Goal: Use online tool/utility: Utilize a website feature to perform a specific function

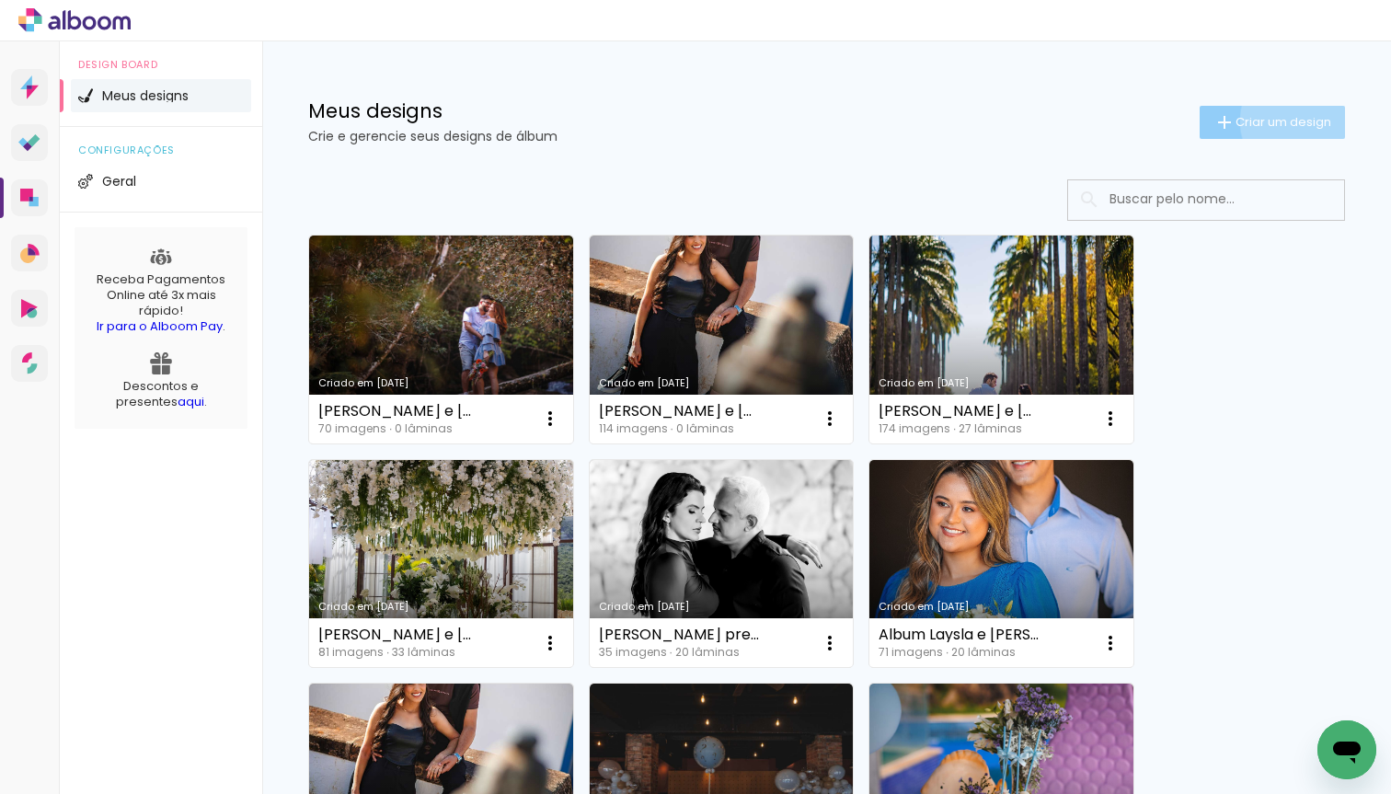
click at [1295, 121] on span "Criar um design" at bounding box center [1284, 122] width 96 height 12
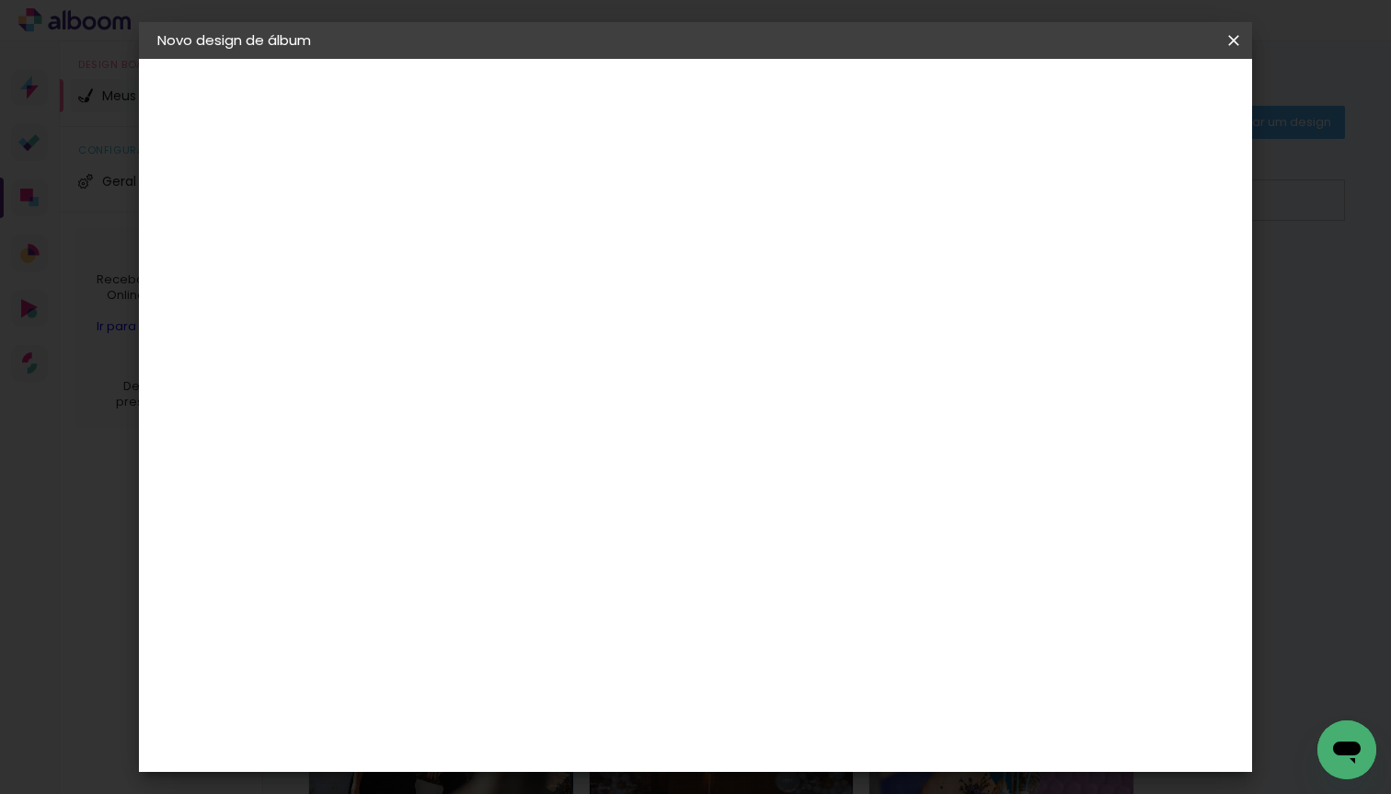
click at [0, 0] on div at bounding box center [0, 0] width 0 height 0
type input "[DEMOGRAPHIC_DATA] e [PERSON_NAME]"
type paper-input "[DEMOGRAPHIC_DATA] e [PERSON_NAME]"
click at [0, 0] on slot "Avançar" at bounding box center [0, 0] width 0 height 0
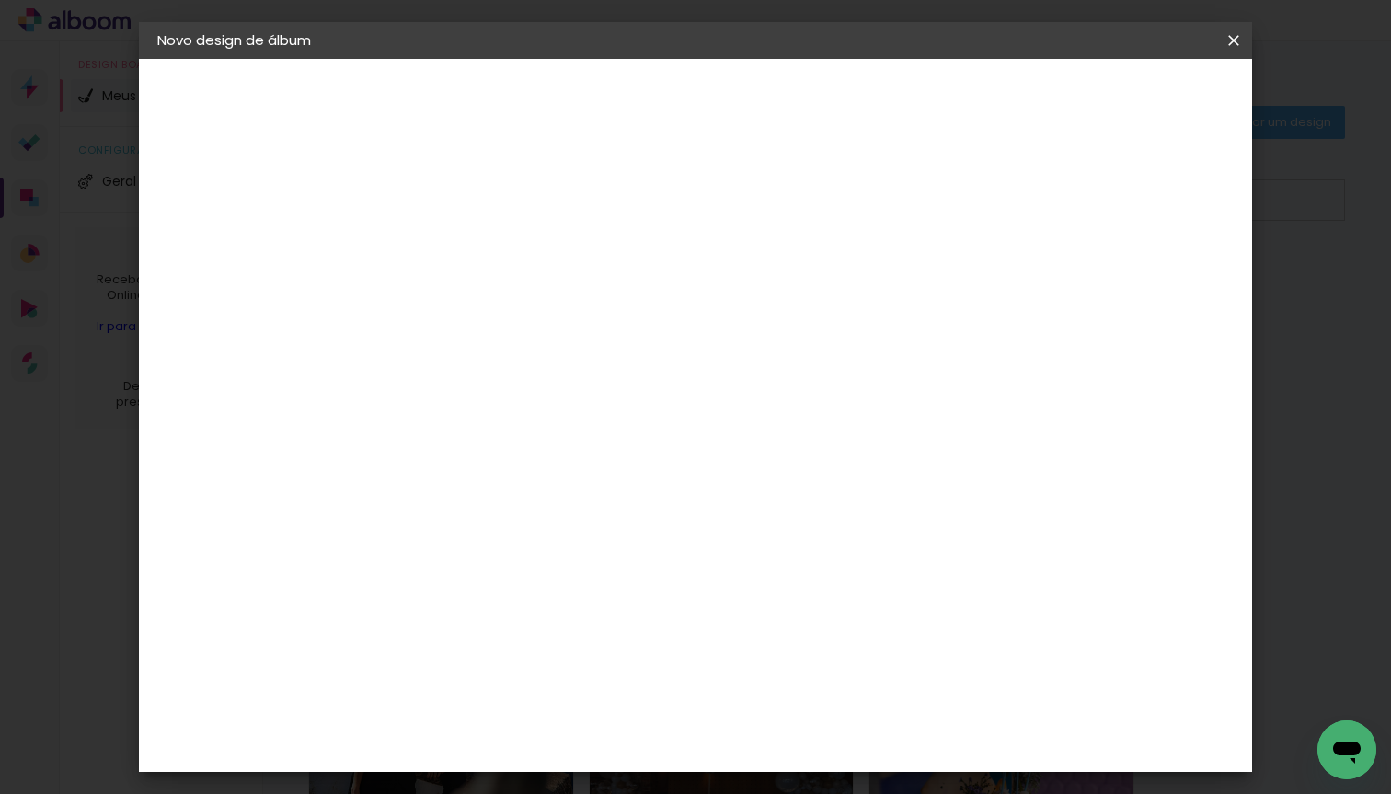
click at [0, 0] on slot "Avançar" at bounding box center [0, 0] width 0 height 0
click at [530, 306] on input "text" at bounding box center [494, 320] width 72 height 29
click at [0, 0] on slot "Slim Book" at bounding box center [0, 0] width 0 height 0
click at [684, 307] on input "Slim Book" at bounding box center [570, 302] width 225 height 29
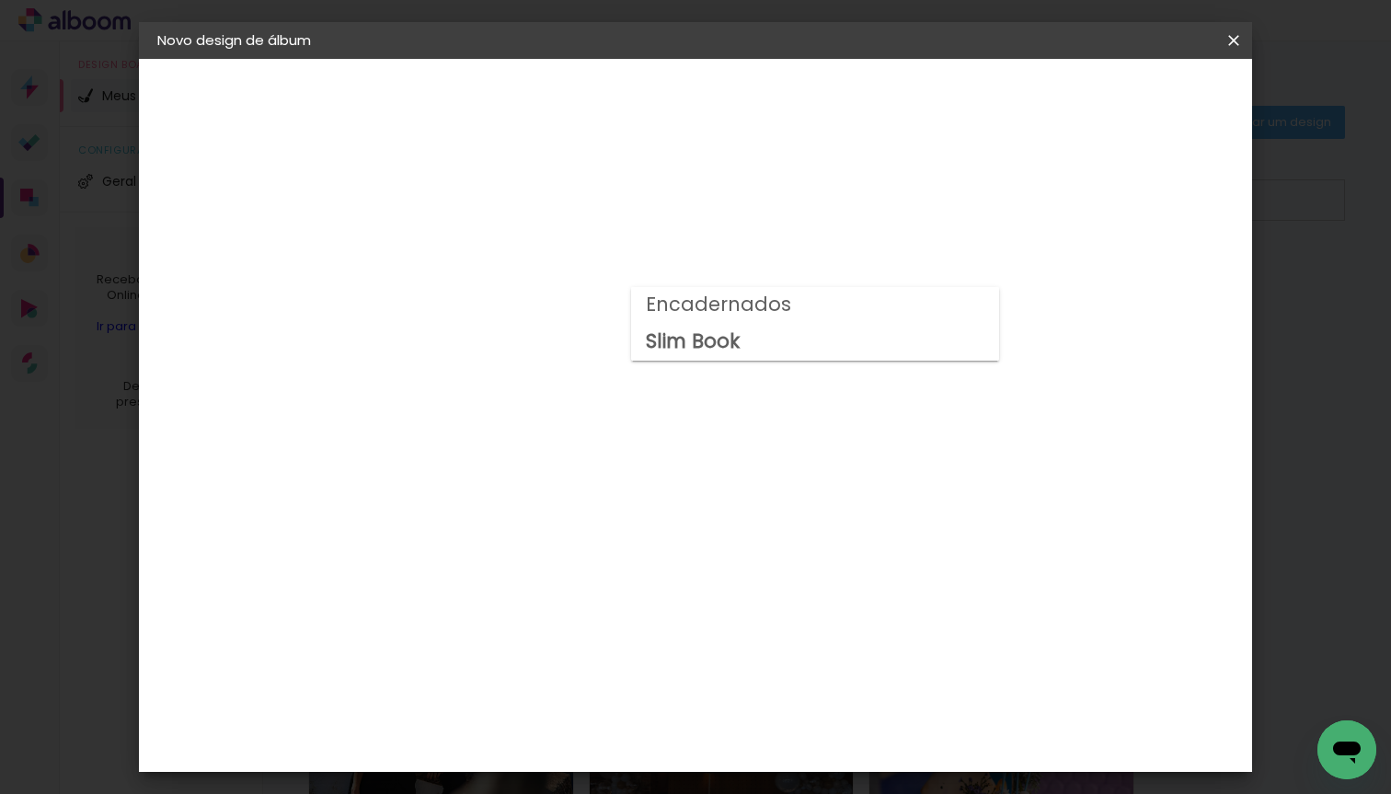
click at [0, 0] on slot "Encadernados" at bounding box center [0, 0] width 0 height 0
type input "Encadernados"
click at [582, 610] on span "30 x 60" at bounding box center [540, 629] width 86 height 38
click at [0, 0] on slot "Avançar" at bounding box center [0, 0] width 0 height 0
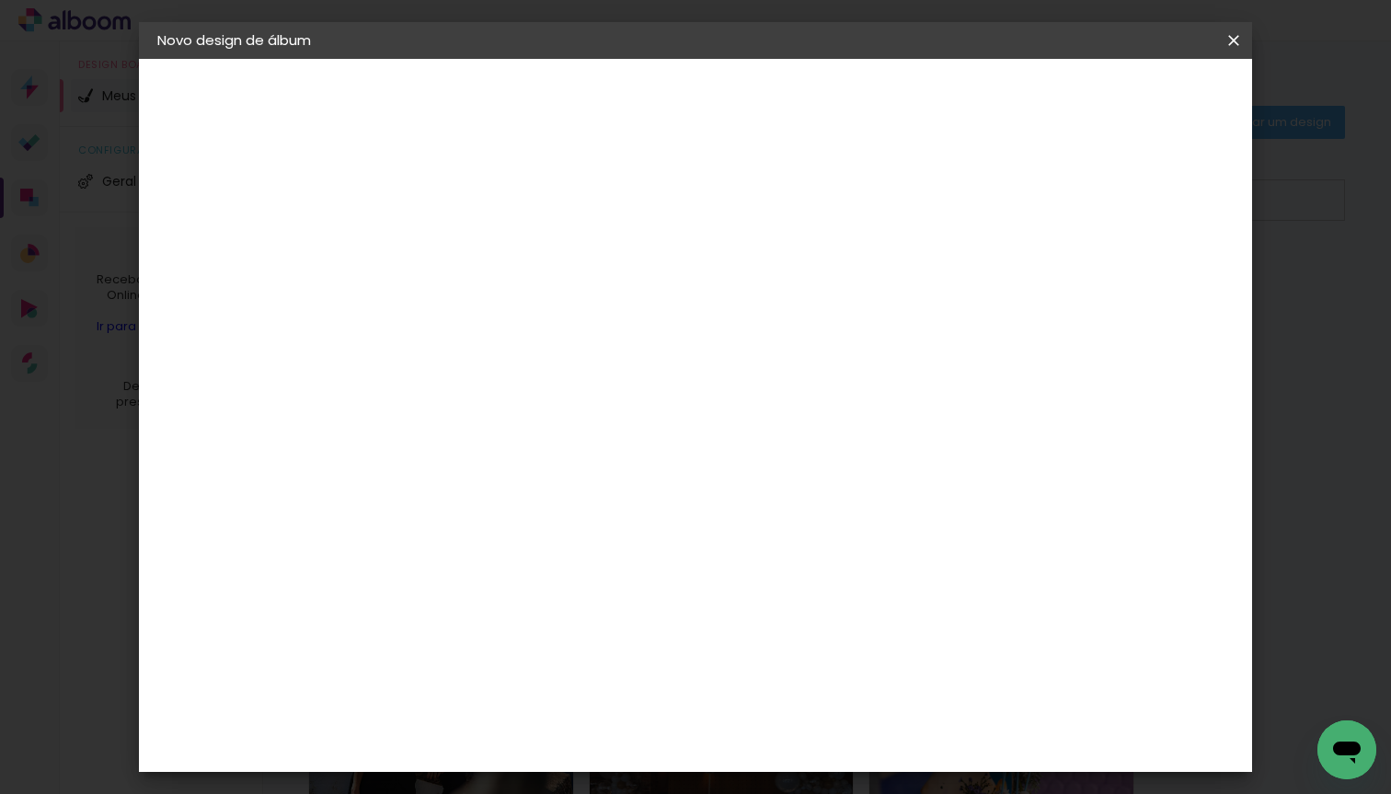
click at [1028, 197] on div at bounding box center [1019, 198] width 17 height 17
type paper-checkbox "on"
click at [1132, 98] on span "Iniciar design" at bounding box center [1090, 97] width 84 height 13
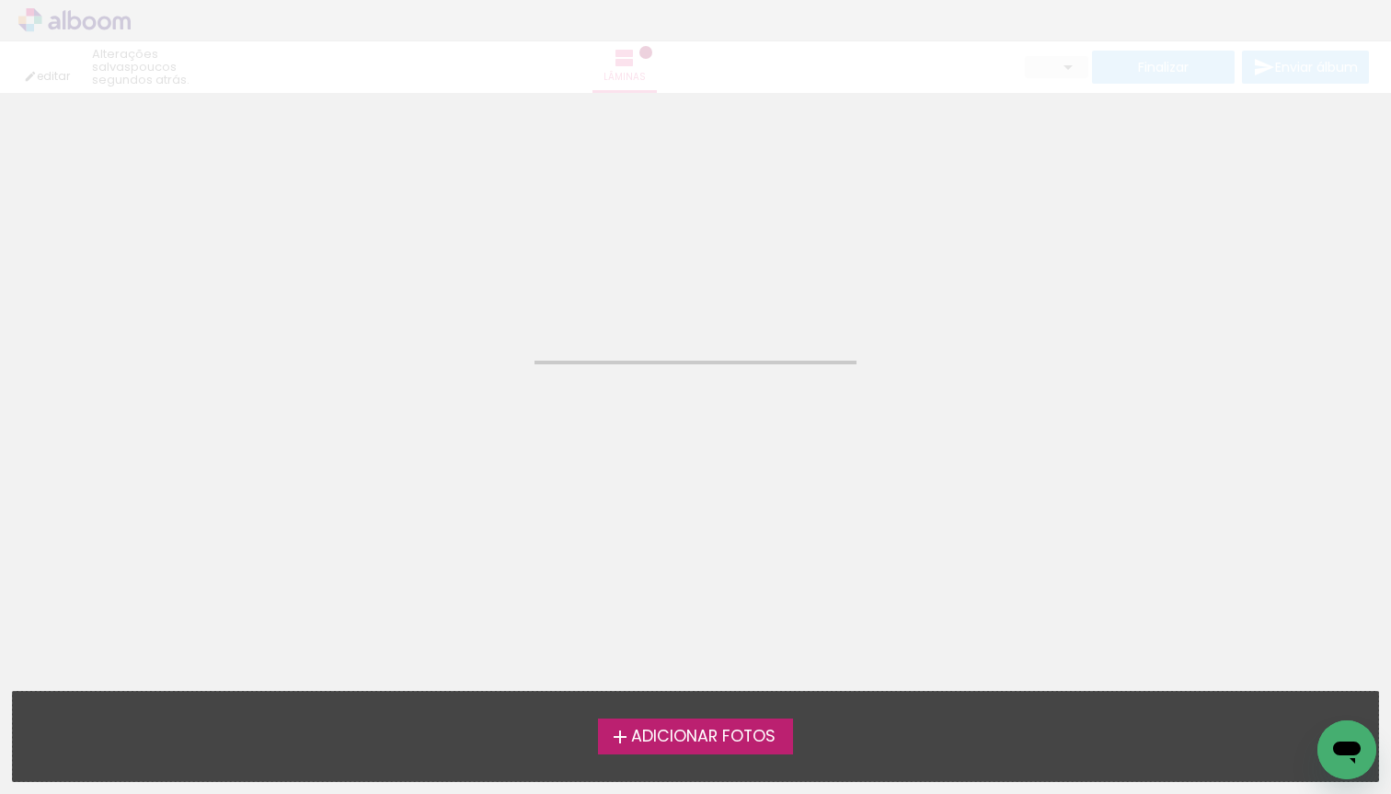
click at [671, 735] on span "Adicionar Fotos" at bounding box center [703, 737] width 144 height 17
click at [0, 0] on input "file" at bounding box center [0, 0] width 0 height 0
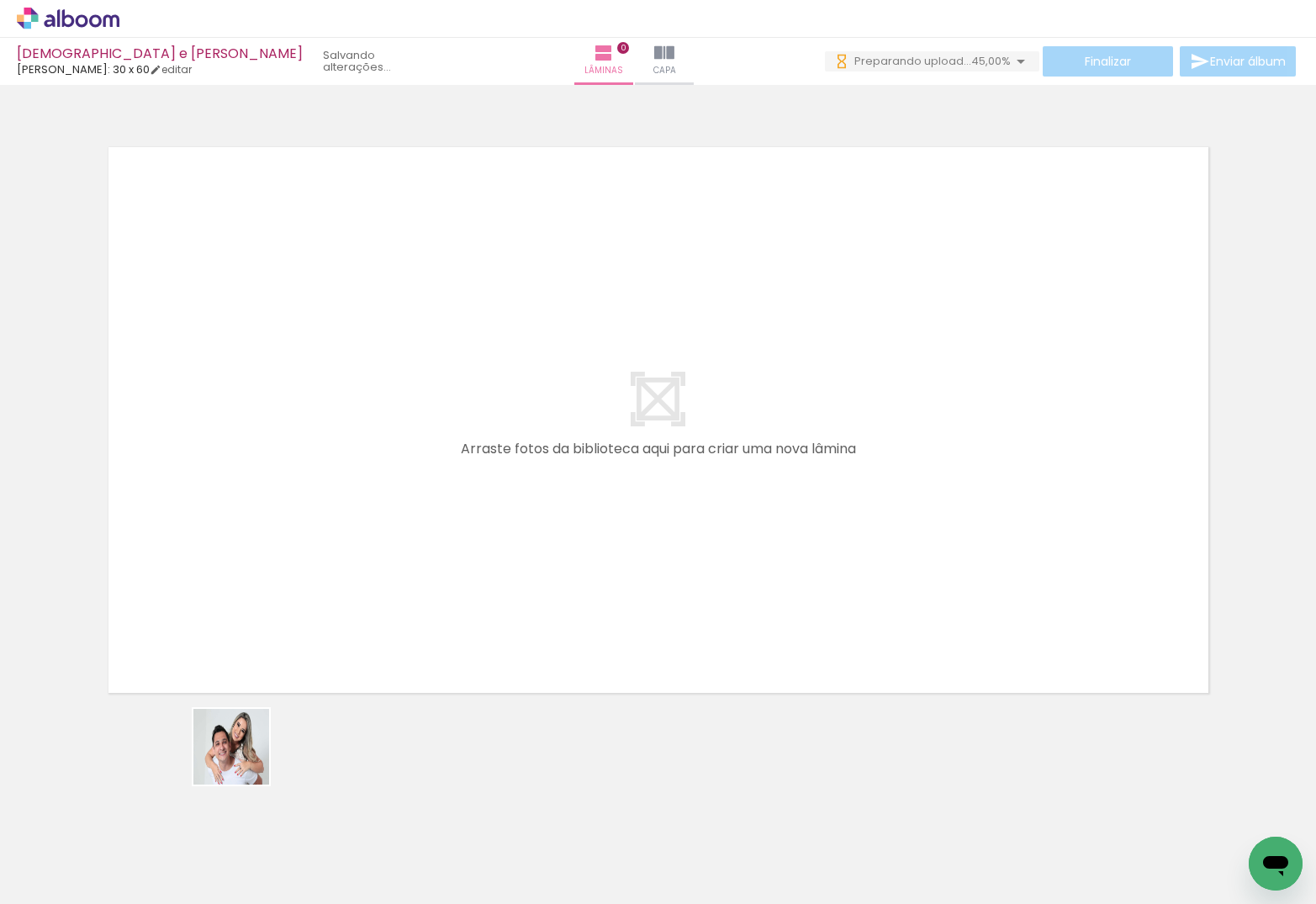
drag, startPoint x: 244, startPoint y: 760, endPoint x: 549, endPoint y: 333, distance: 524.7
click at [549, 333] on quentale-workspace at bounding box center [658, 452] width 1316 height 904
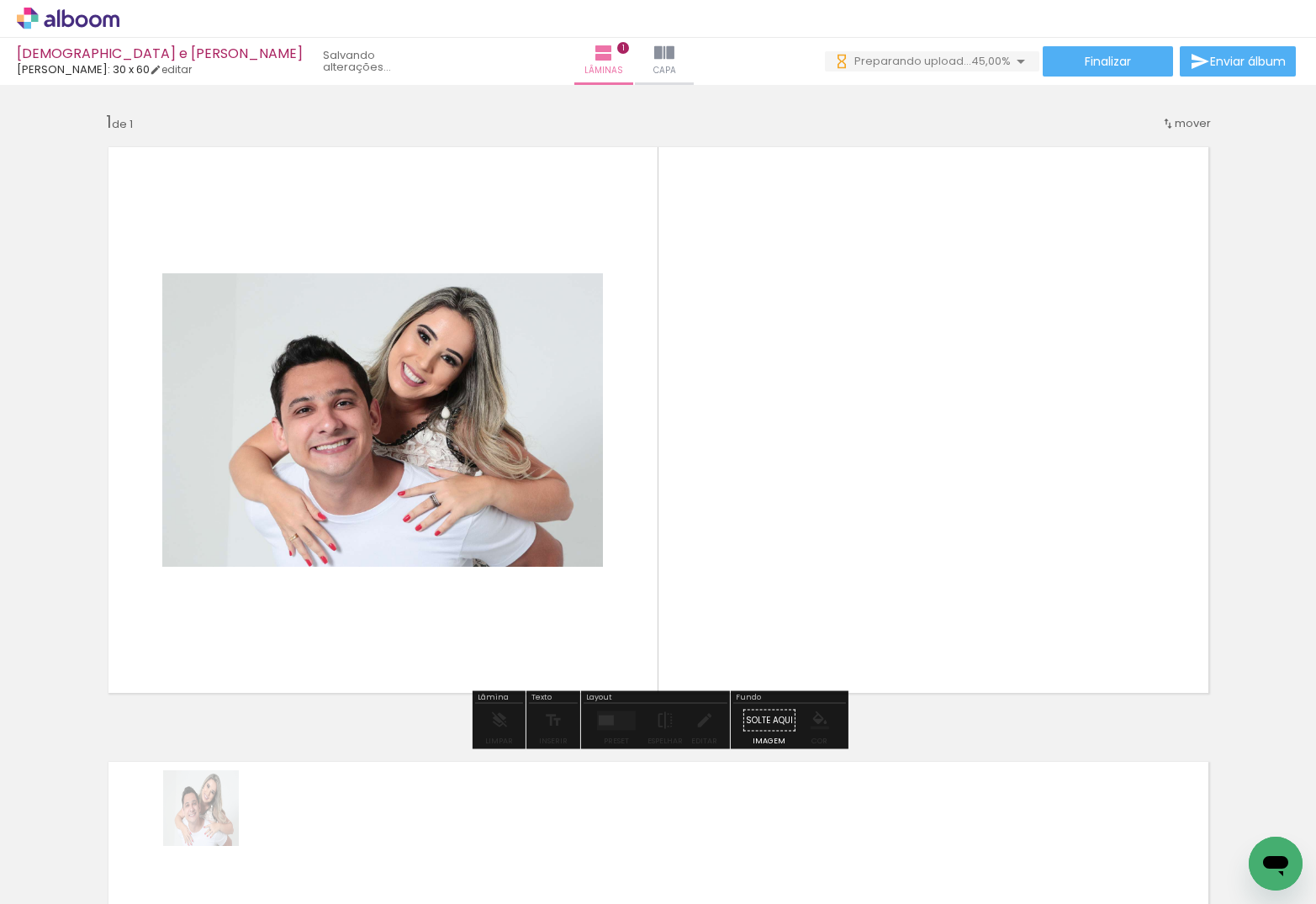
drag, startPoint x: 214, startPoint y: 821, endPoint x: 616, endPoint y: 430, distance: 560.8
click at [616, 430] on quentale-workspace at bounding box center [658, 452] width 1316 height 904
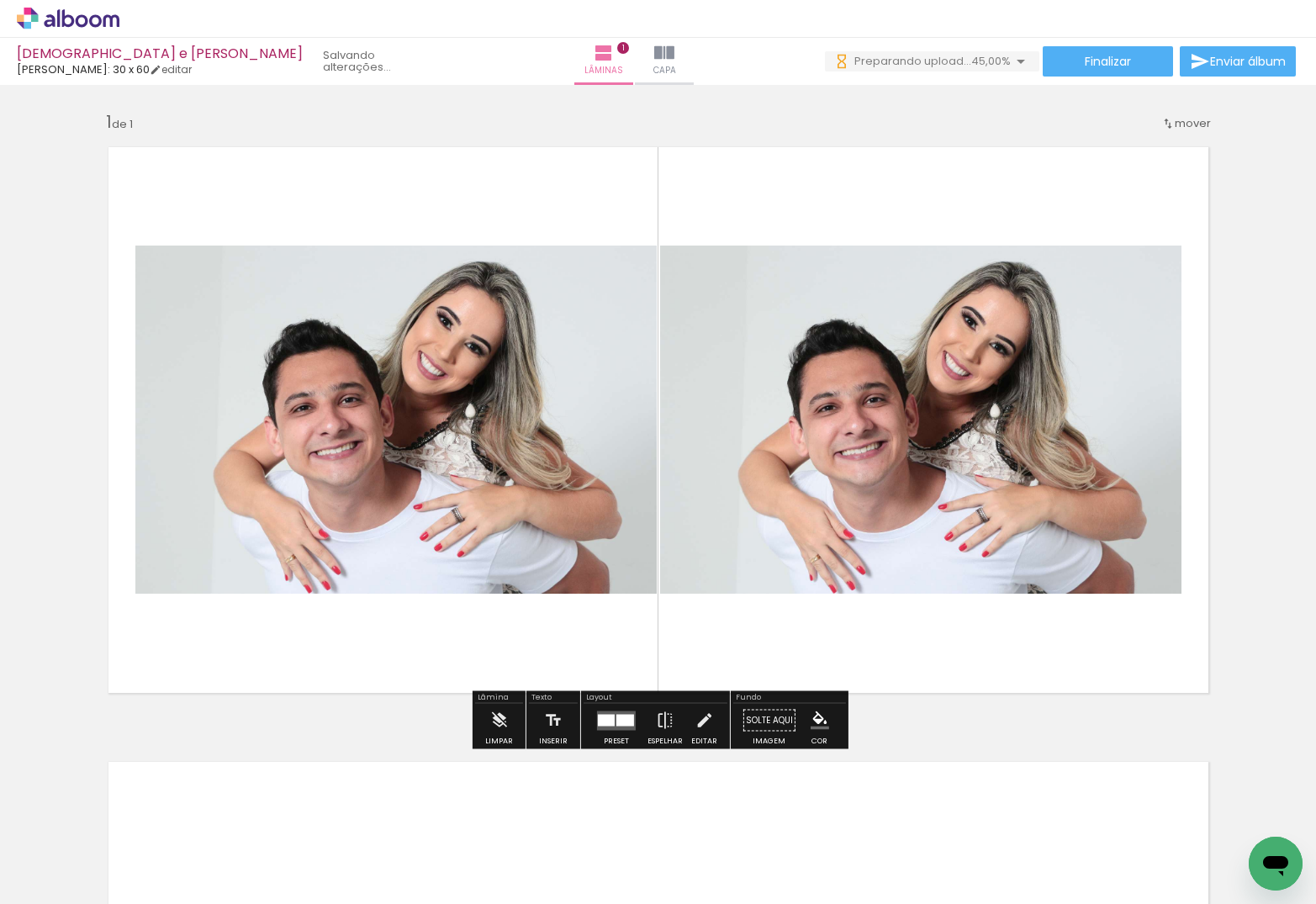
click at [887, 416] on quentale-photo at bounding box center [920, 420] width 522 height 348
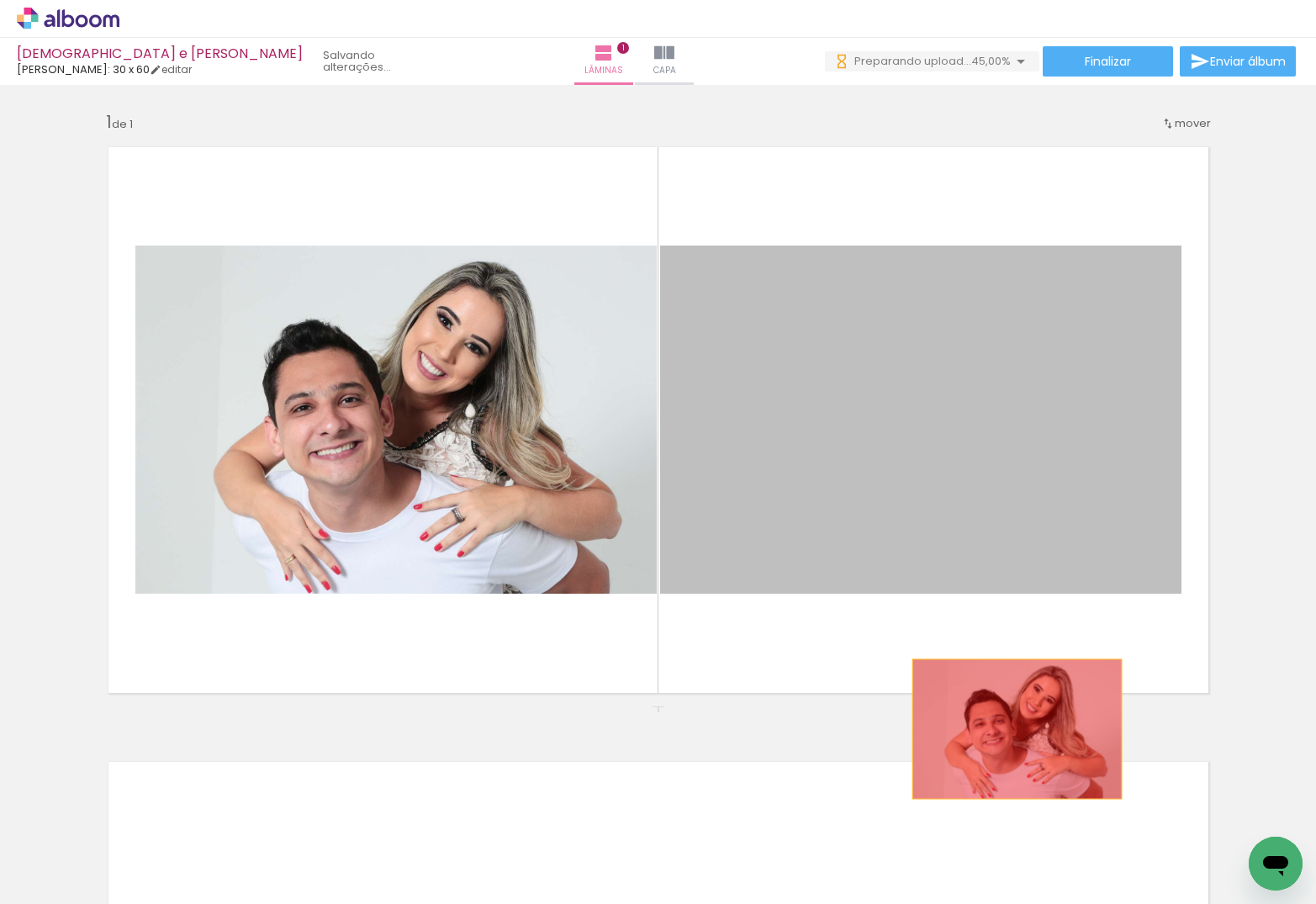
drag, startPoint x: 890, startPoint y: 410, endPoint x: 1018, endPoint y: 729, distance: 343.7
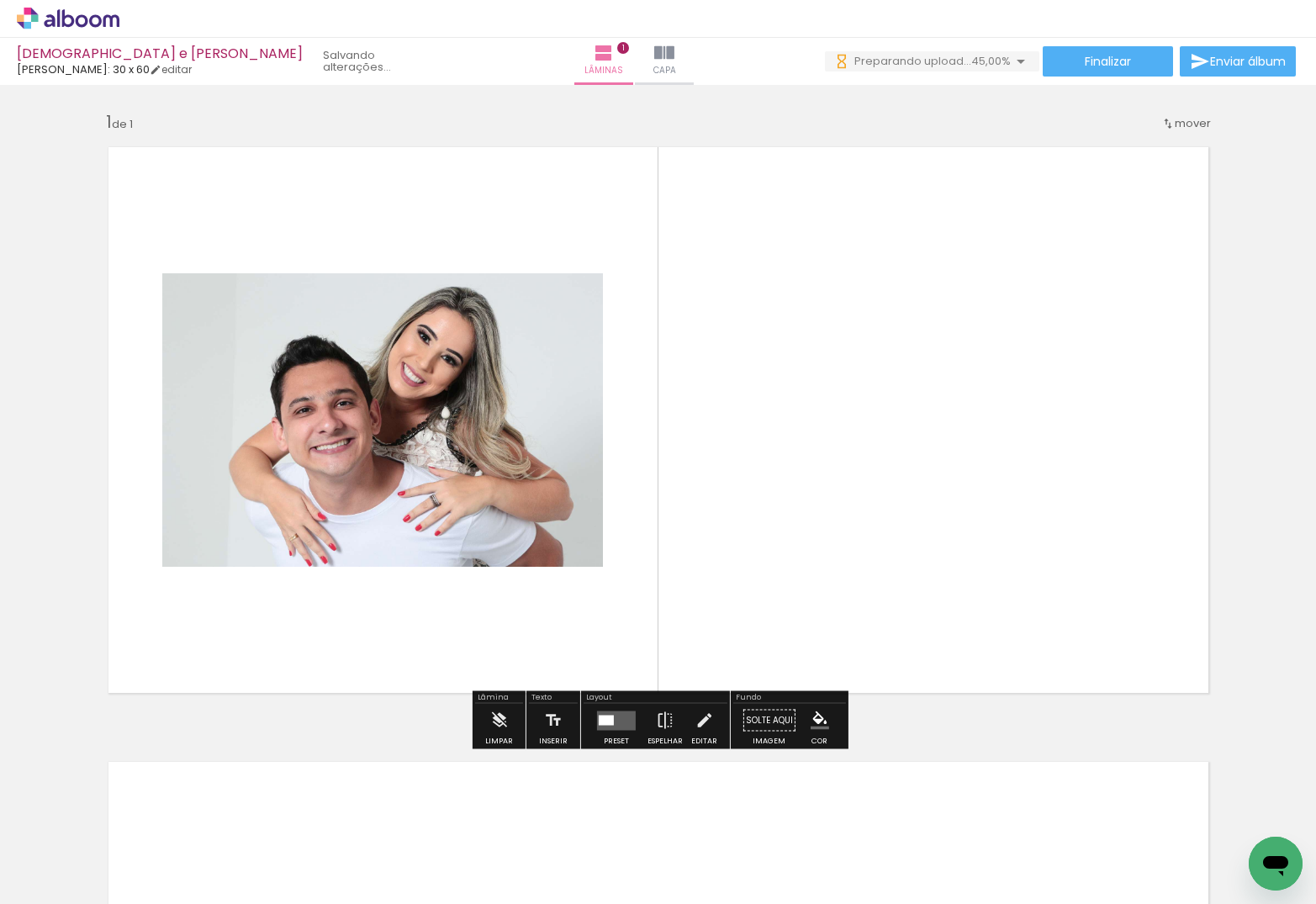
click at [33, 725] on input "Todas as fotos" at bounding box center [48, 854] width 64 height 15
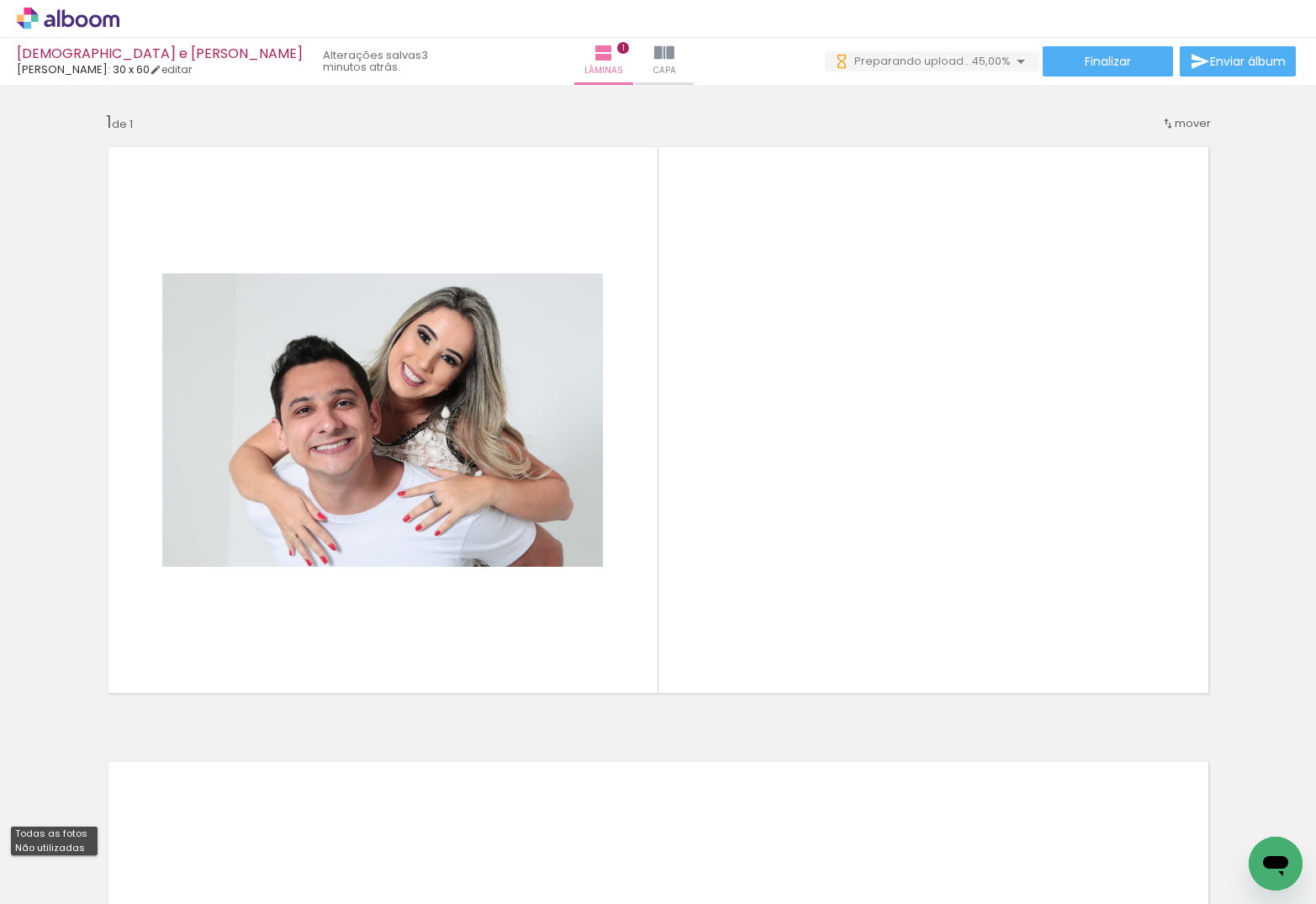
click at [0, 0] on slot "Não utilizadas" at bounding box center [0, 0] width 0 height 0
type input "Não utilizadas"
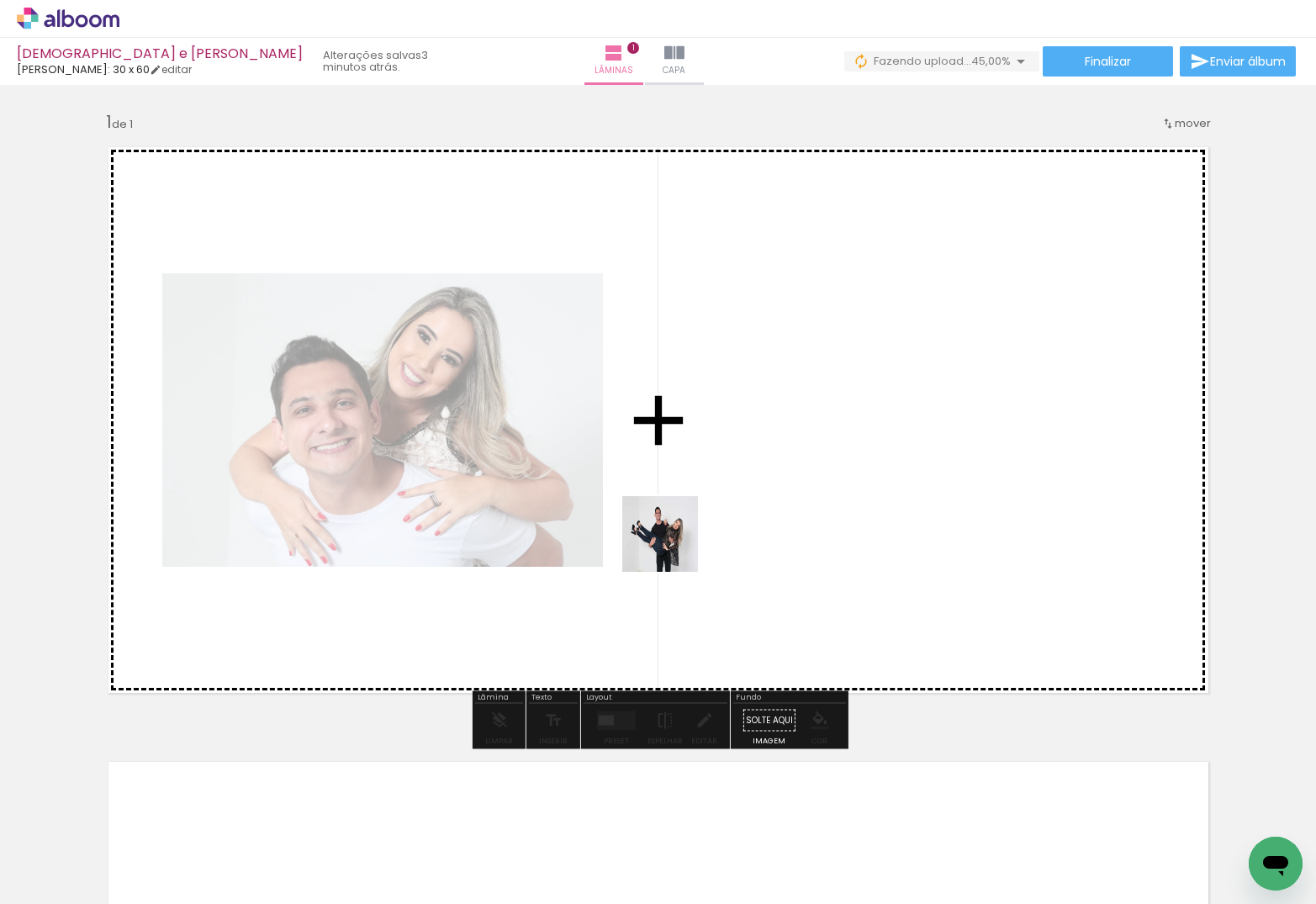
drag, startPoint x: 232, startPoint y: 807, endPoint x: 900, endPoint y: 402, distance: 781.2
click at [900, 402] on quentale-workspace at bounding box center [658, 452] width 1316 height 904
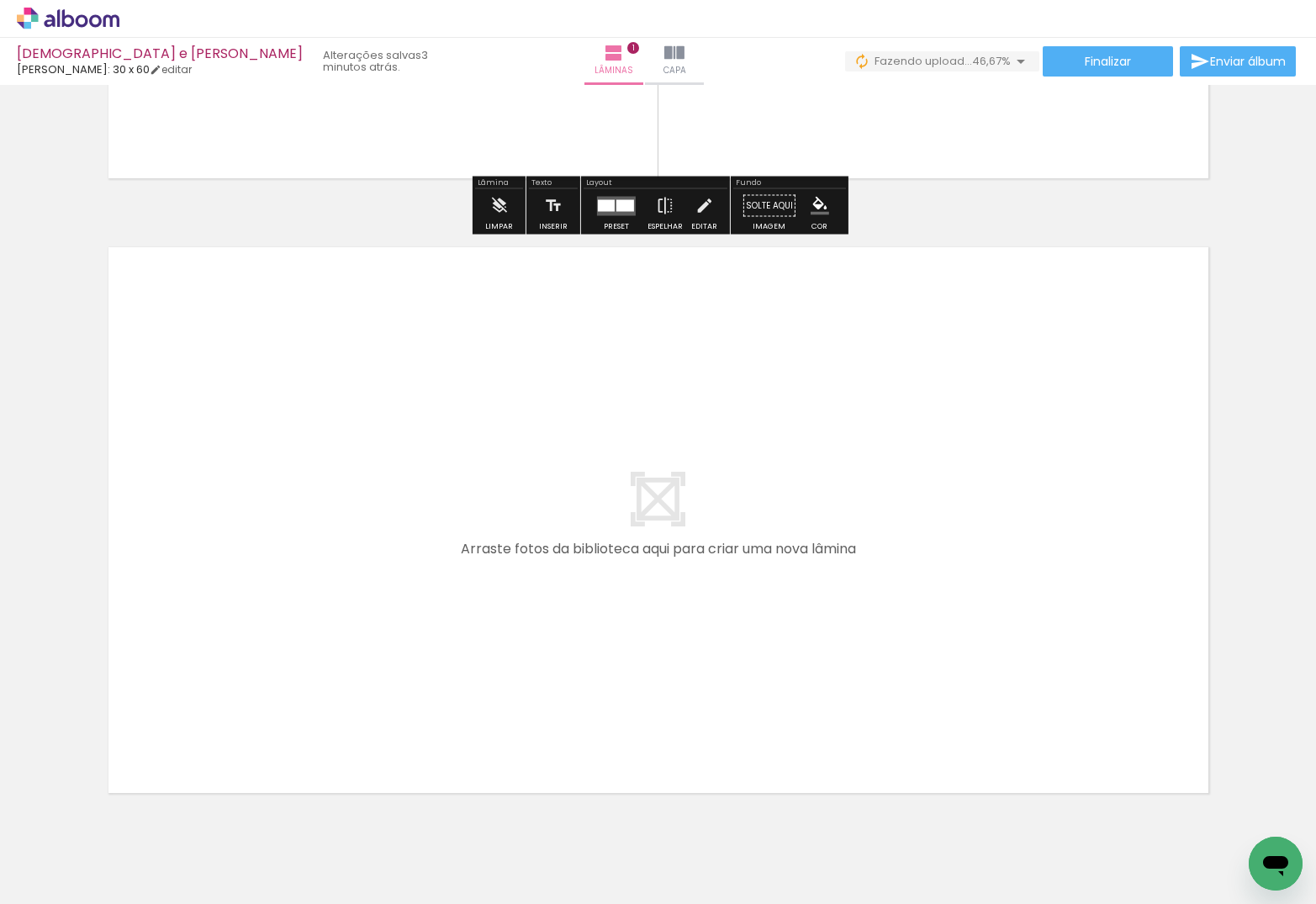
scroll to position [517, 0]
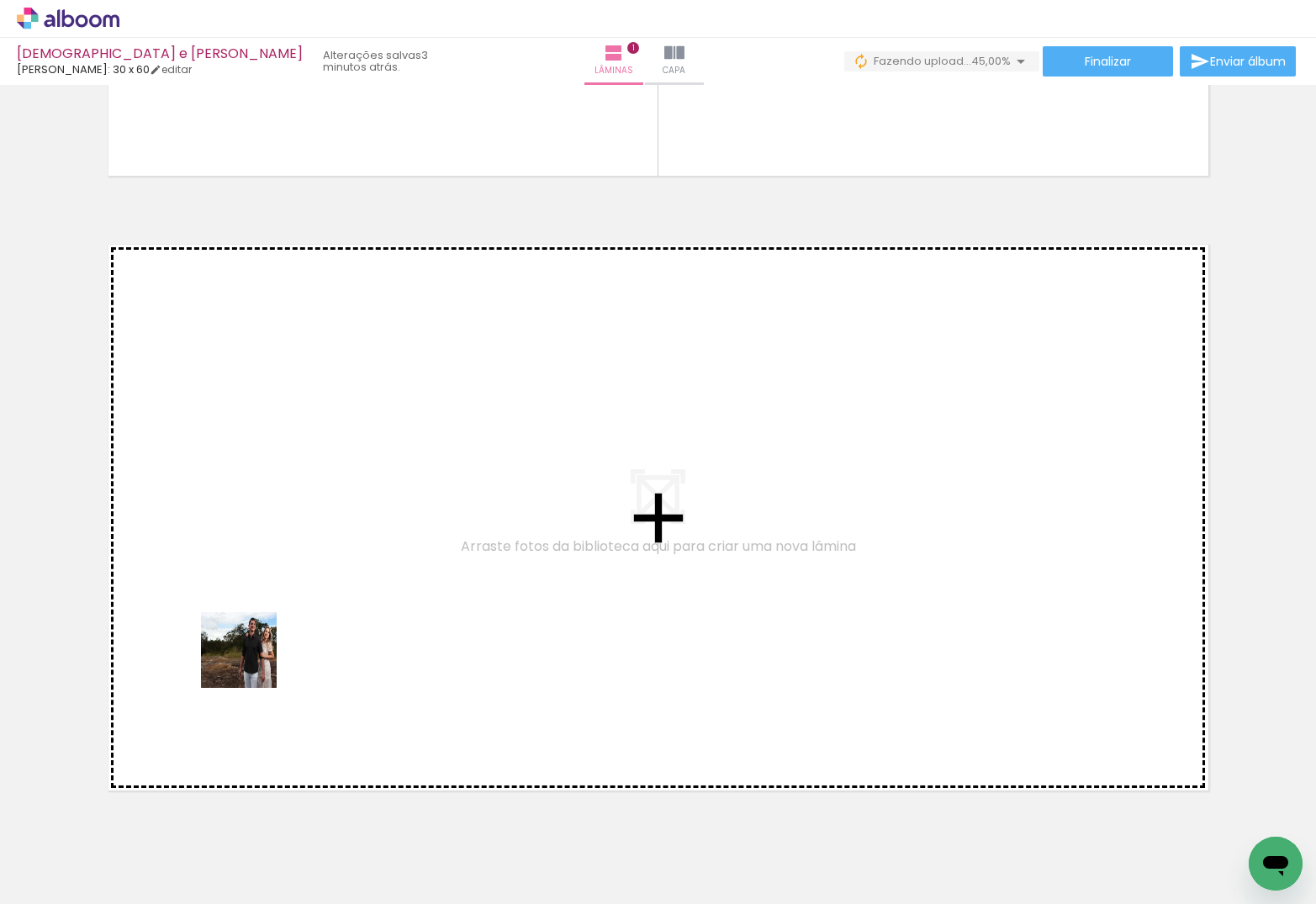
drag, startPoint x: 185, startPoint y: 859, endPoint x: 263, endPoint y: 635, distance: 237.2
click at [263, 635] on quentale-workspace at bounding box center [658, 452] width 1316 height 904
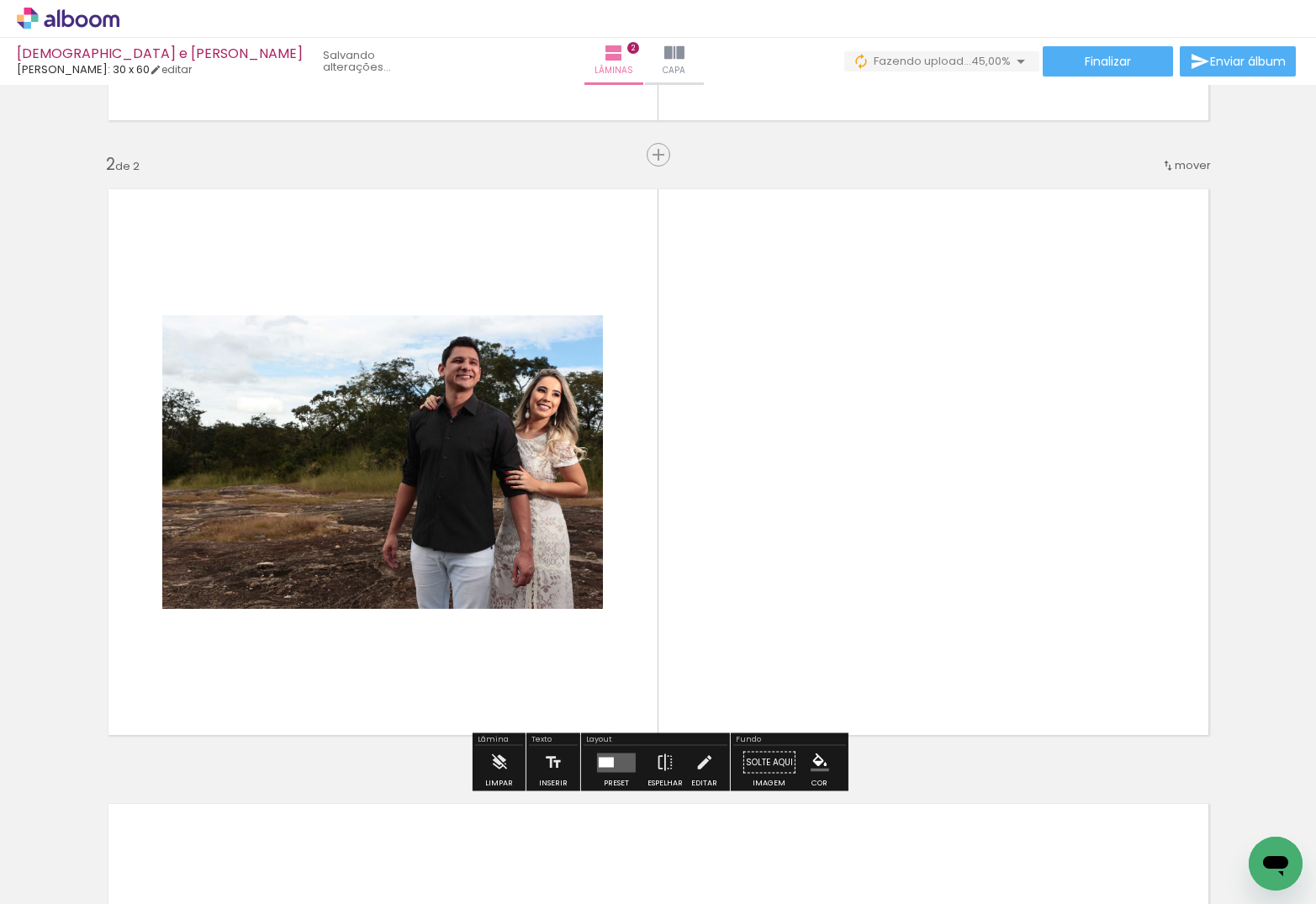
scroll to position [593, 0]
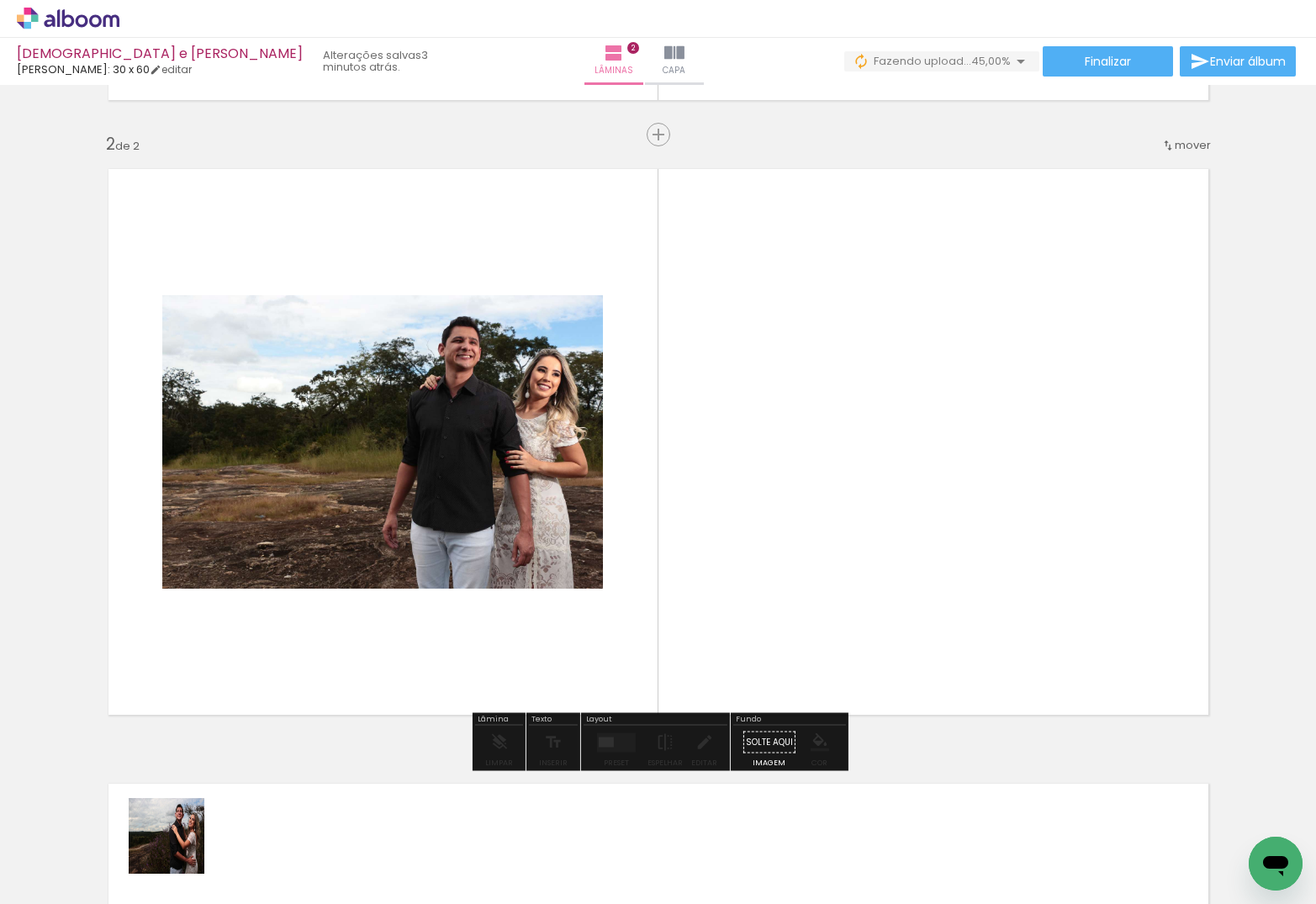
drag, startPoint x: 179, startPoint y: 848, endPoint x: 397, endPoint y: 553, distance: 366.8
click at [396, 553] on quentale-workspace at bounding box center [658, 452] width 1316 height 904
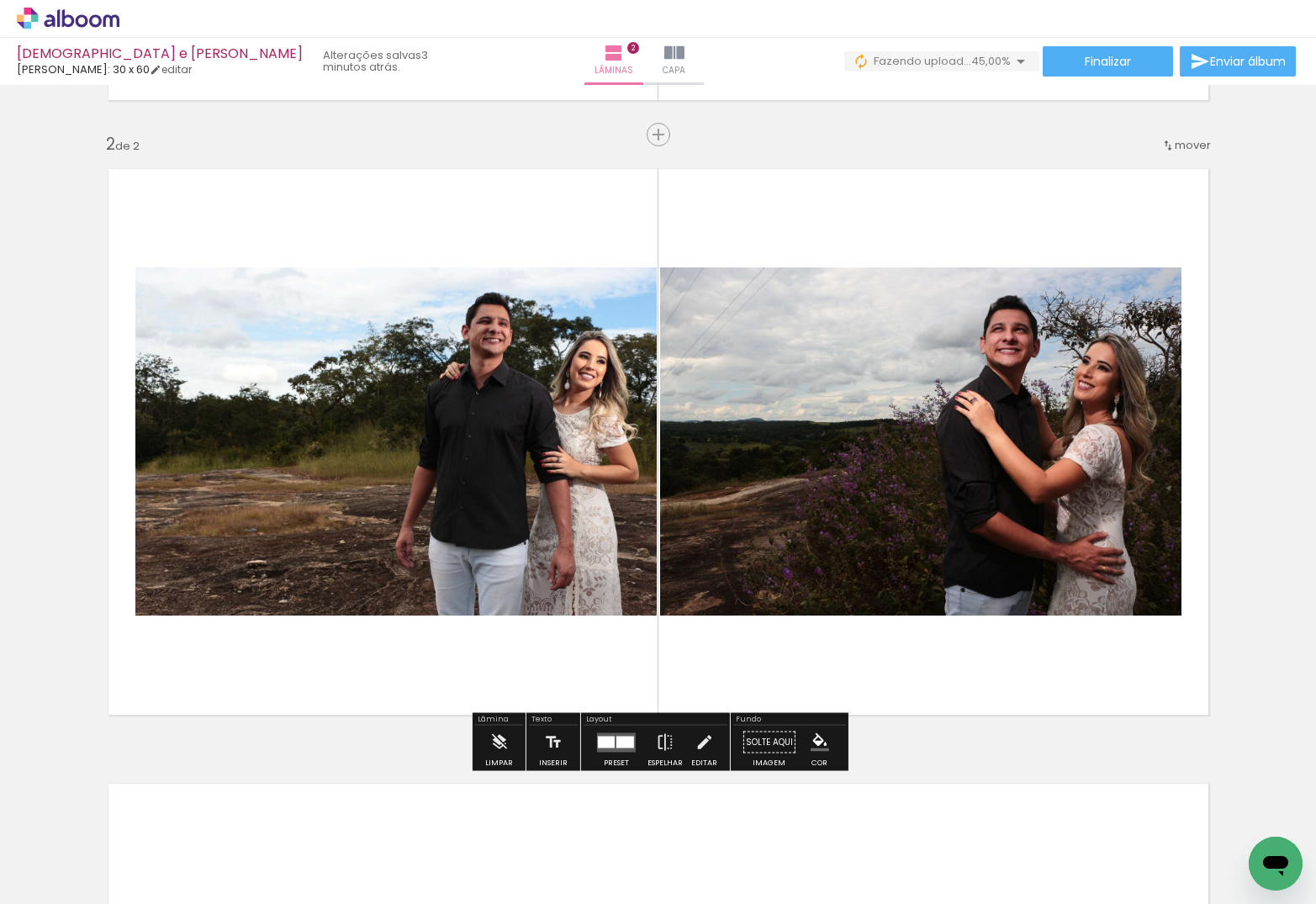
drag, startPoint x: 188, startPoint y: 843, endPoint x: 489, endPoint y: 519, distance: 442.2
click at [489, 519] on quentale-workspace at bounding box center [658, 452] width 1316 height 904
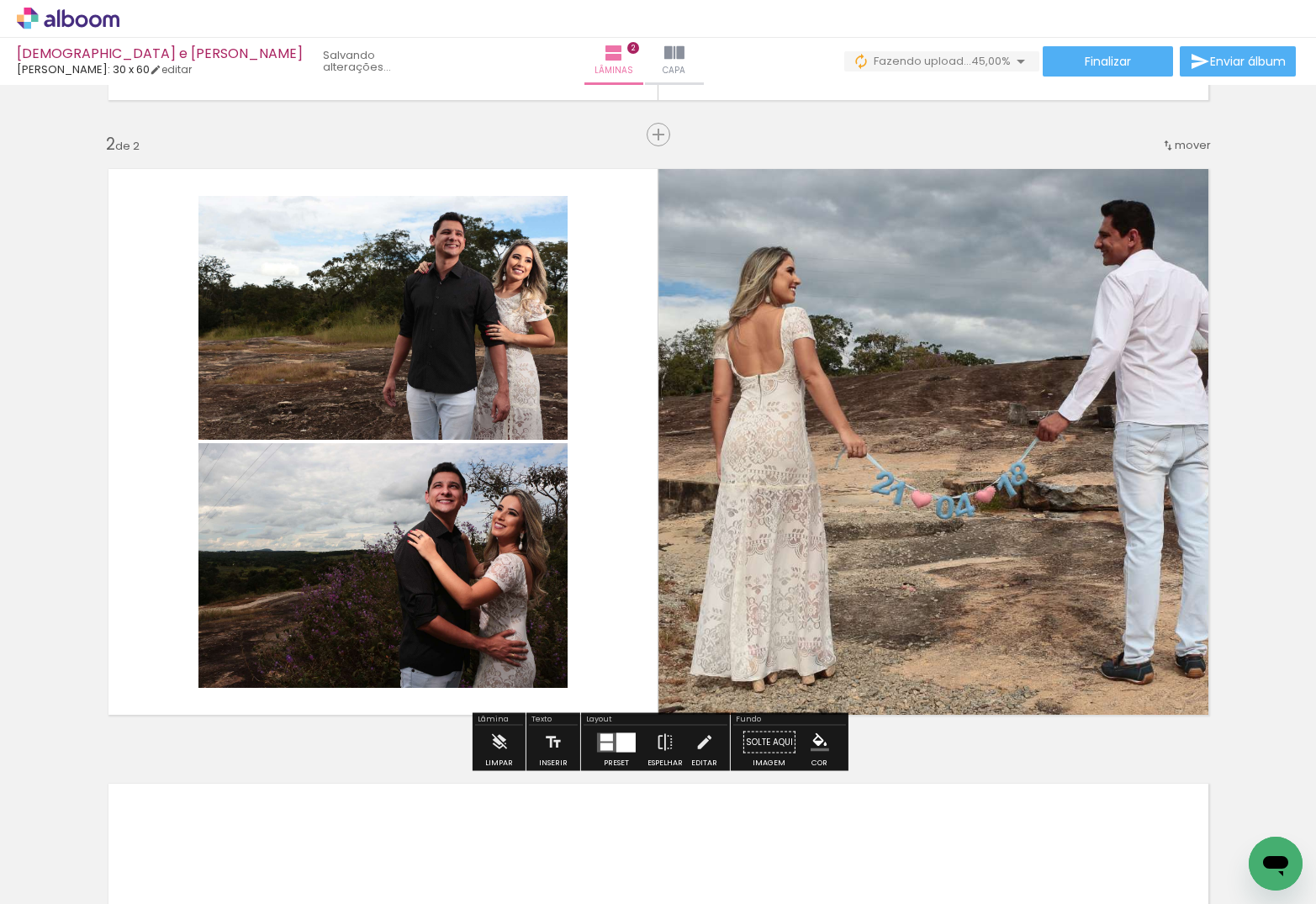
scroll to position [594, 0]
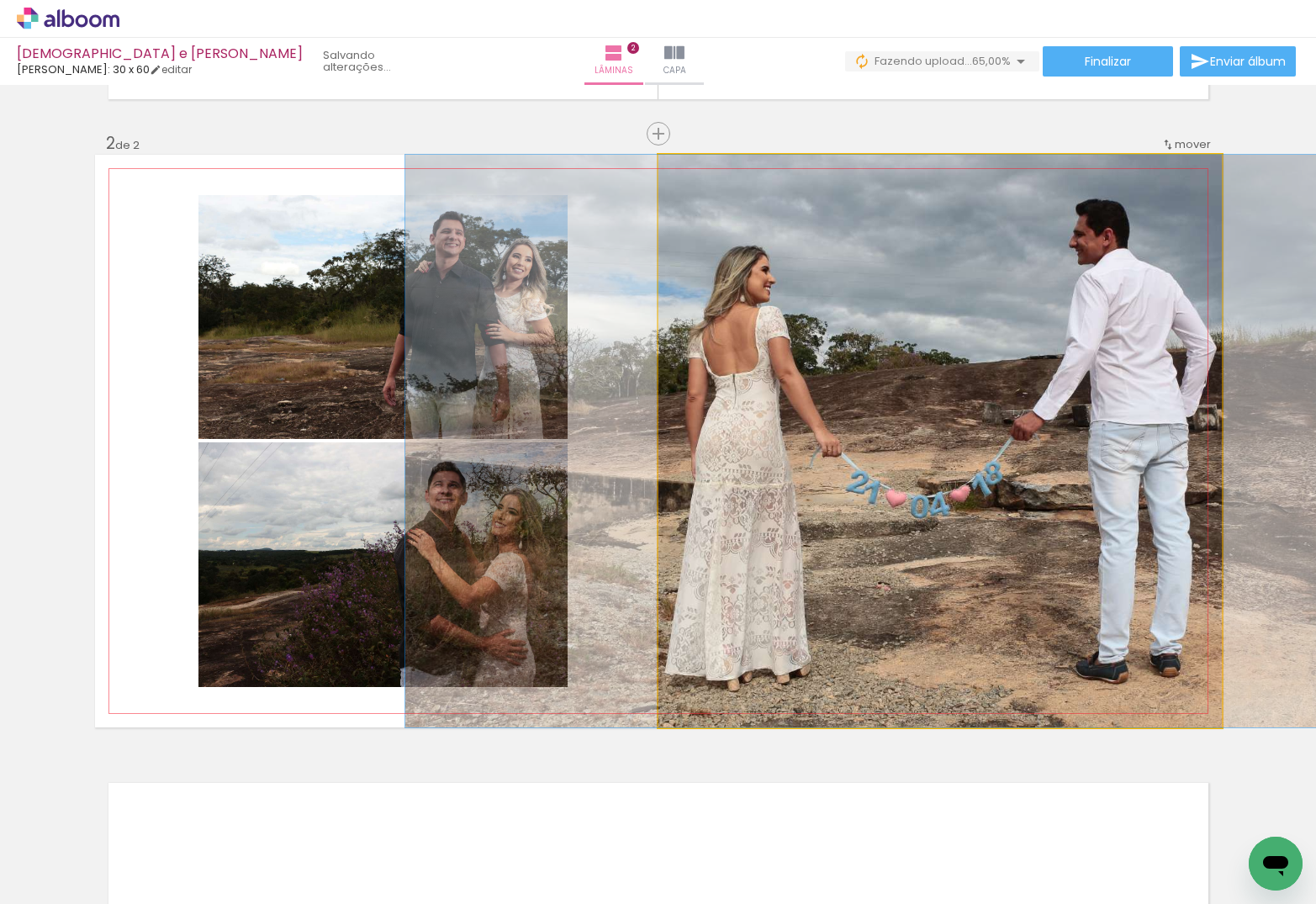
drag, startPoint x: 873, startPoint y: 448, endPoint x: 850, endPoint y: 451, distance: 23.2
click at [848, 450] on div at bounding box center [915, 441] width 1019 height 573
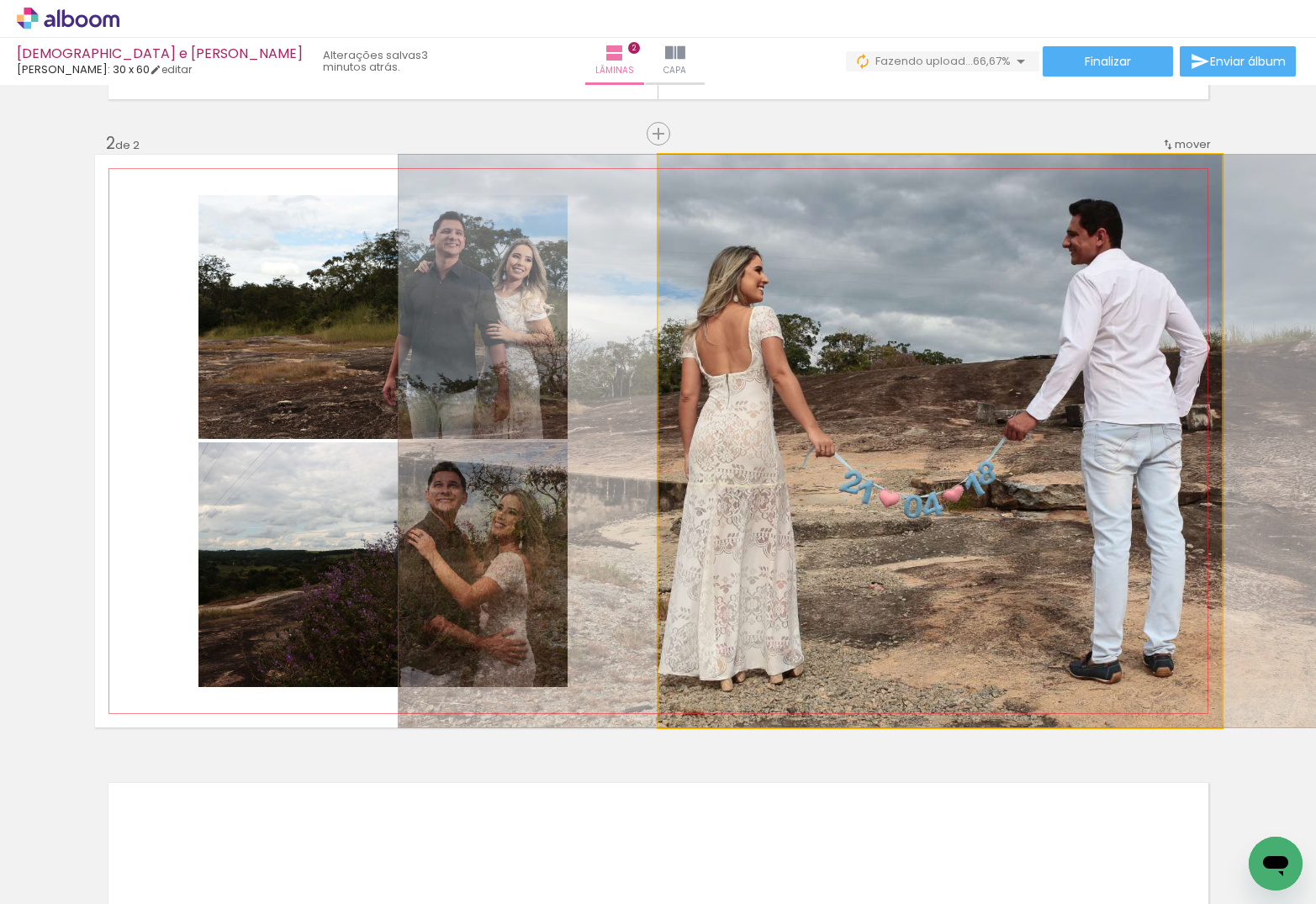
drag, startPoint x: 1095, startPoint y: 532, endPoint x: 1087, endPoint y: 535, distance: 8.5
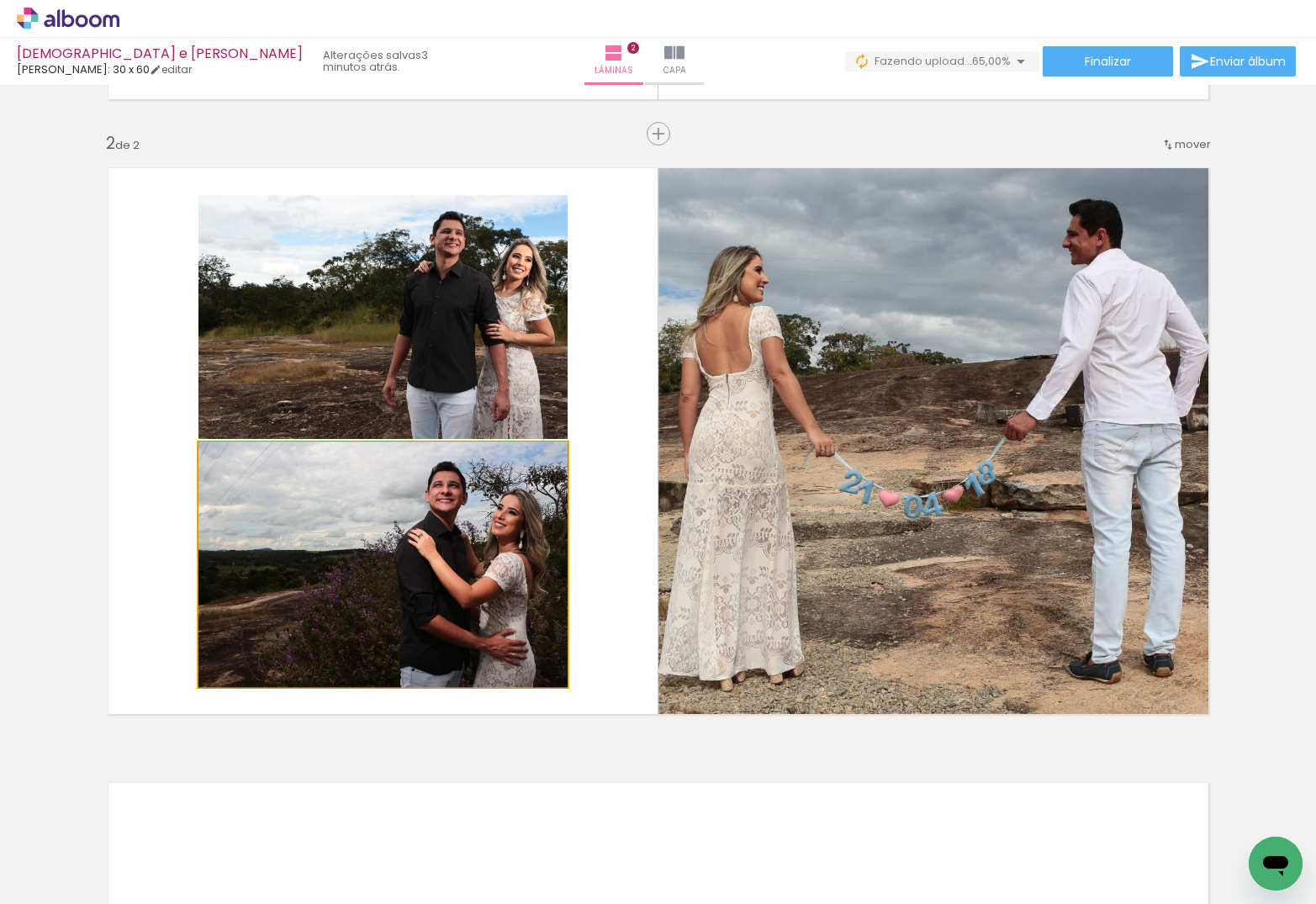
click at [405, 533] on div at bounding box center [383, 565] width 369 height 247
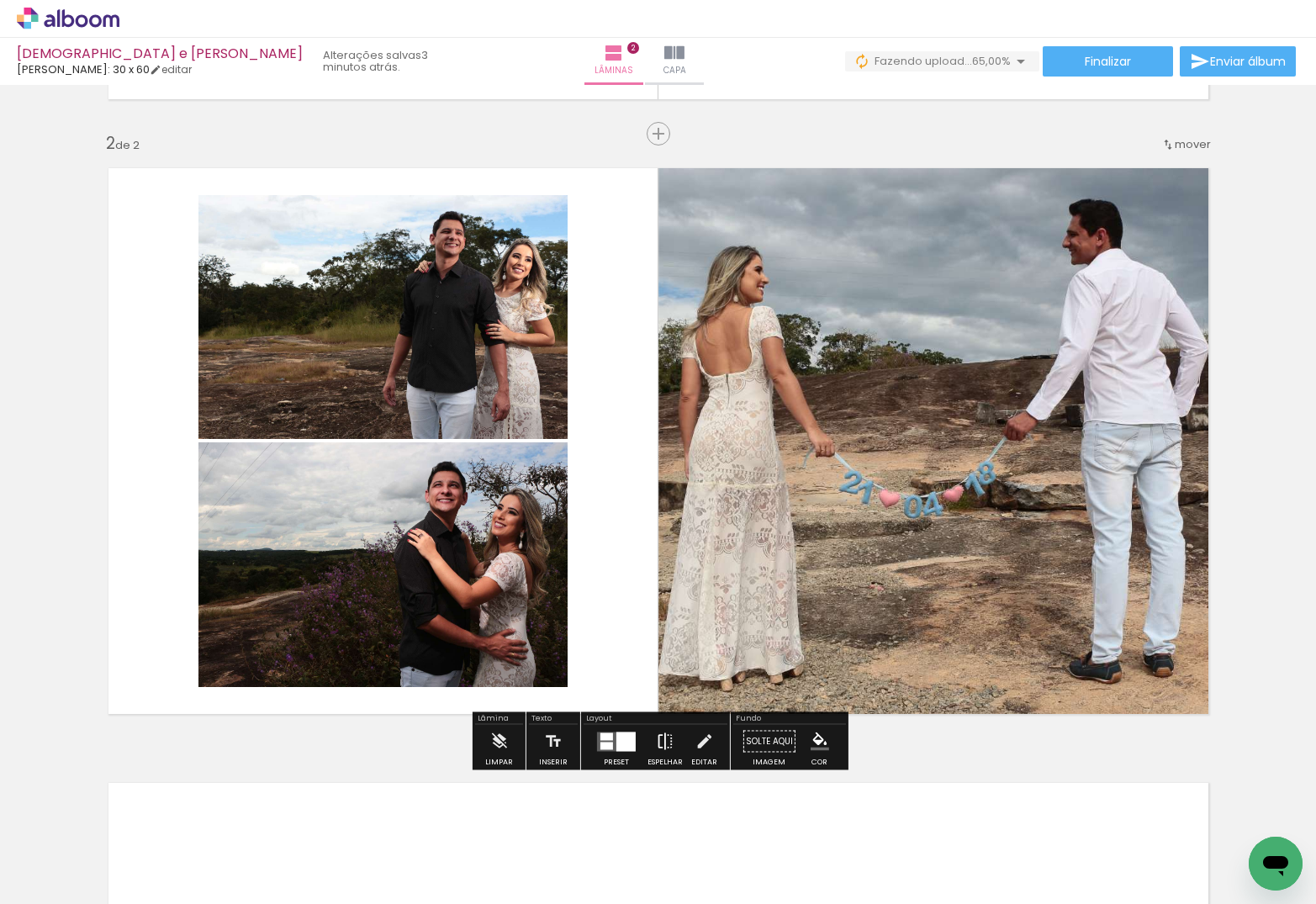
click at [661, 725] on iron-icon at bounding box center [665, 741] width 18 height 34
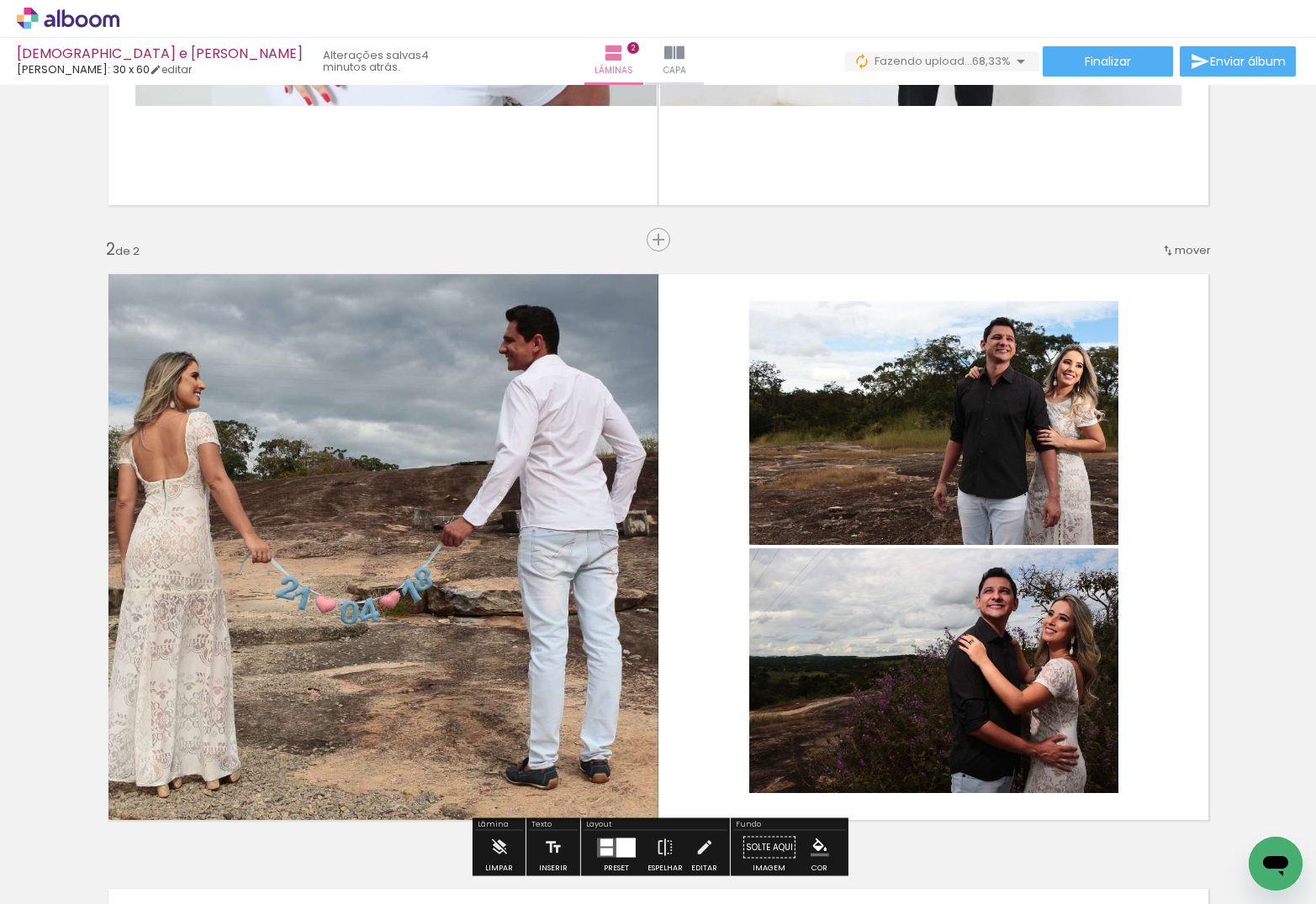
scroll to position [489, 0]
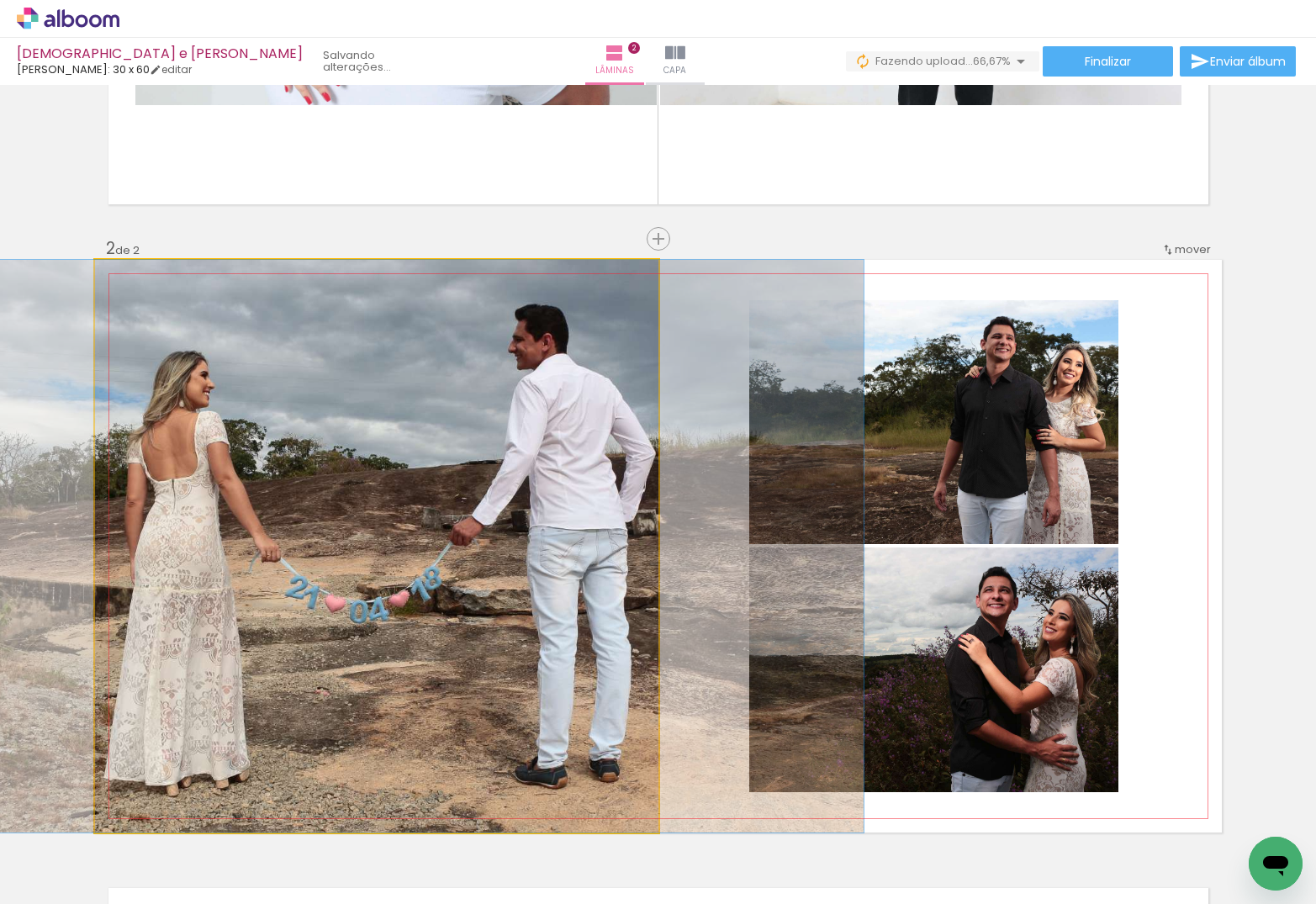
click at [515, 621] on div at bounding box center [354, 546] width 1019 height 573
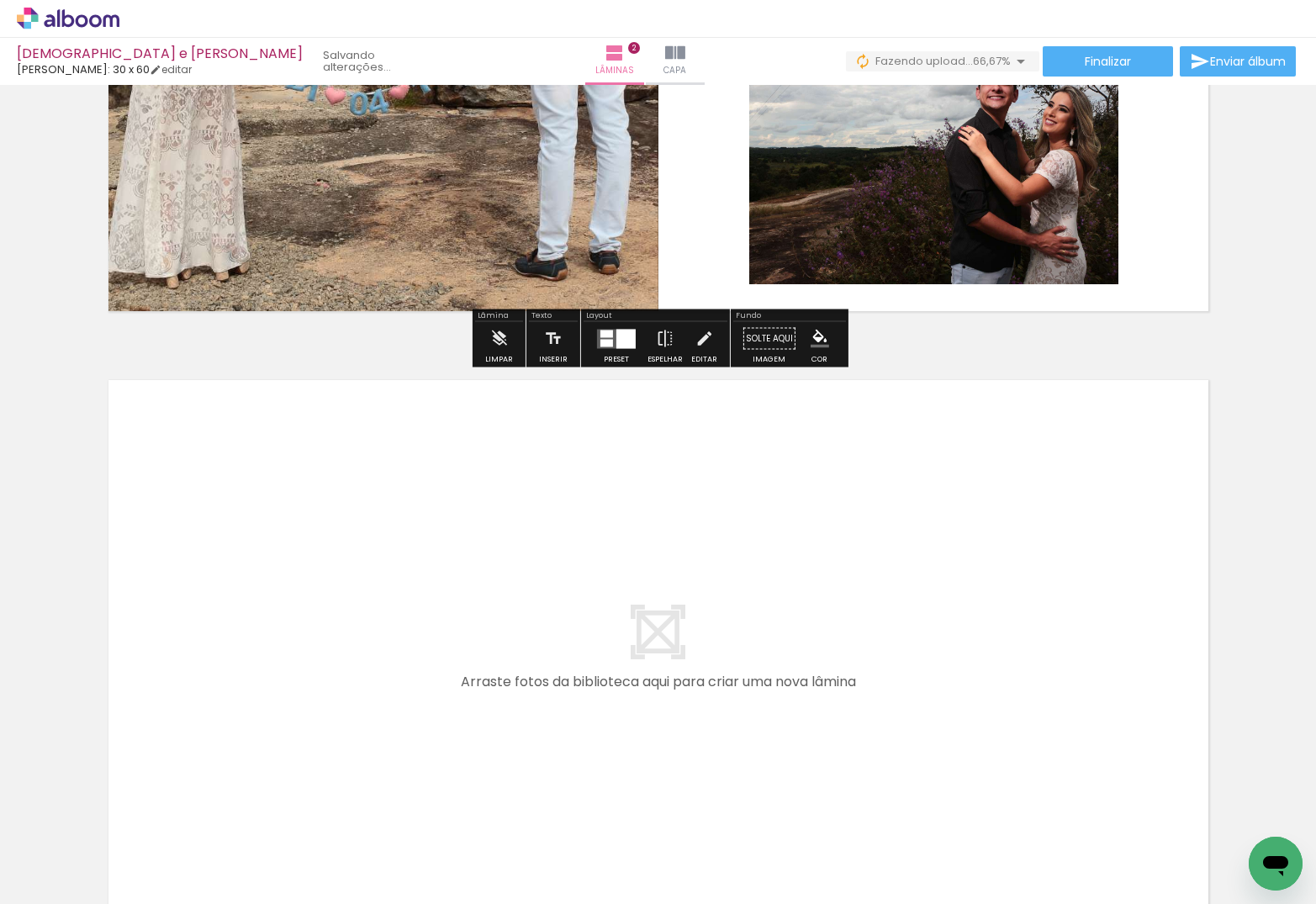
scroll to position [999, 0]
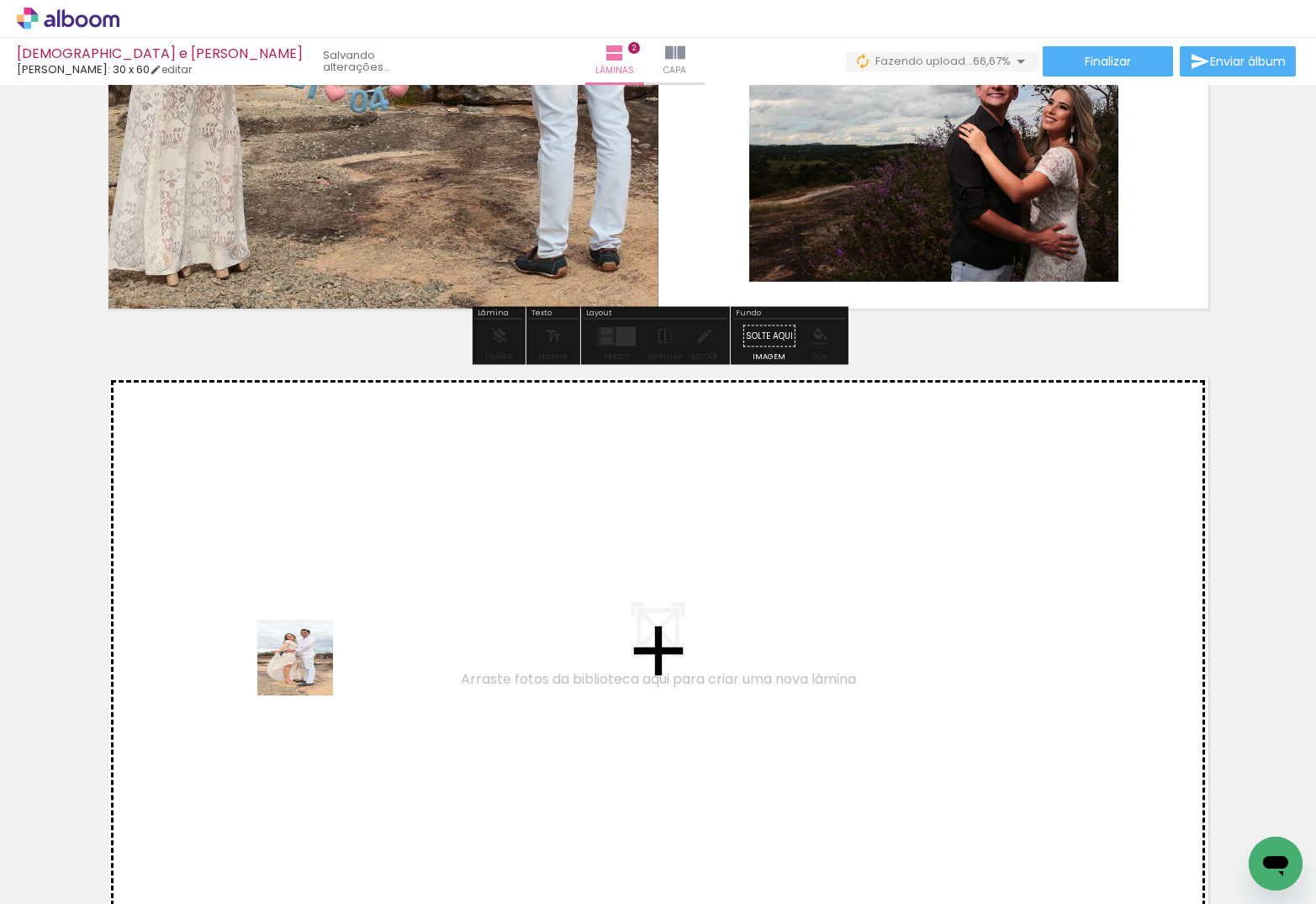
drag, startPoint x: 199, startPoint y: 813, endPoint x: 402, endPoint y: 570, distance: 316.6
click at [402, 570] on quentale-workspace at bounding box center [658, 452] width 1316 height 904
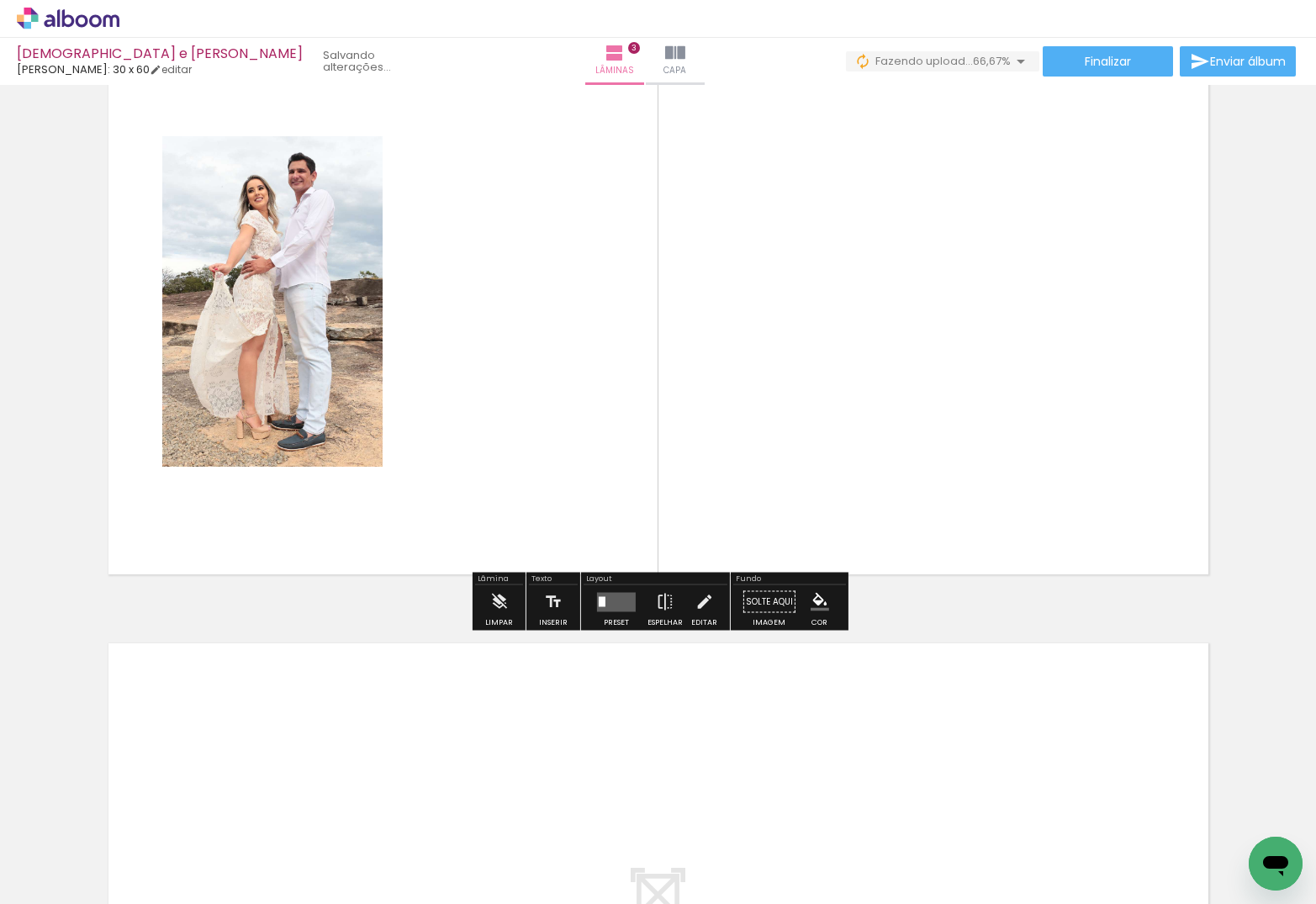
scroll to position [1347, 0]
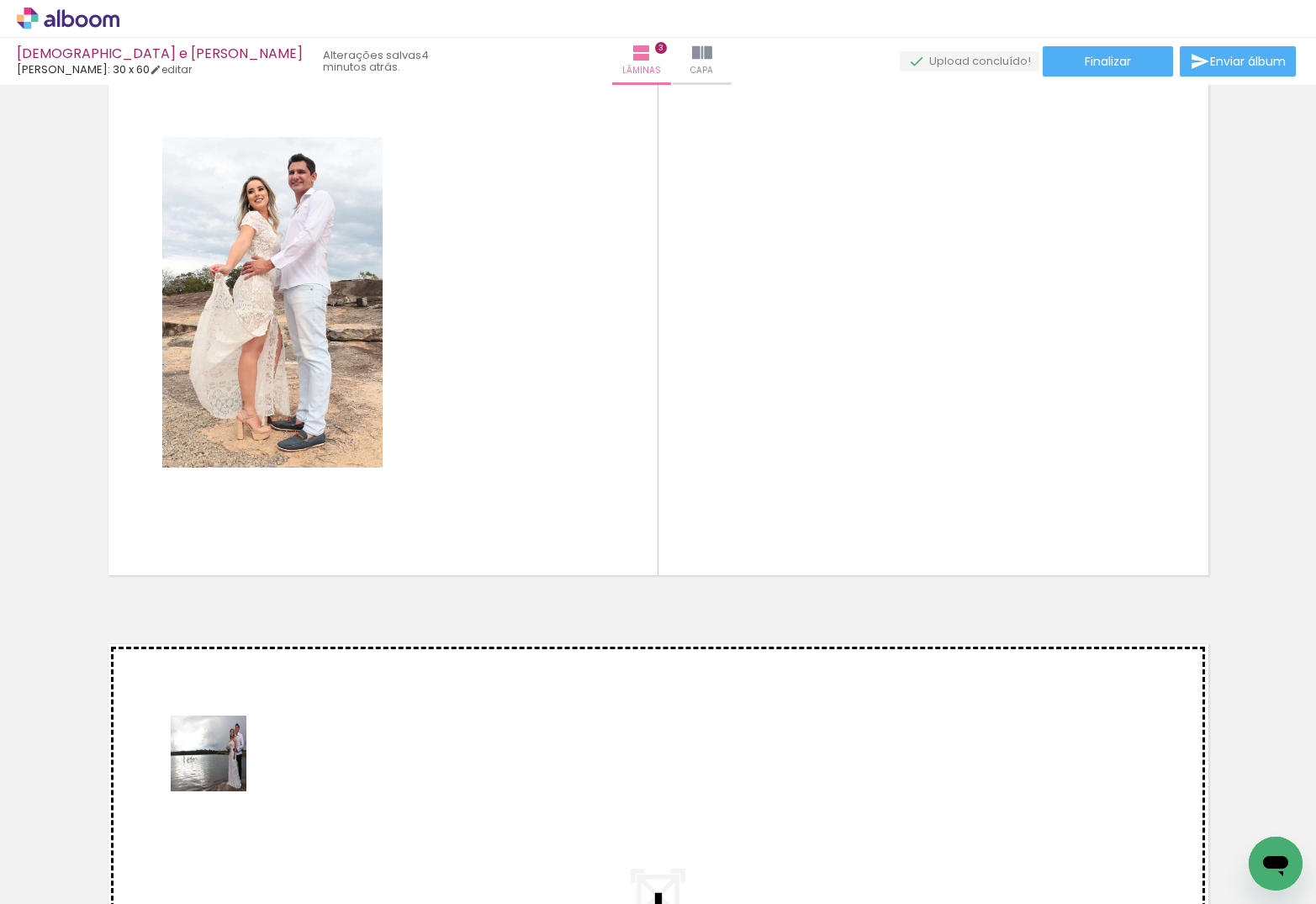
drag, startPoint x: 221, startPoint y: 766, endPoint x: 404, endPoint y: 485, distance: 335.3
click at [404, 485] on quentale-workspace at bounding box center [658, 452] width 1316 height 904
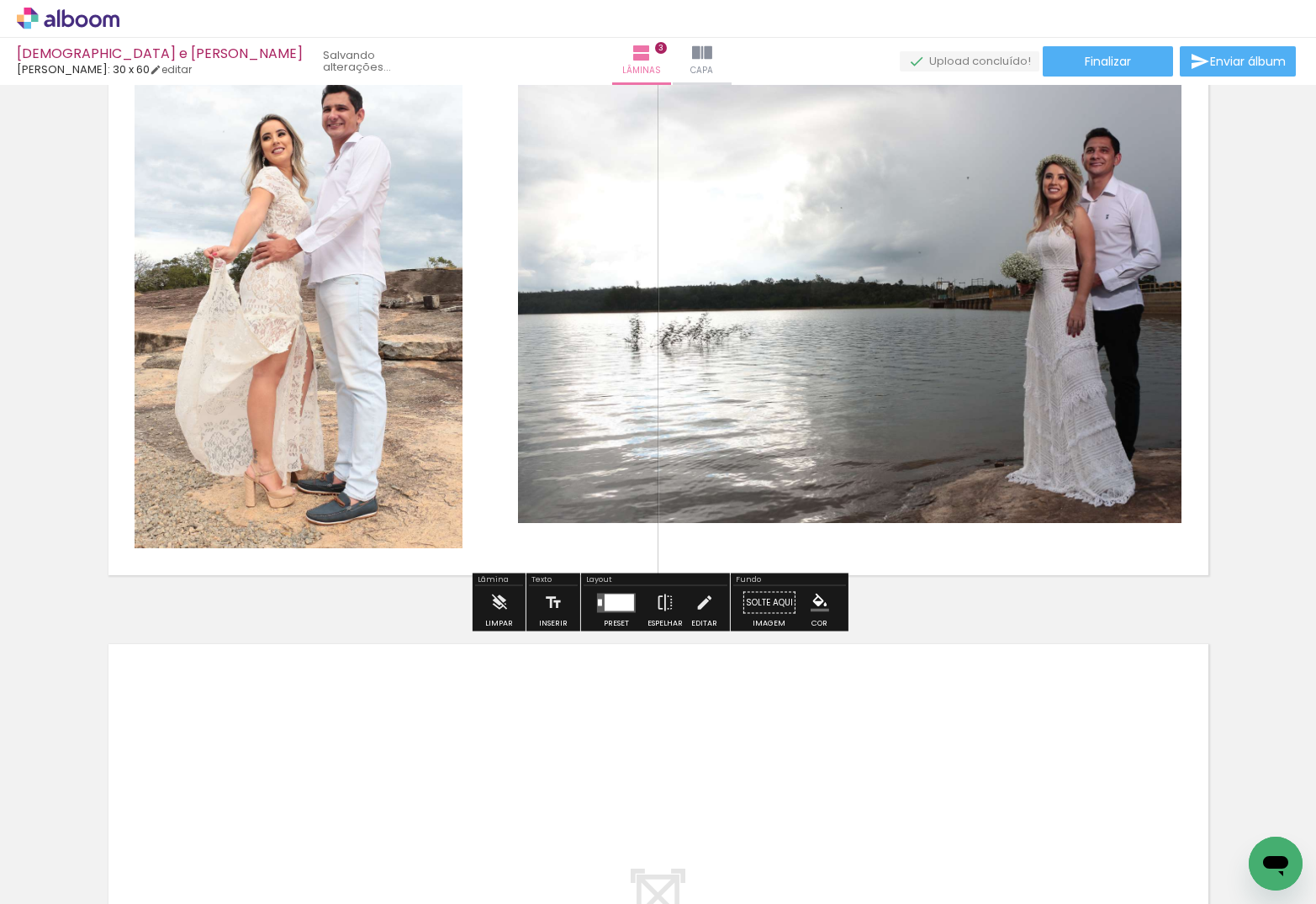
scroll to position [1348, 0]
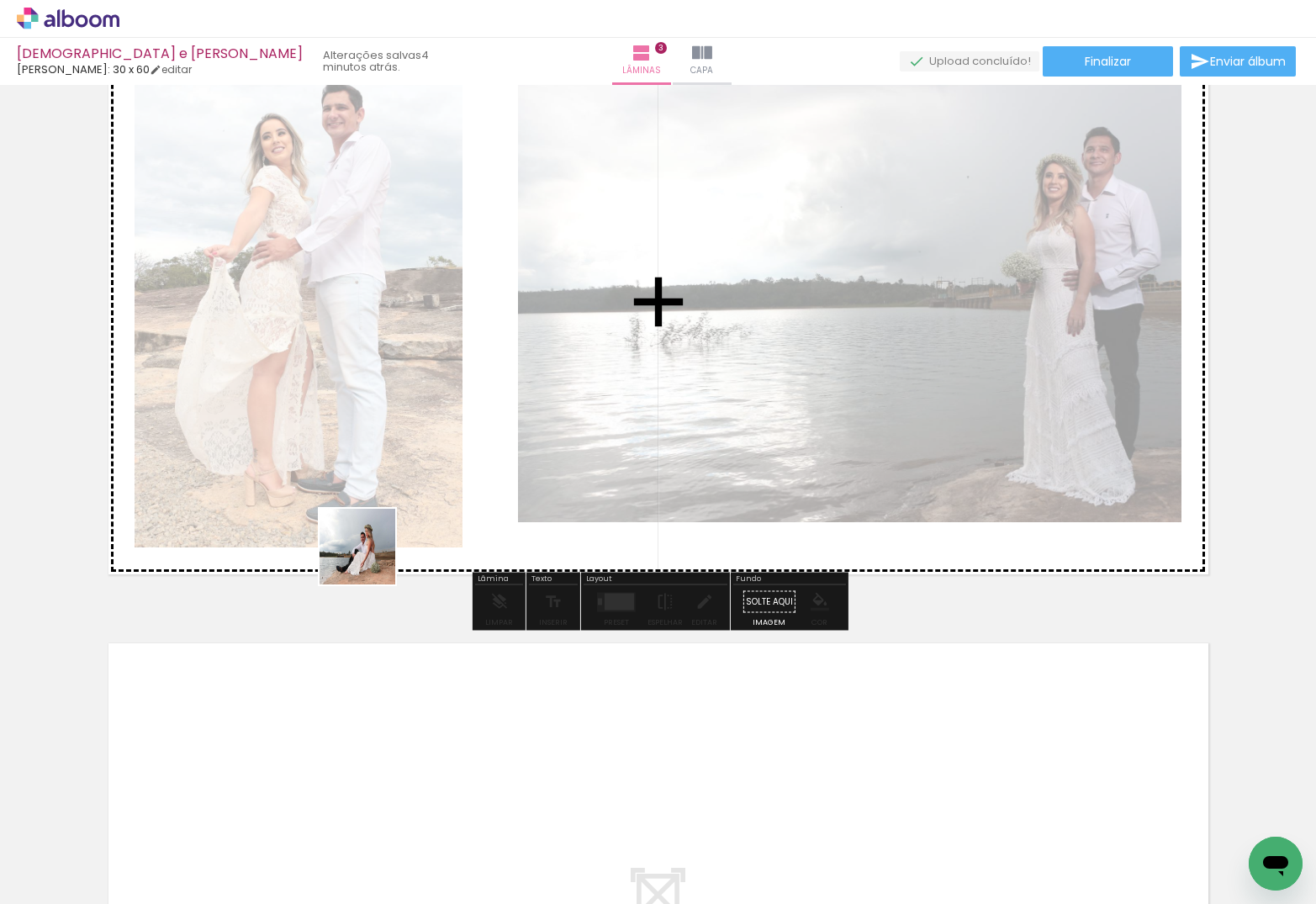
drag, startPoint x: 178, startPoint y: 853, endPoint x: 521, endPoint y: 299, distance: 651.6
click at [521, 299] on quentale-workspace at bounding box center [658, 452] width 1316 height 904
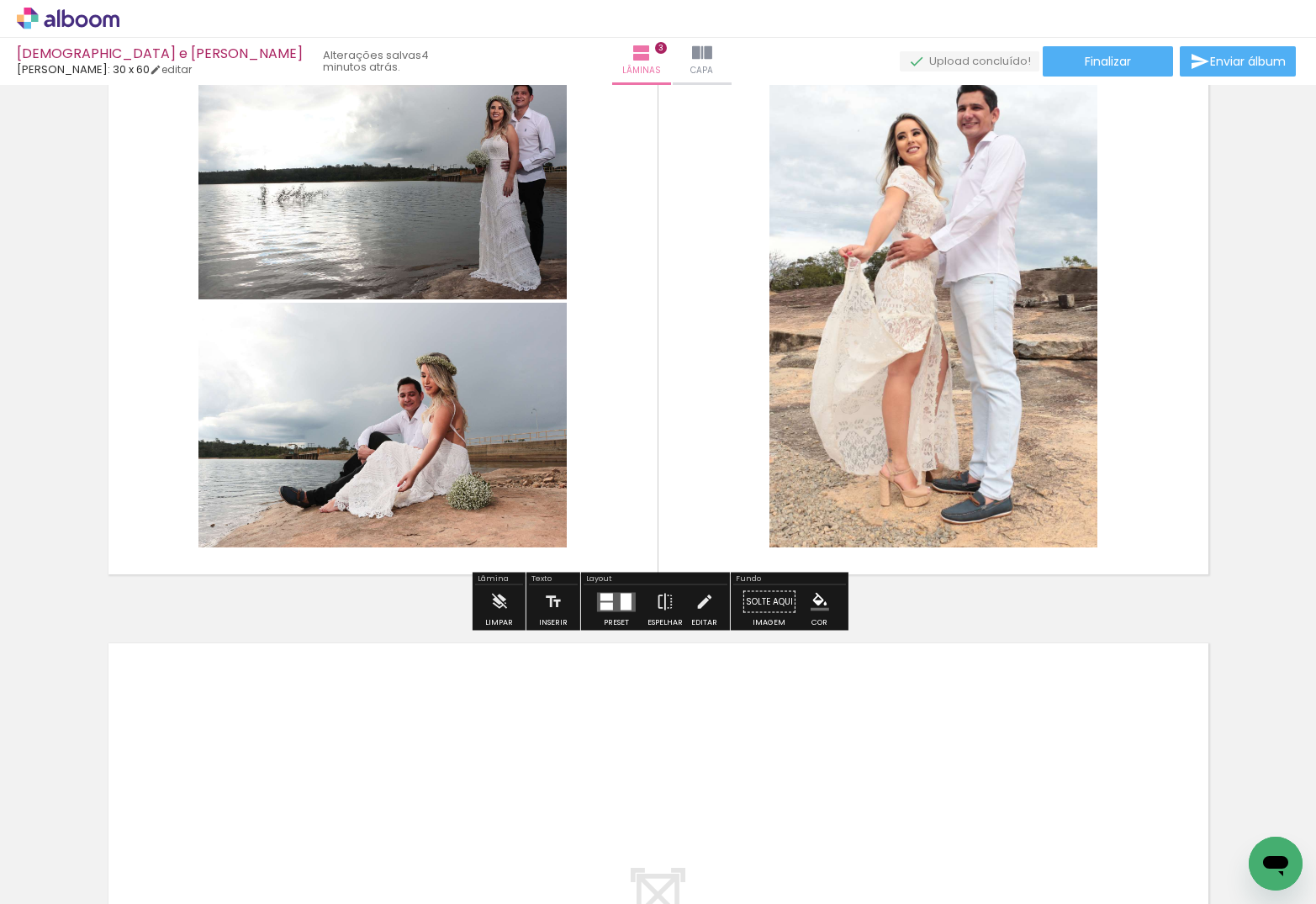
click at [614, 607] on quentale-layouter at bounding box center [616, 601] width 38 height 19
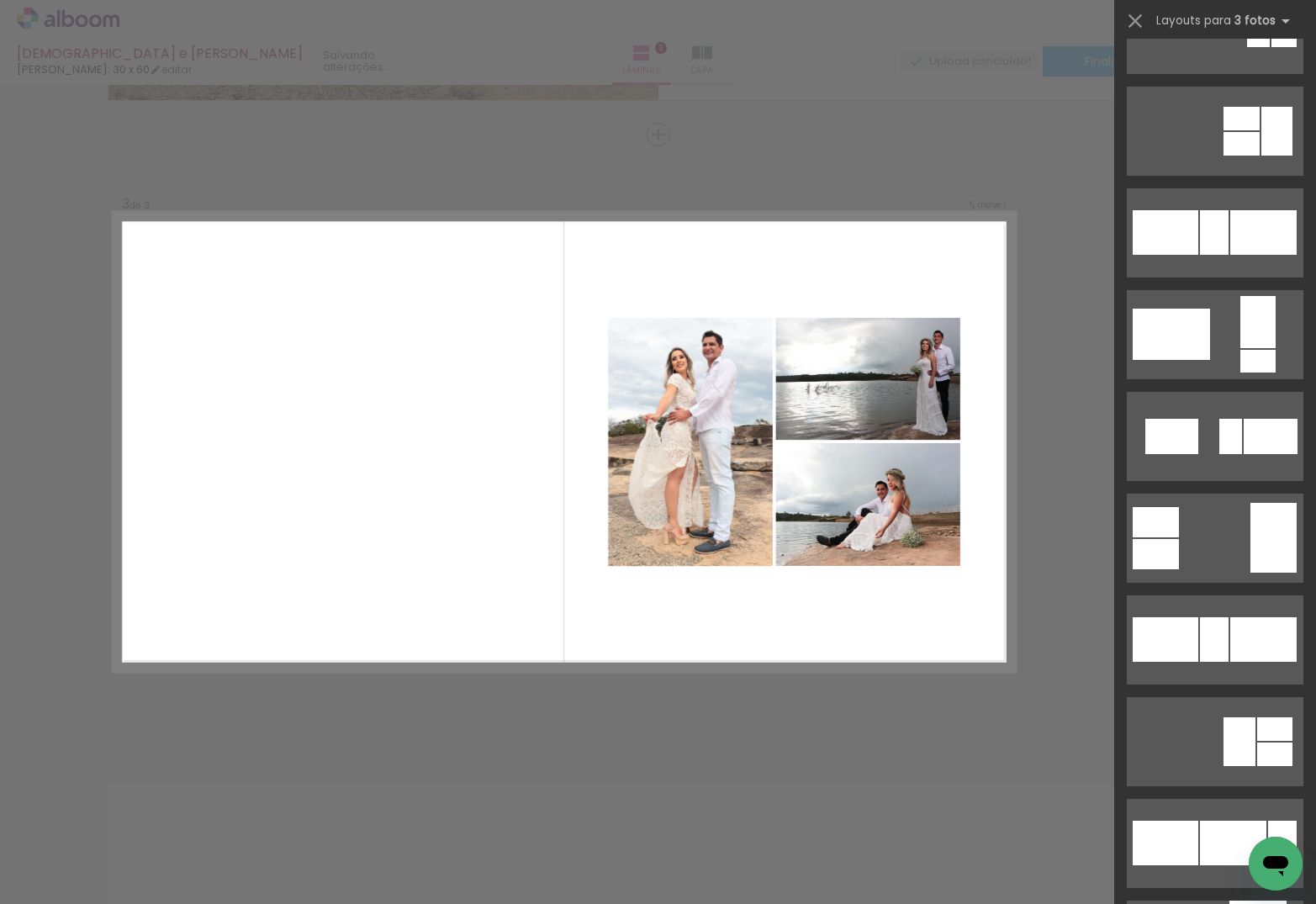
scroll to position [0, 0]
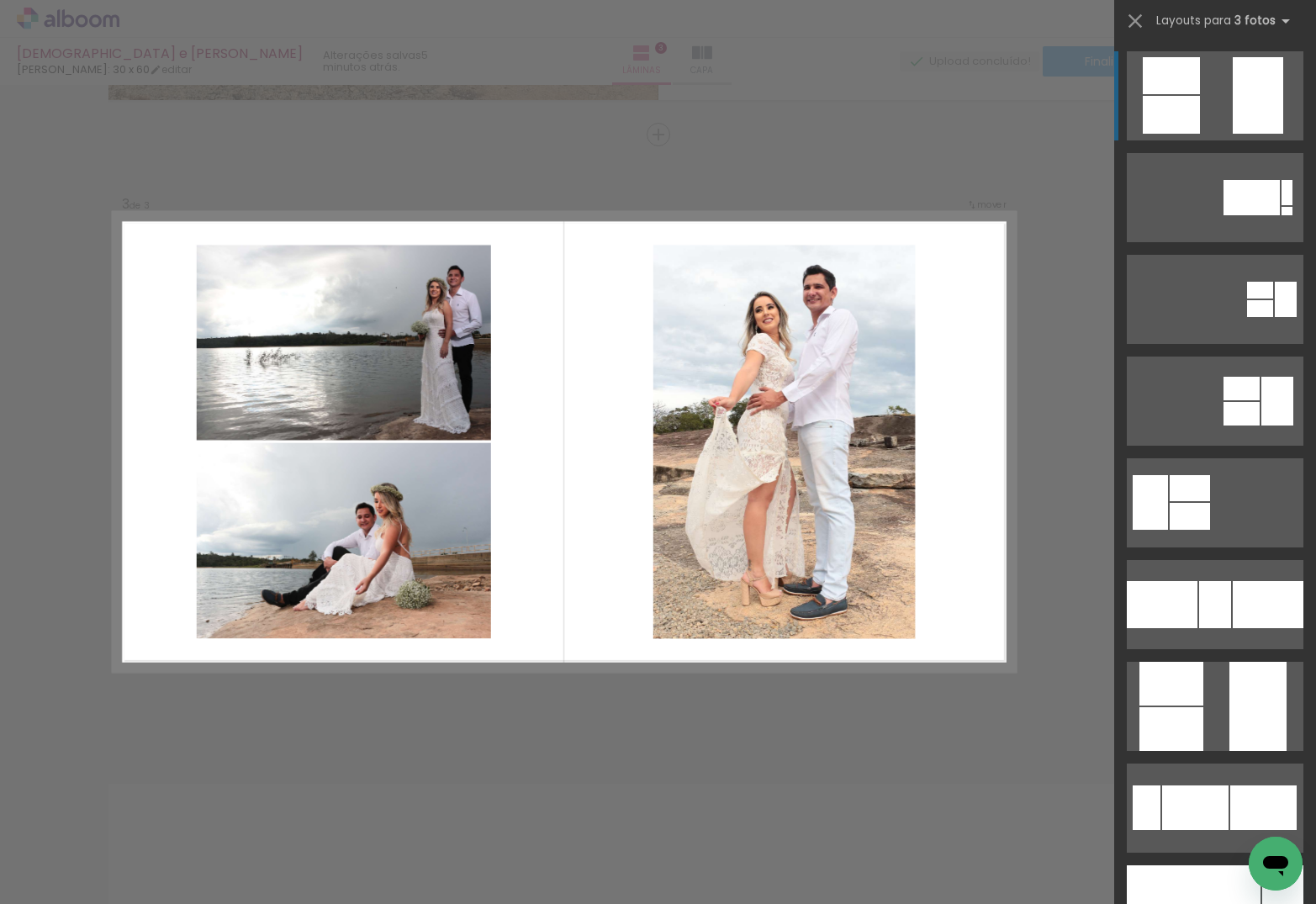
click at [1226, 101] on quentale-layouter at bounding box center [1215, 96] width 176 height 90
click at [734, 714] on div "Confirmar Cancelar" at bounding box center [658, 127] width 1316 height 2500
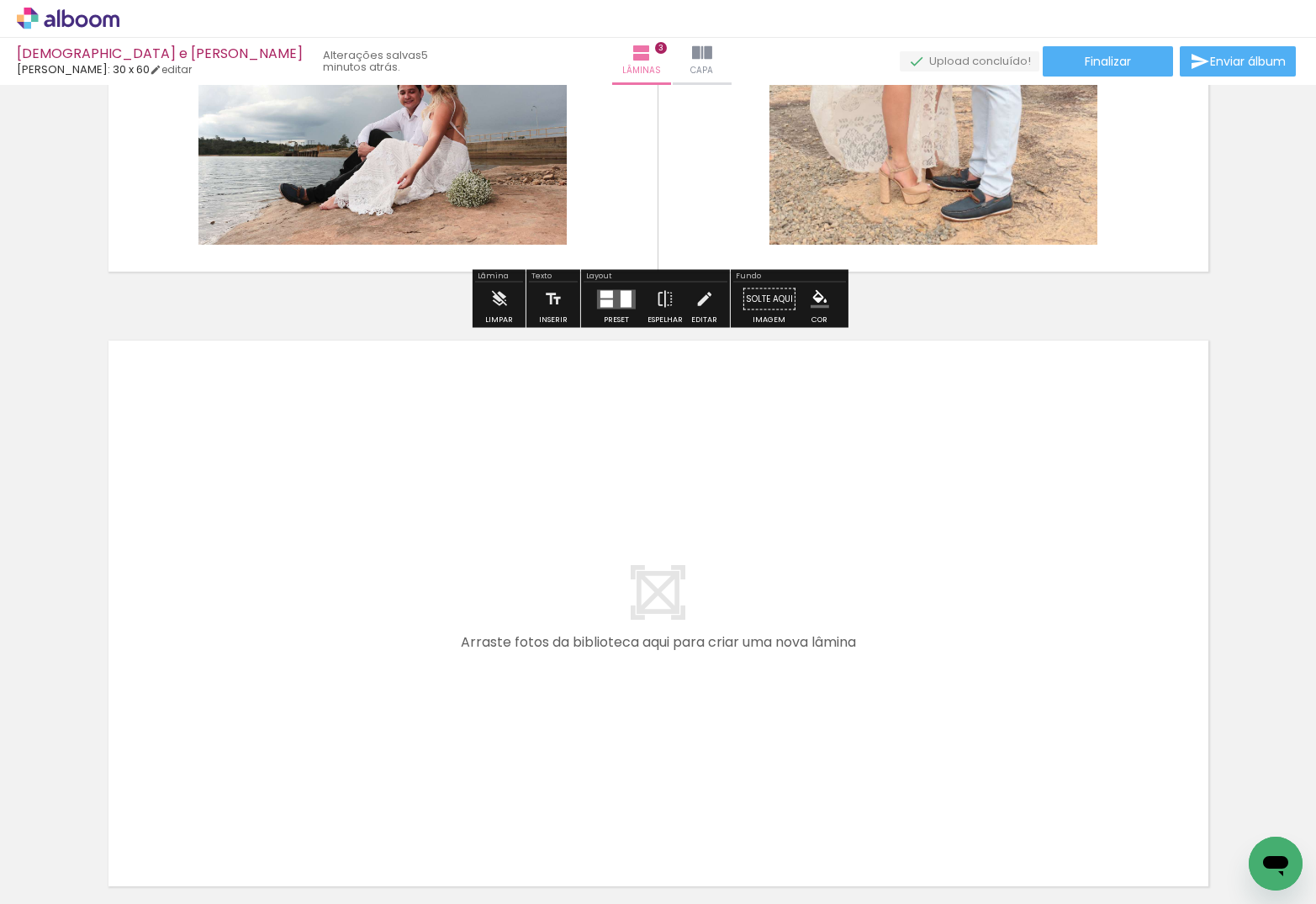
scroll to position [1665, 0]
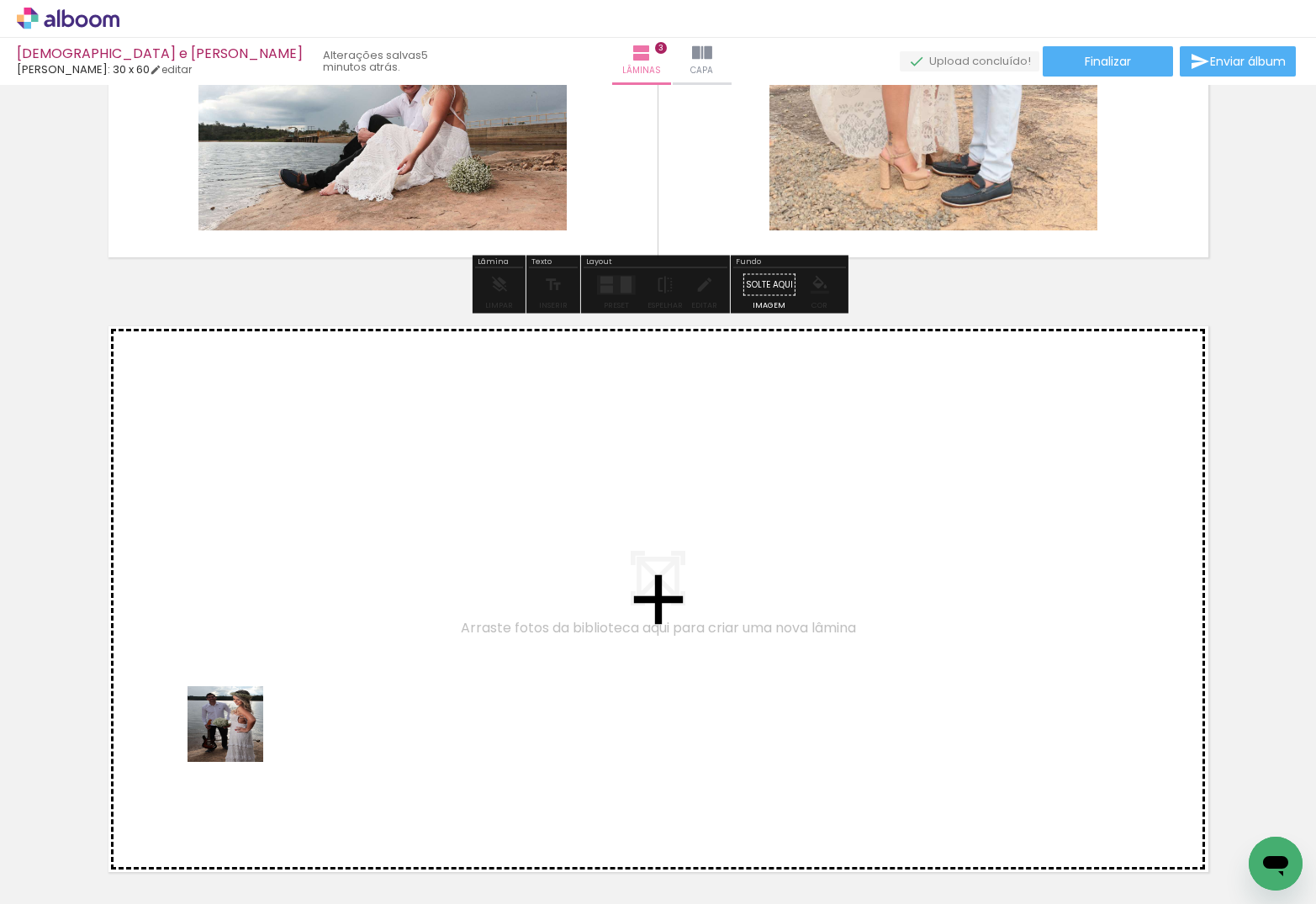
drag, startPoint x: 207, startPoint y: 802, endPoint x: 322, endPoint y: 585, distance: 245.6
click at [322, 585] on quentale-workspace at bounding box center [658, 452] width 1316 height 904
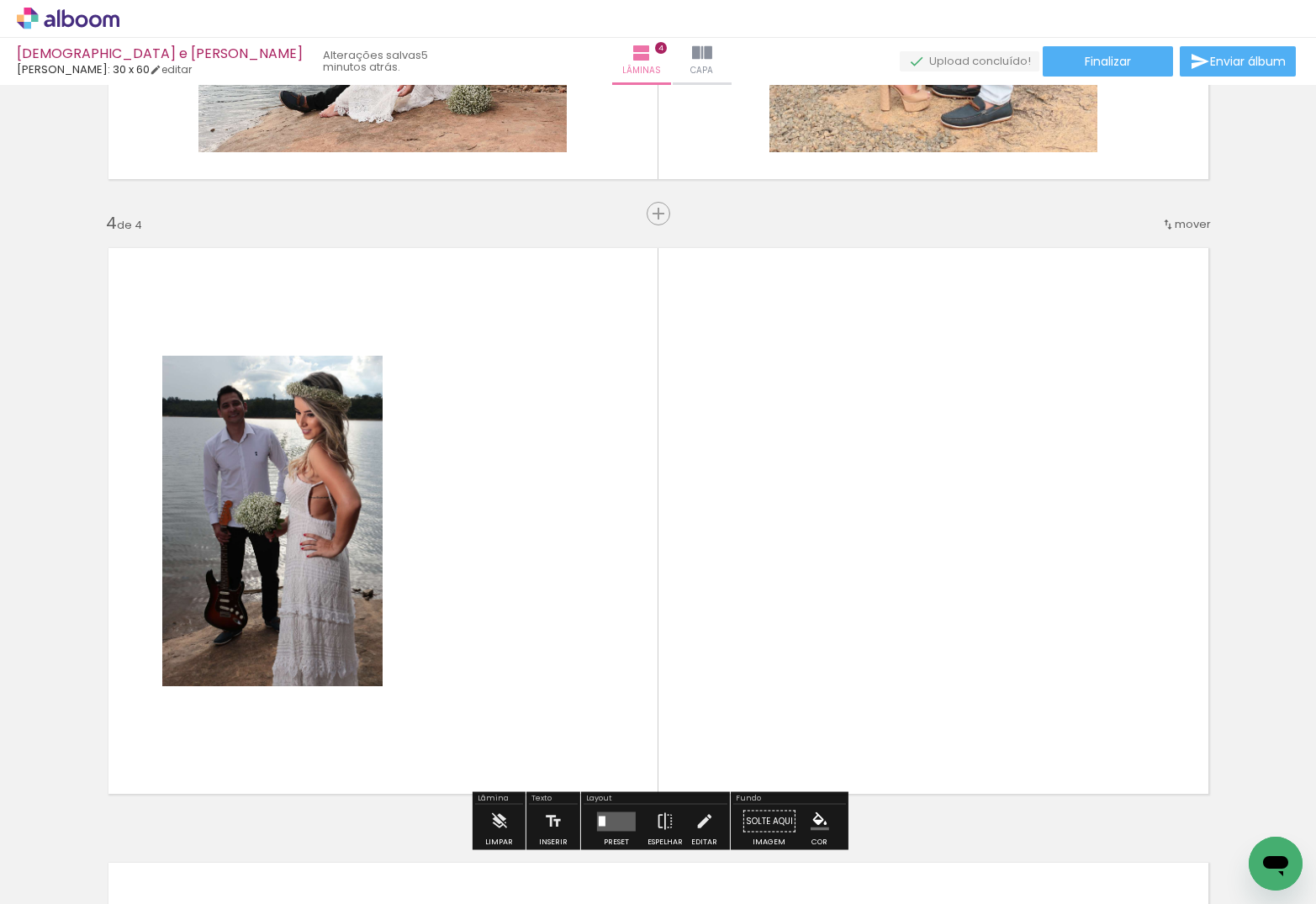
scroll to position [1823, 0]
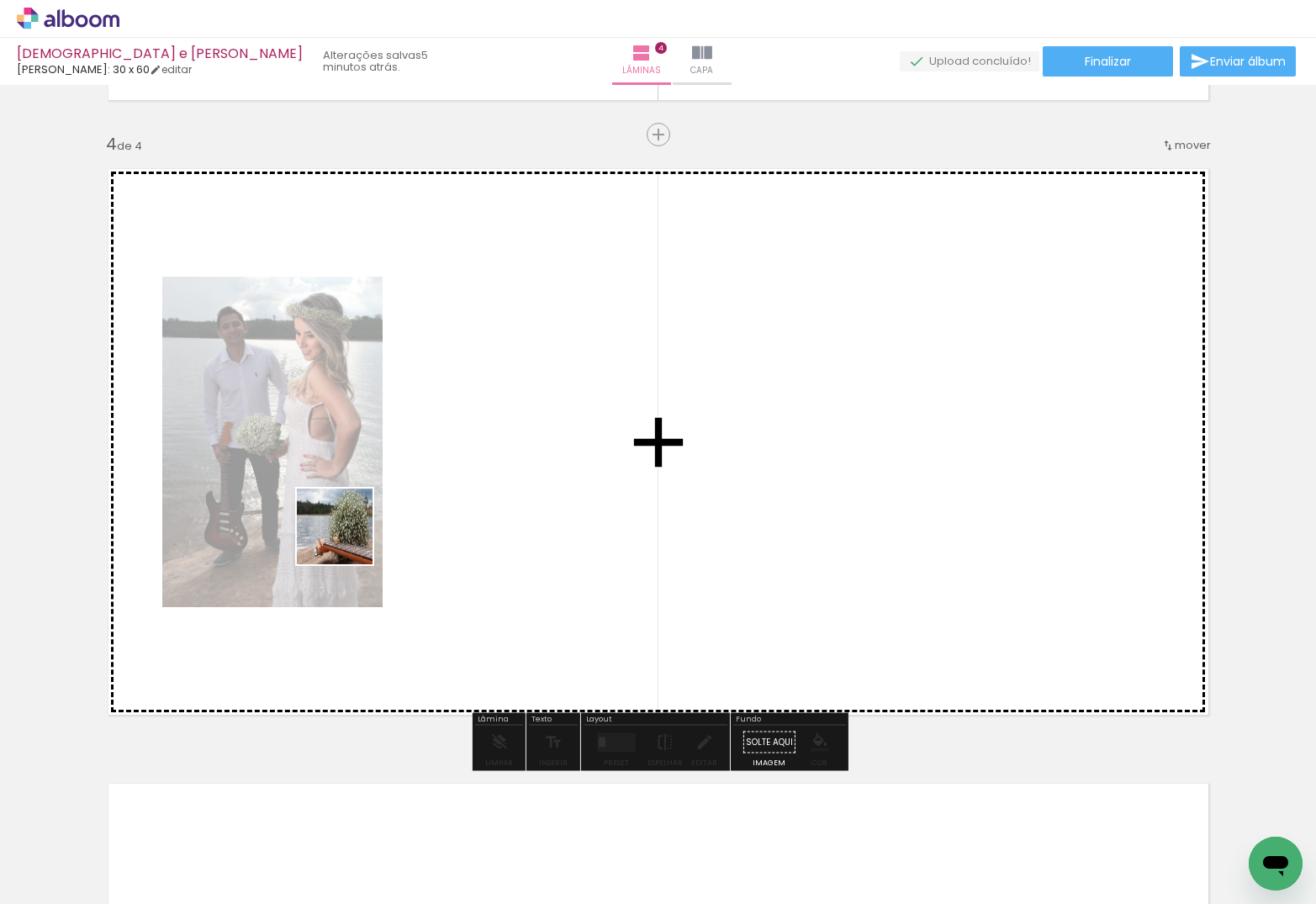
drag, startPoint x: 273, startPoint y: 669, endPoint x: 358, endPoint y: 522, distance: 169.8
click at [358, 522] on quentale-workspace at bounding box center [658, 452] width 1316 height 904
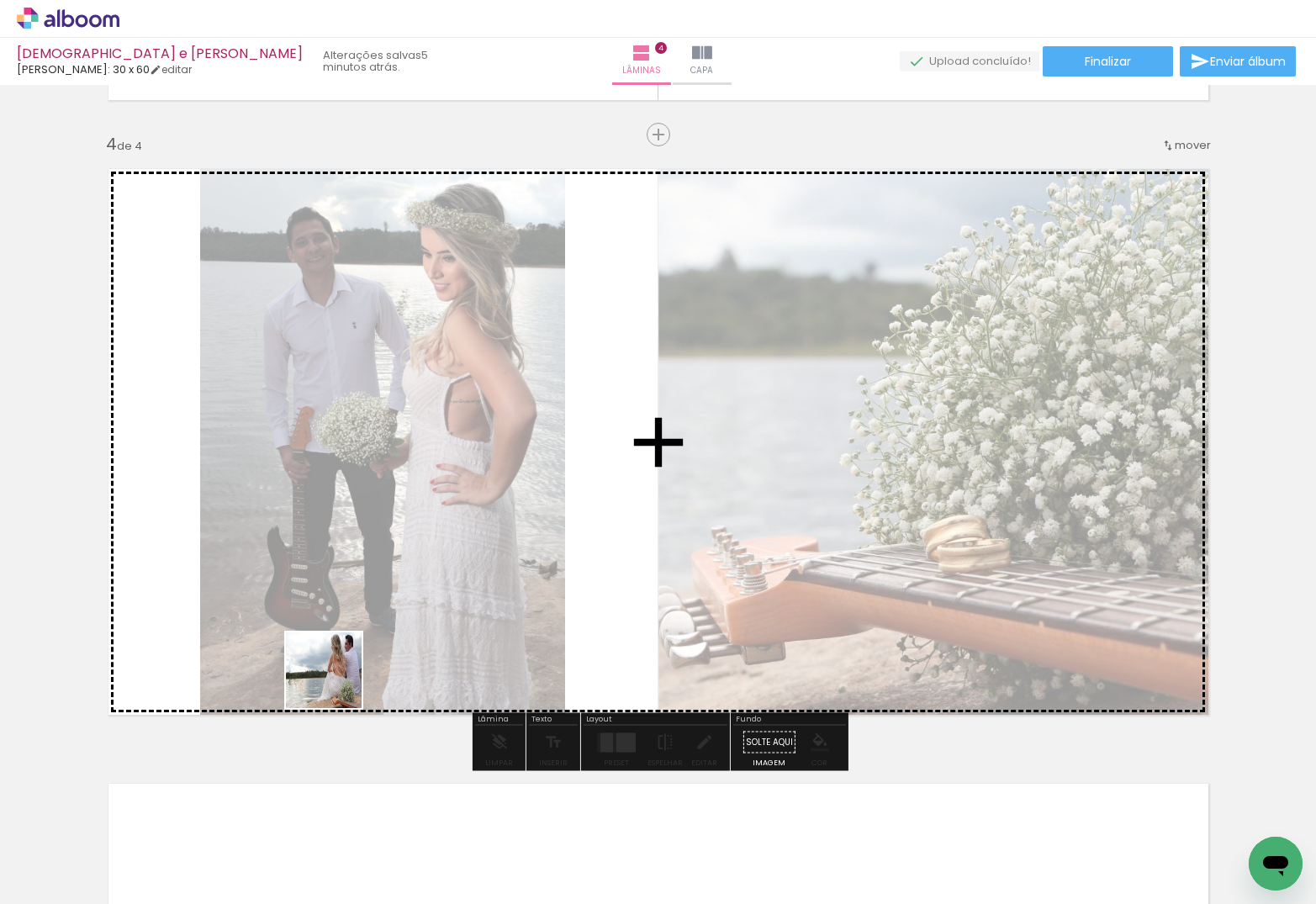
drag, startPoint x: 239, startPoint y: 788, endPoint x: 525, endPoint y: 514, distance: 396.1
click at [525, 514] on quentale-workspace at bounding box center [658, 452] width 1316 height 904
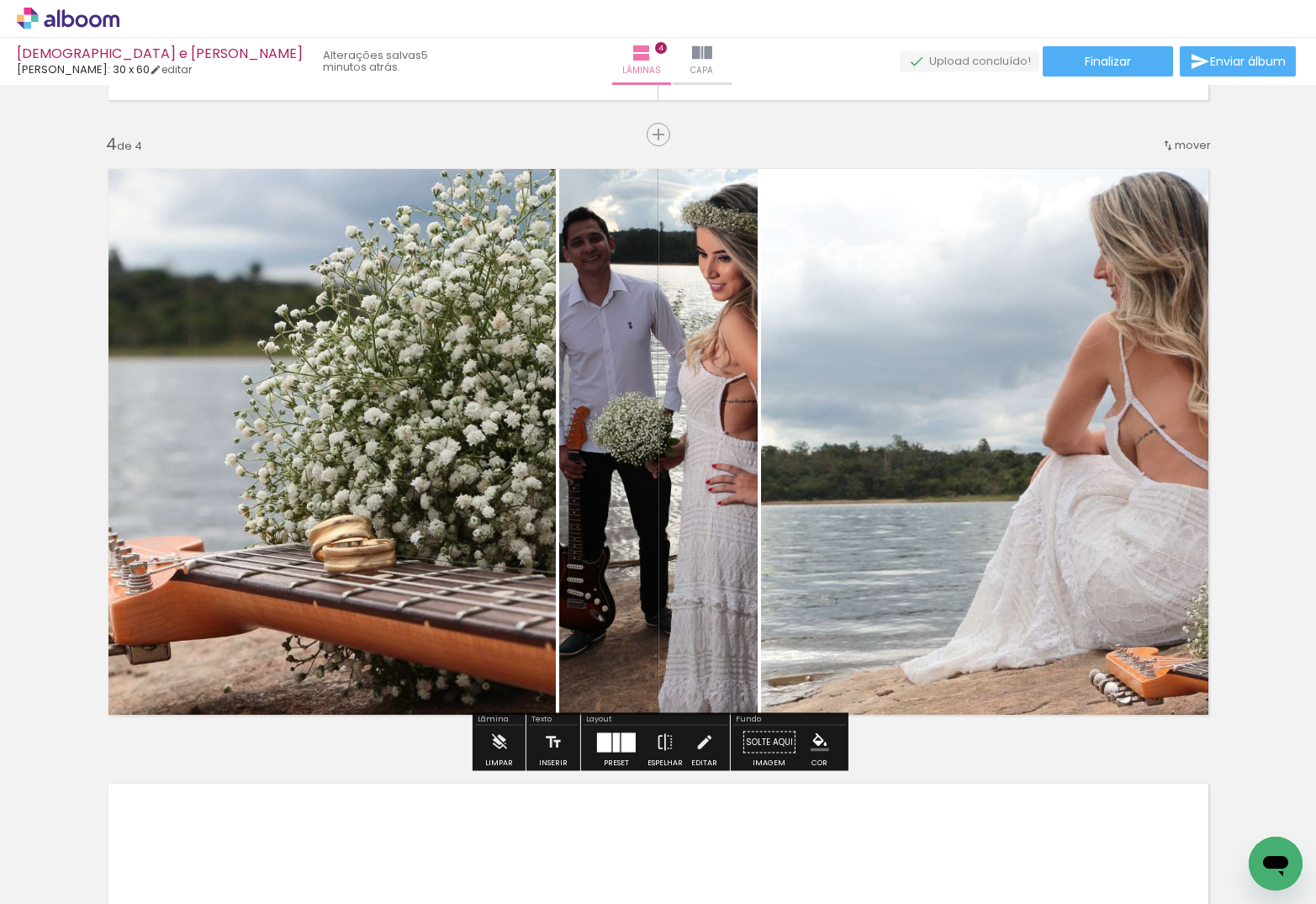
click at [613, 725] on div at bounding box center [616, 741] width 6 height 19
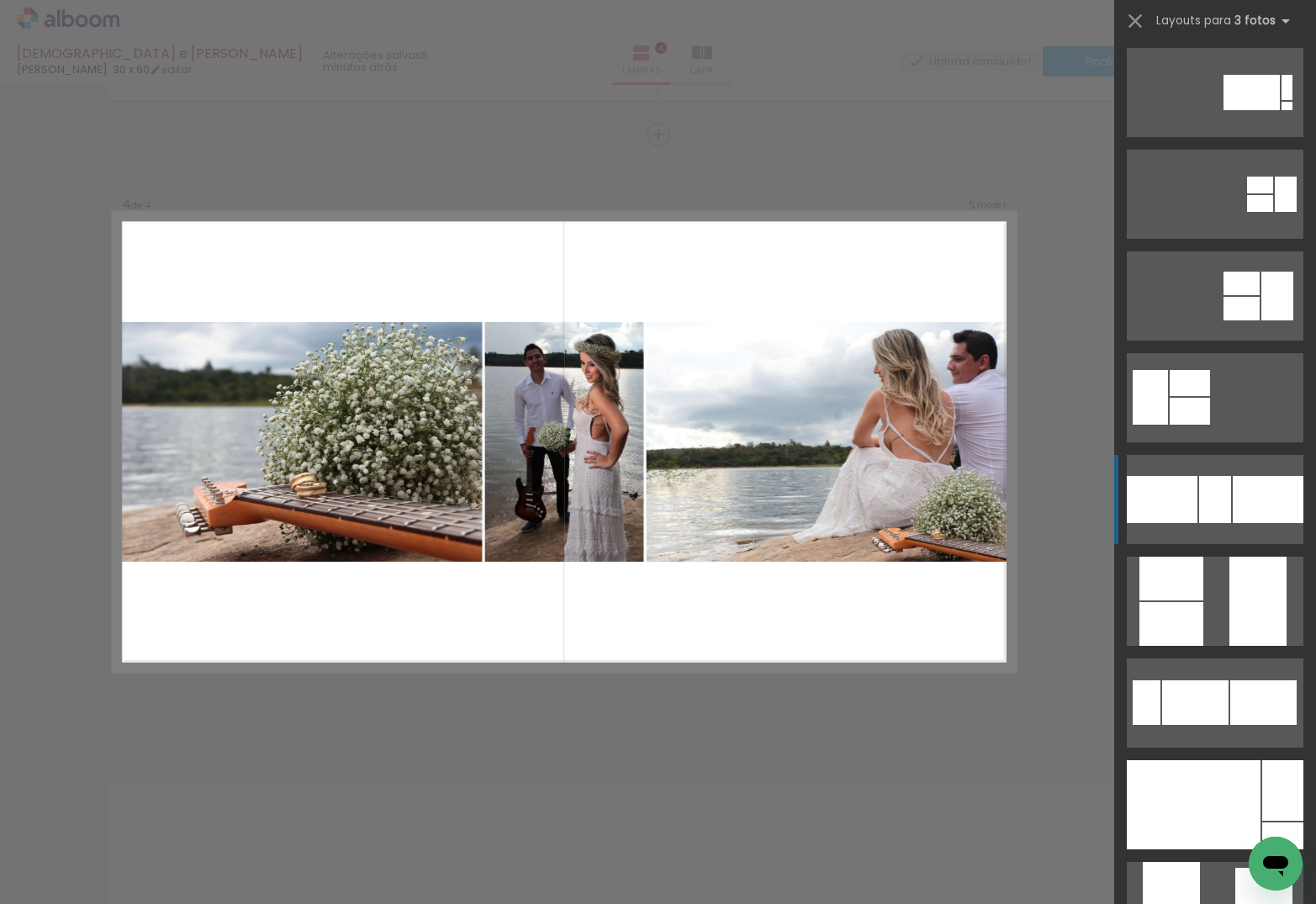
scroll to position [311, 0]
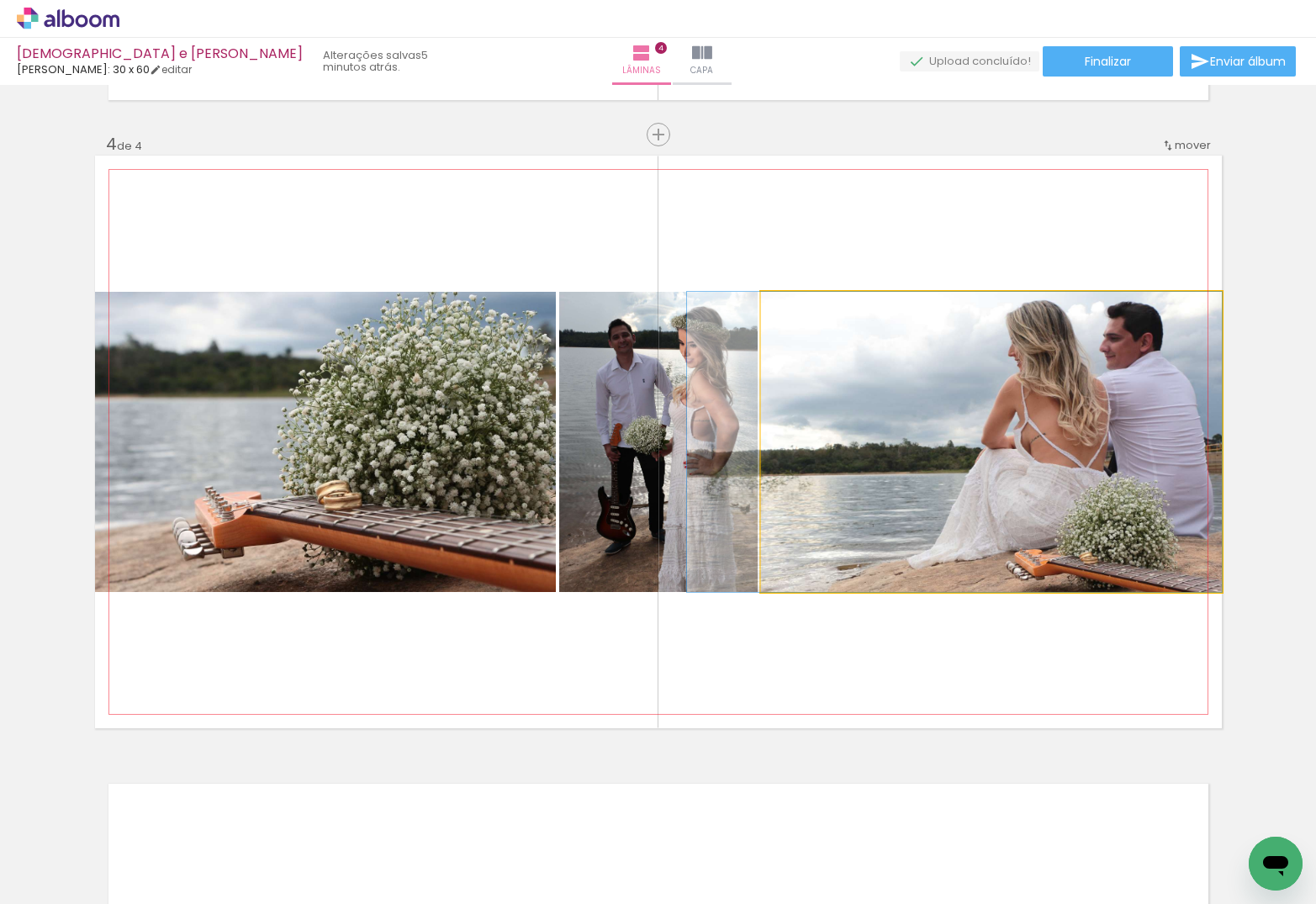
drag, startPoint x: 991, startPoint y: 456, endPoint x: 930, endPoint y: 455, distance: 61.0
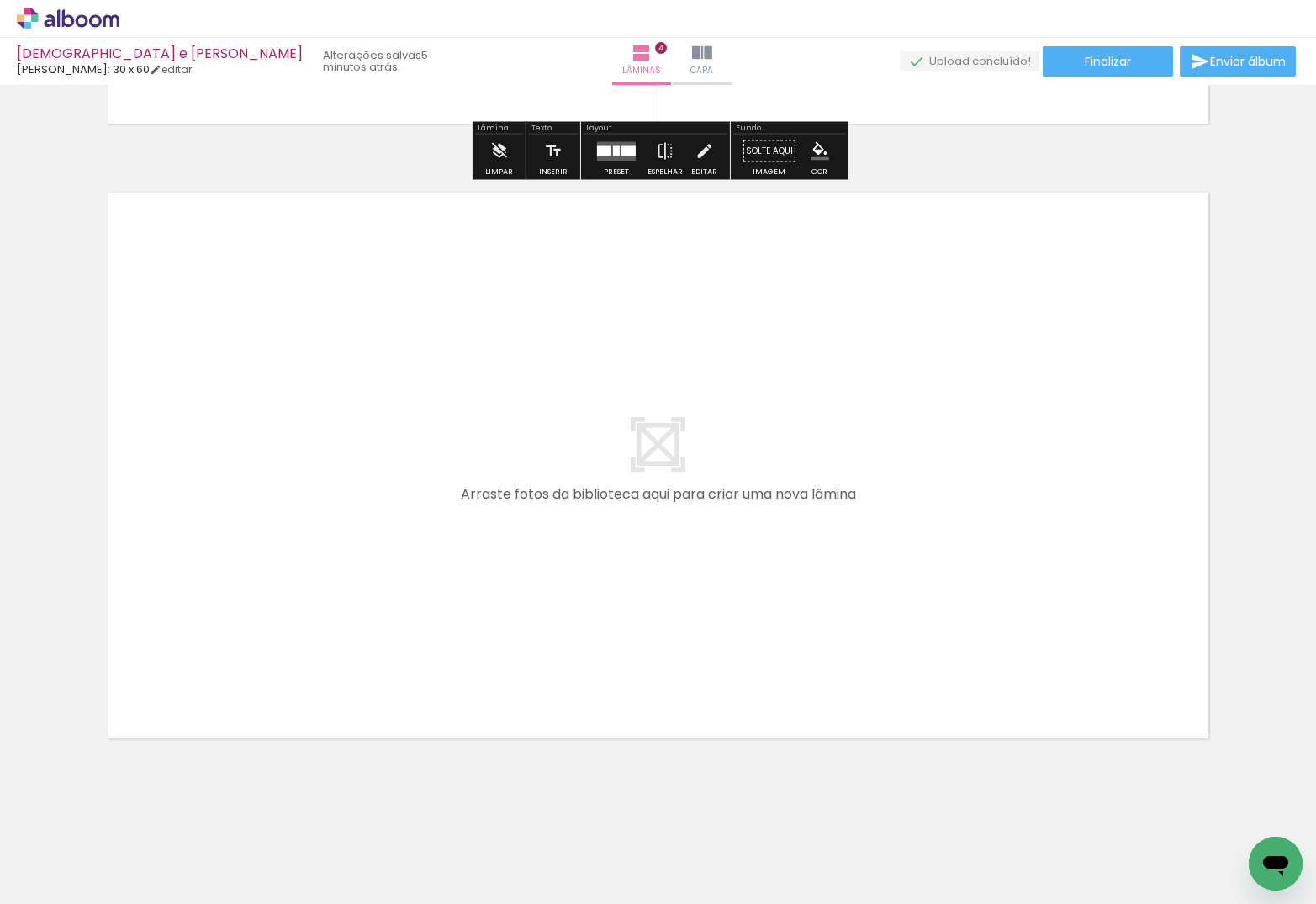
scroll to position [2426, 0]
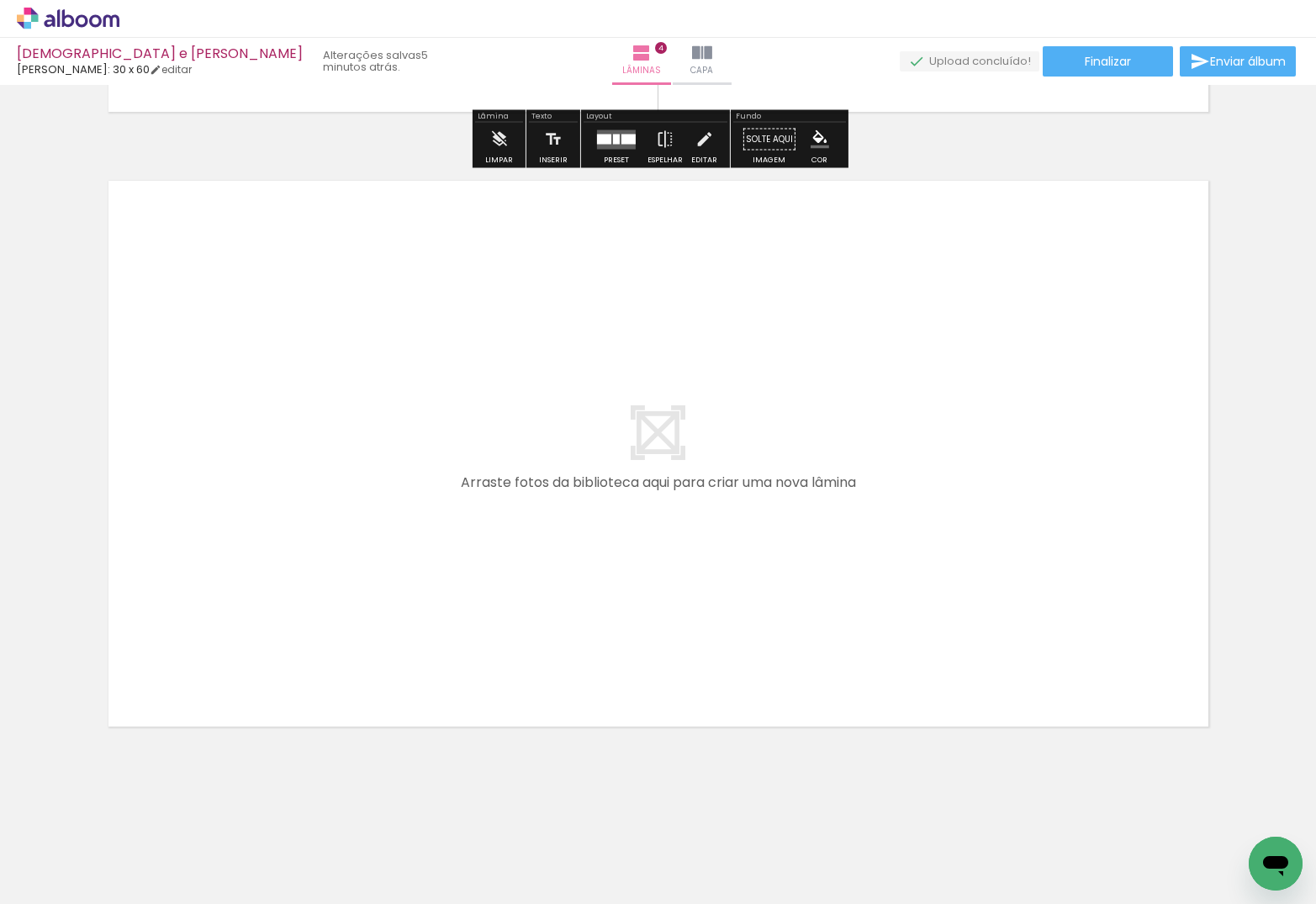
click at [352, 560] on quentale-workspace at bounding box center [658, 452] width 1316 height 904
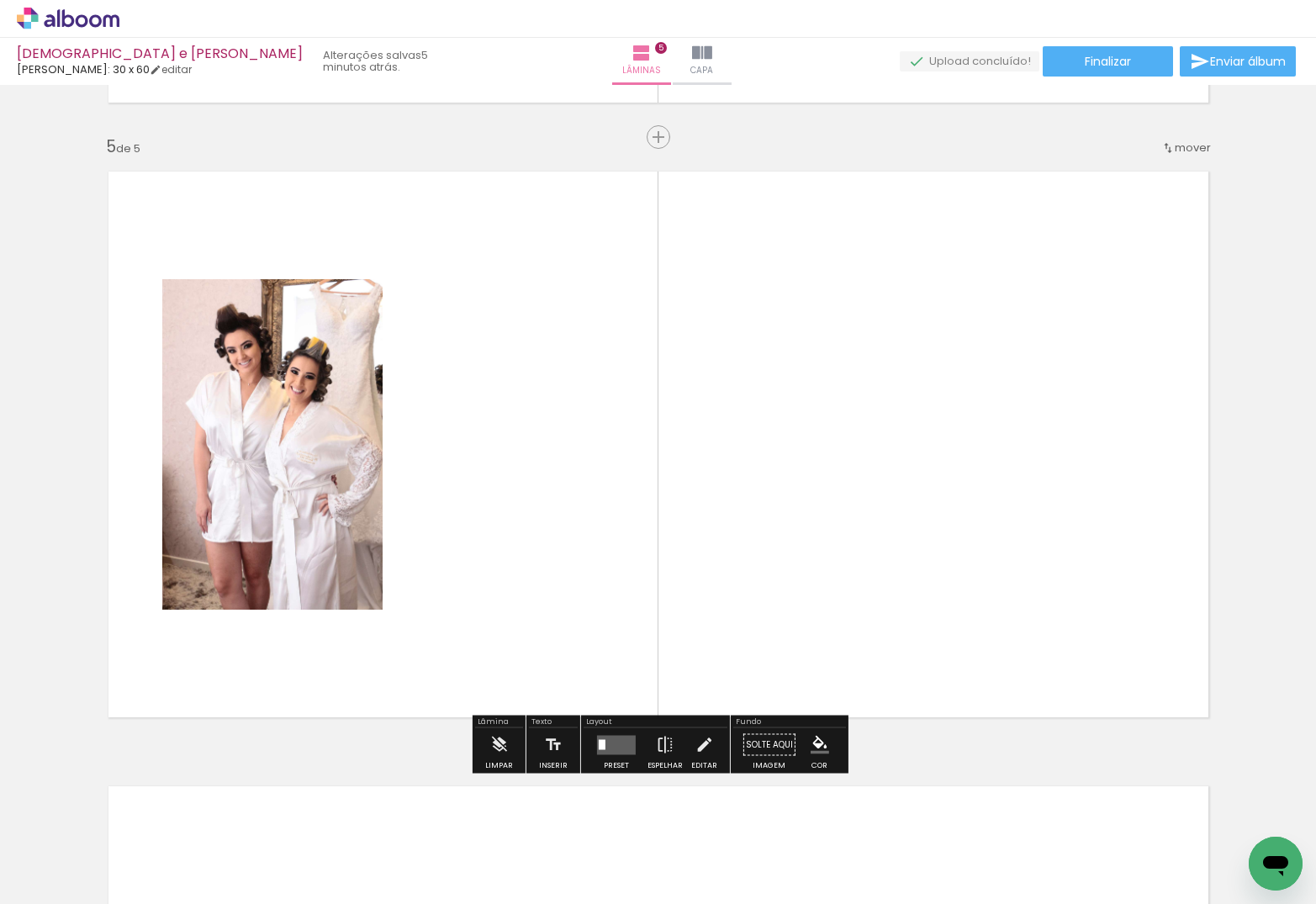
scroll to position [2438, 0]
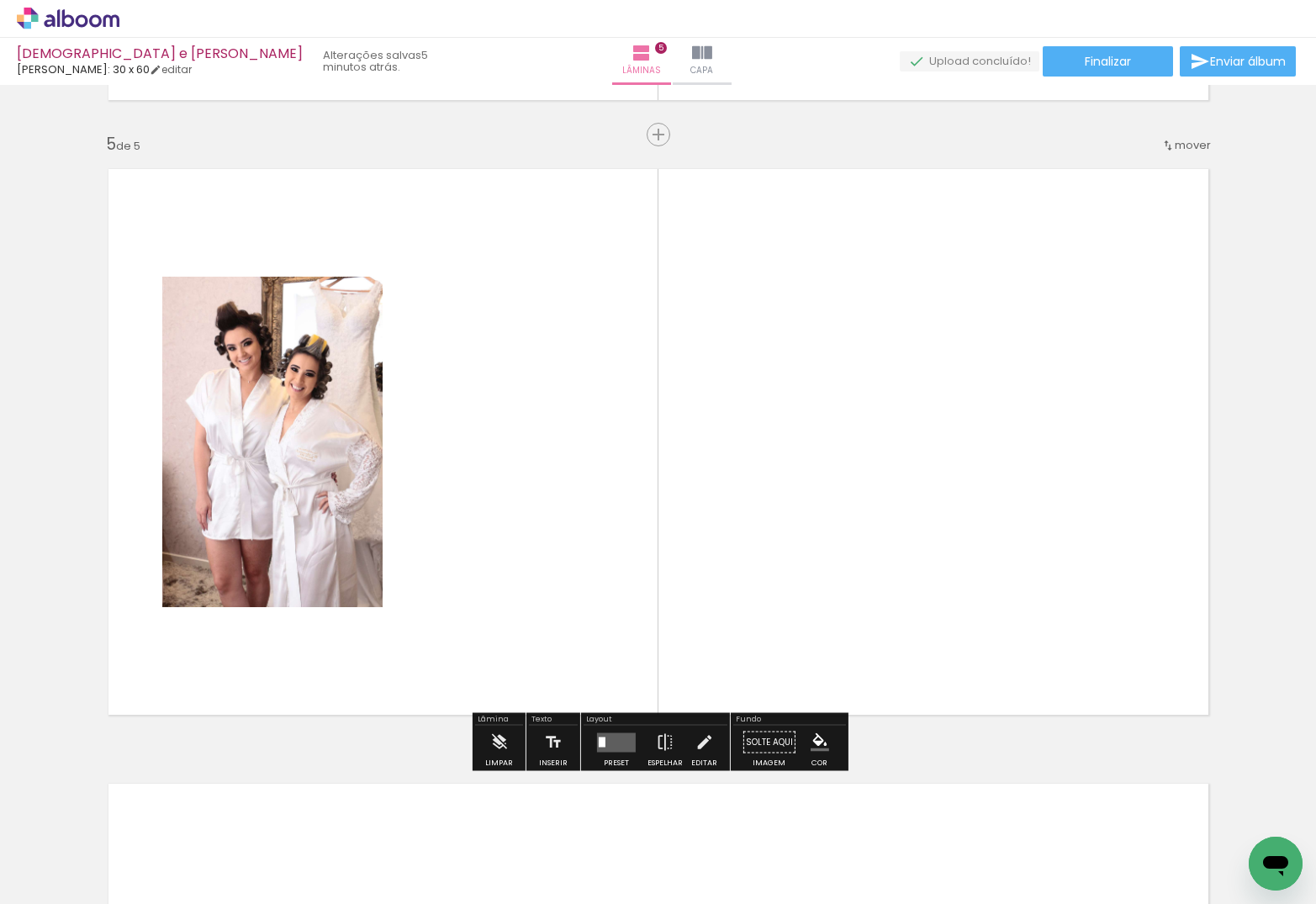
drag, startPoint x: 186, startPoint y: 854, endPoint x: 419, endPoint y: 534, distance: 395.8
click at [419, 534] on quentale-workspace at bounding box center [658, 452] width 1316 height 904
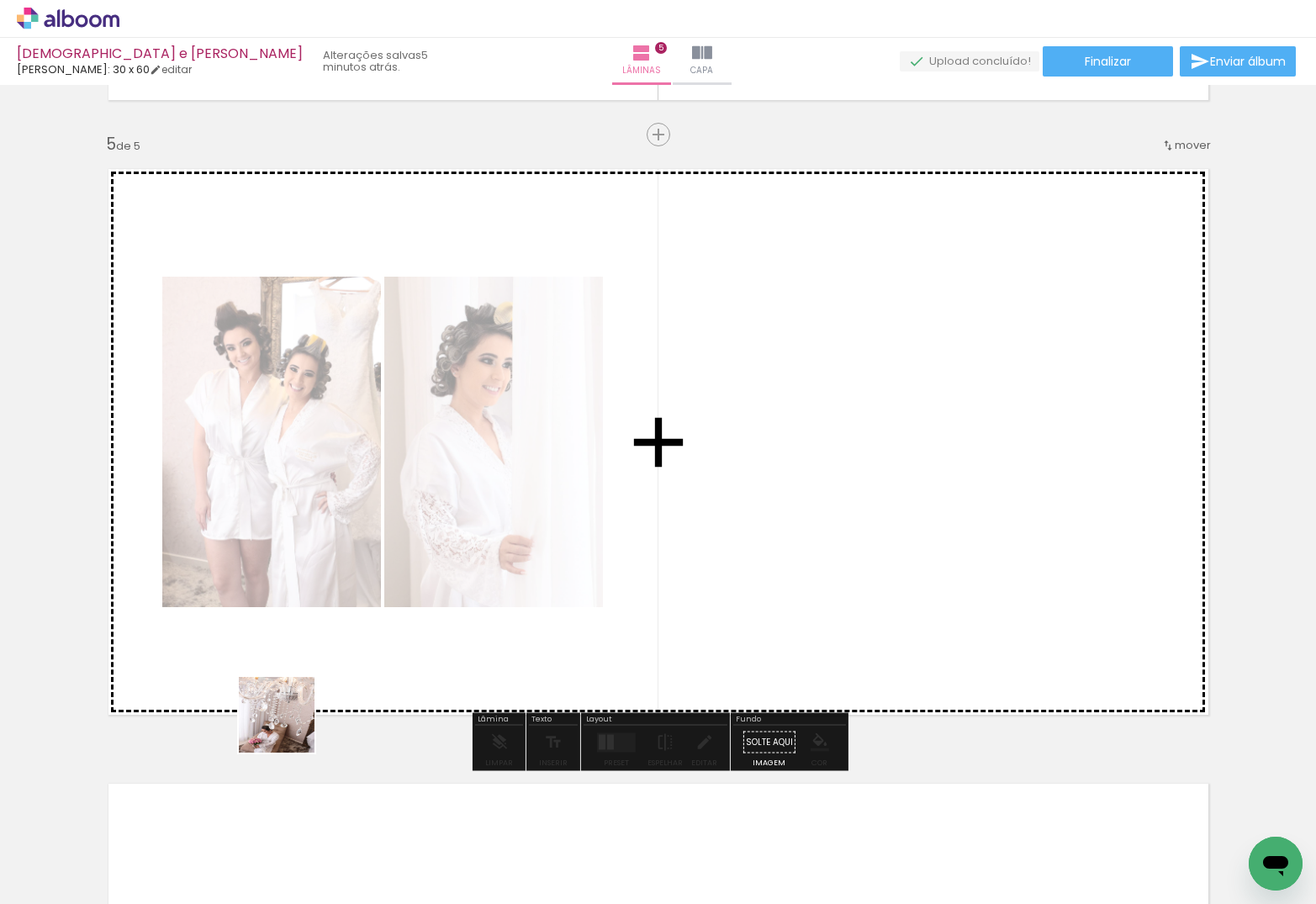
drag, startPoint x: 191, startPoint y: 856, endPoint x: 441, endPoint y: 526, distance: 414.0
click at [448, 505] on quentale-workspace at bounding box center [658, 452] width 1316 height 904
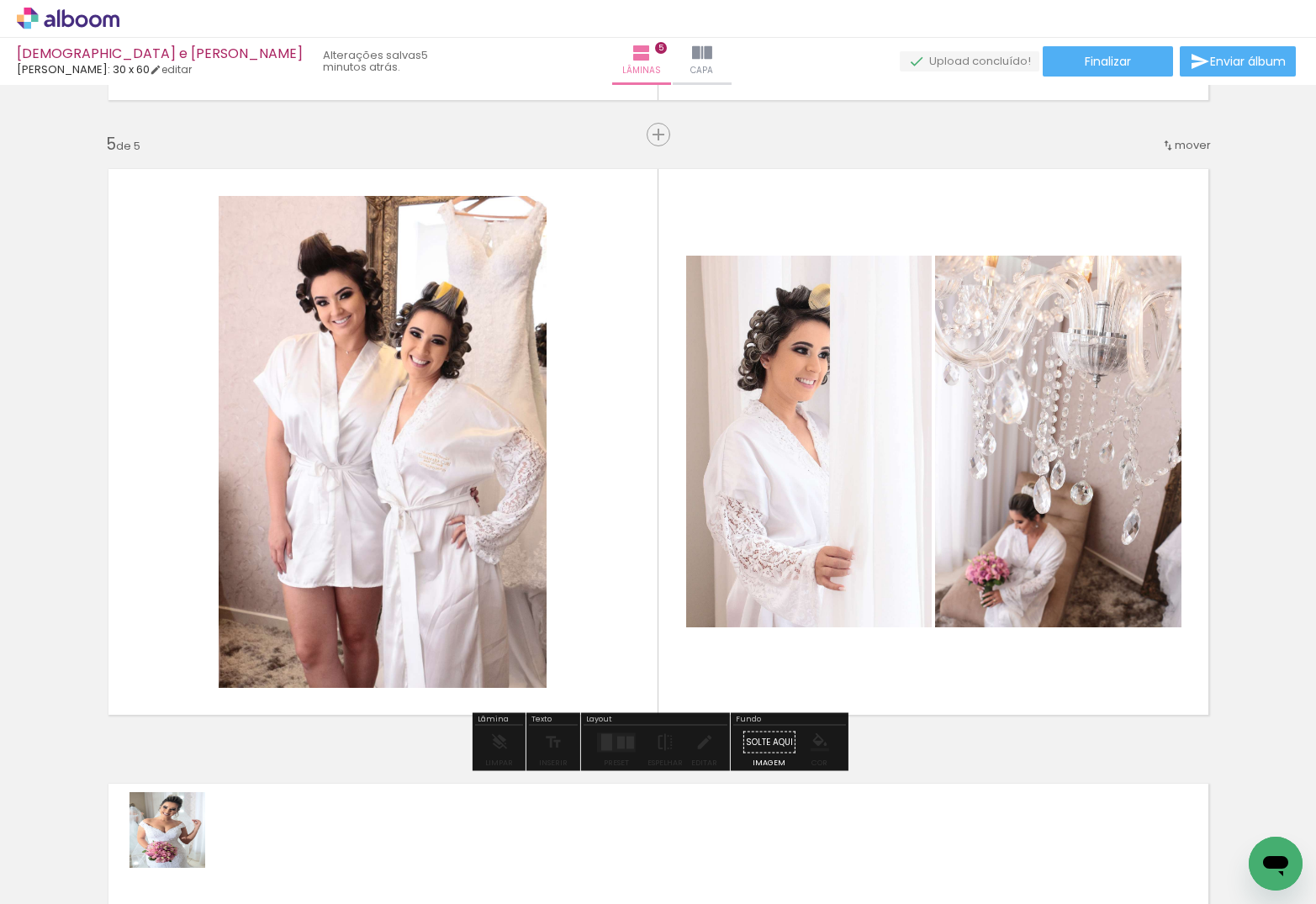
drag, startPoint x: 177, startPoint y: 851, endPoint x: 427, endPoint y: 487, distance: 441.6
click at [427, 490] on quentale-workspace at bounding box center [658, 452] width 1316 height 904
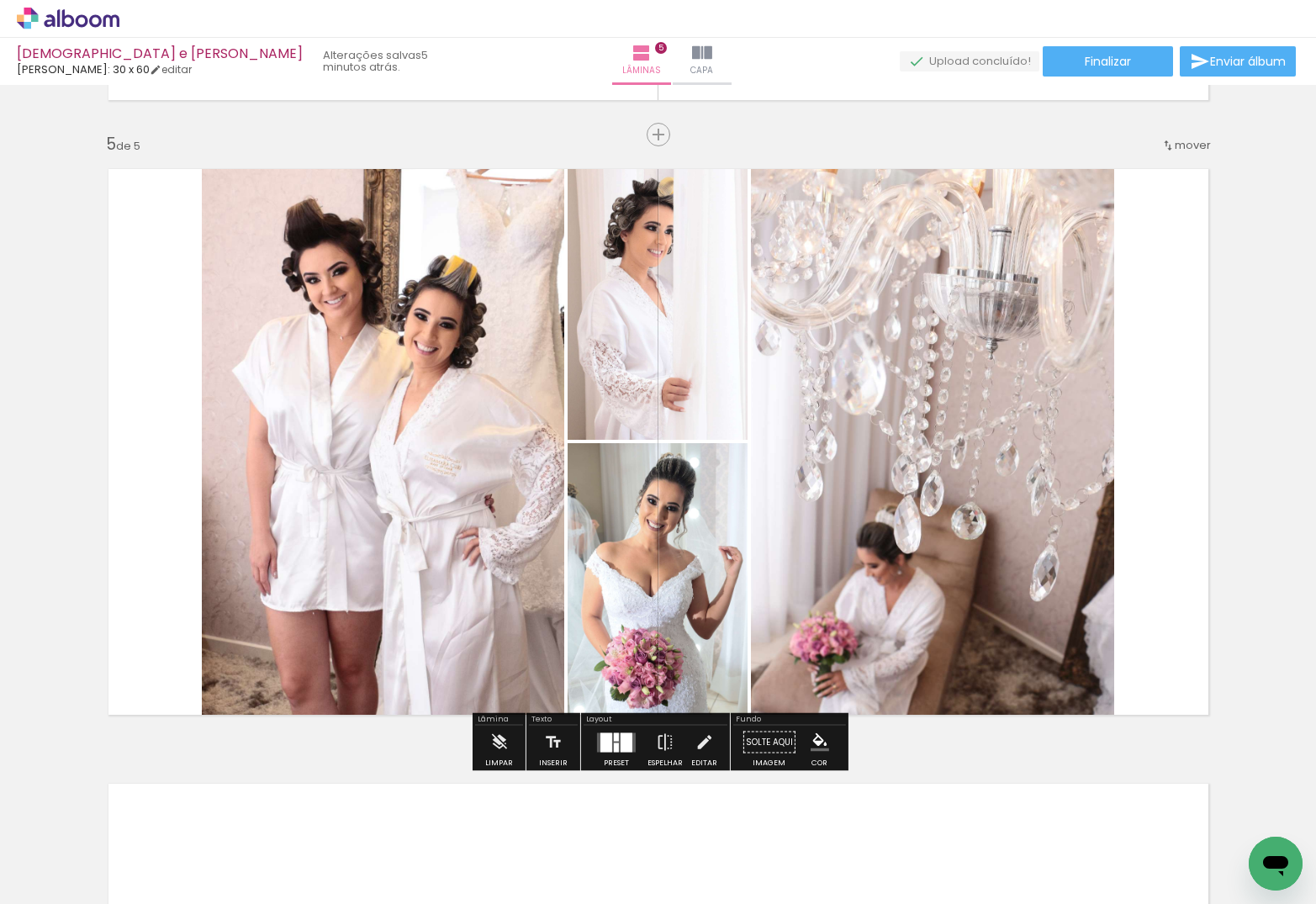
drag, startPoint x: 617, startPoint y: 744, endPoint x: 623, endPoint y: 738, distance: 8.5
click at [621, 725] on div at bounding box center [626, 741] width 12 height 19
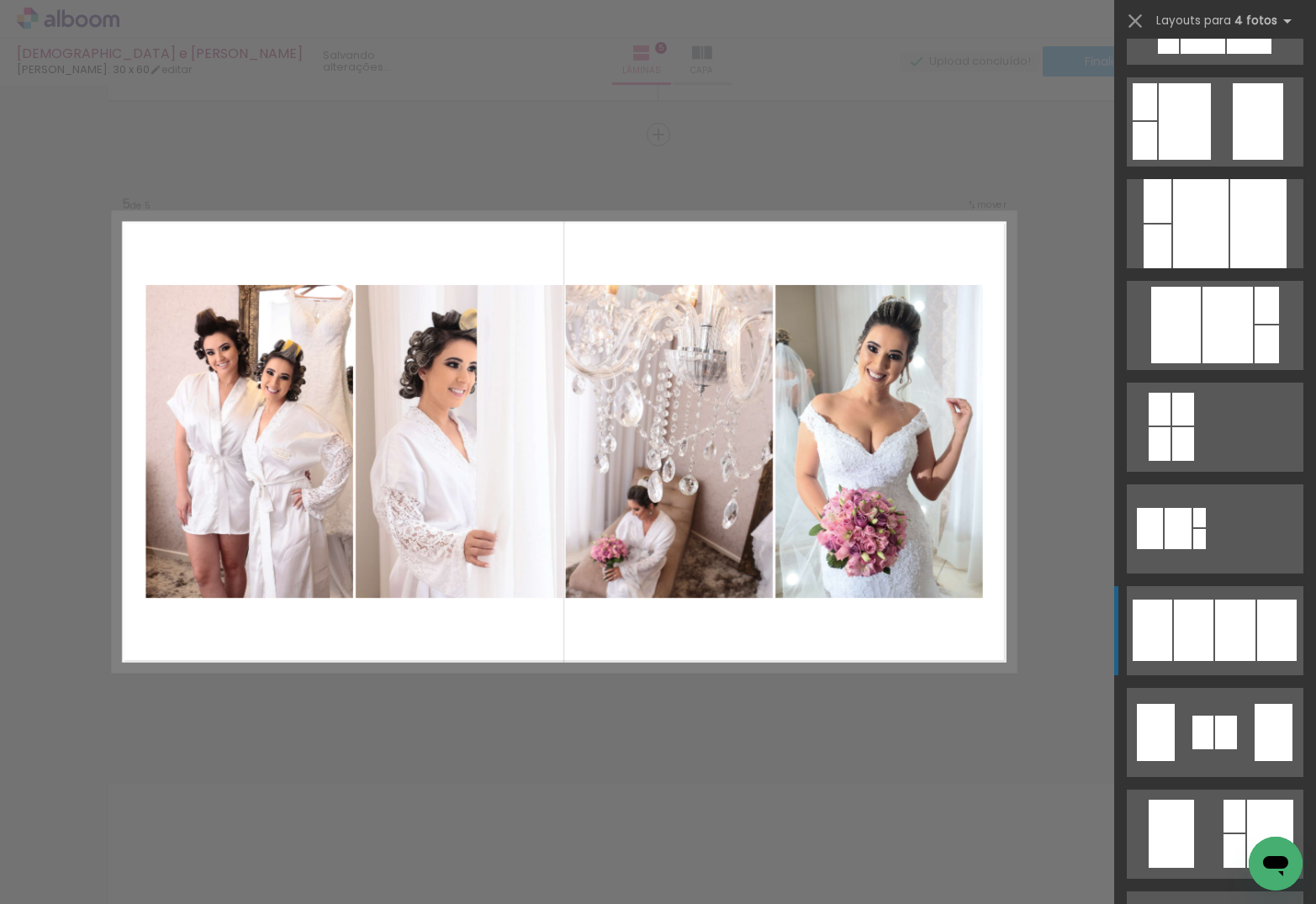
scroll to position [703, 0]
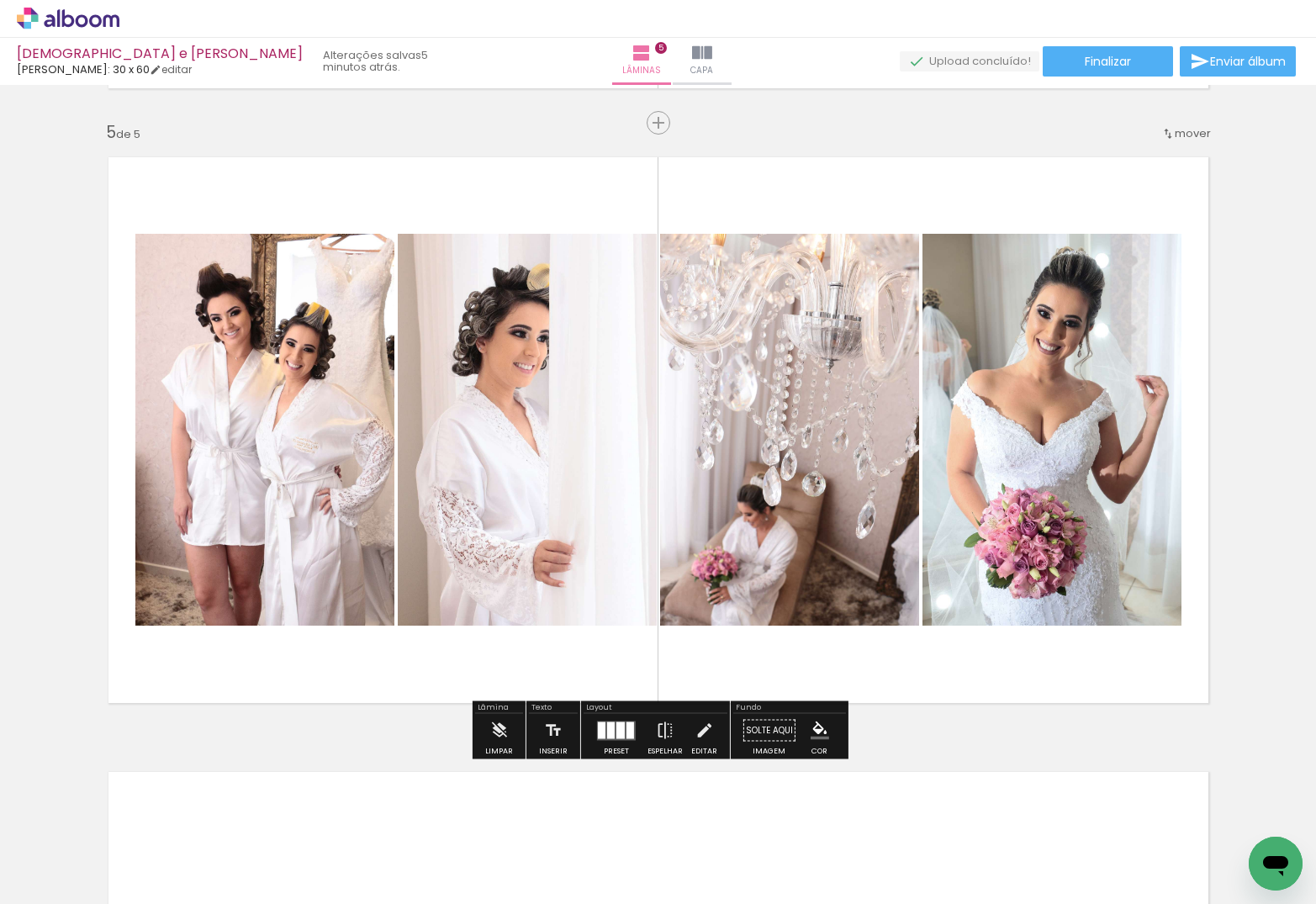
scroll to position [2451, 0]
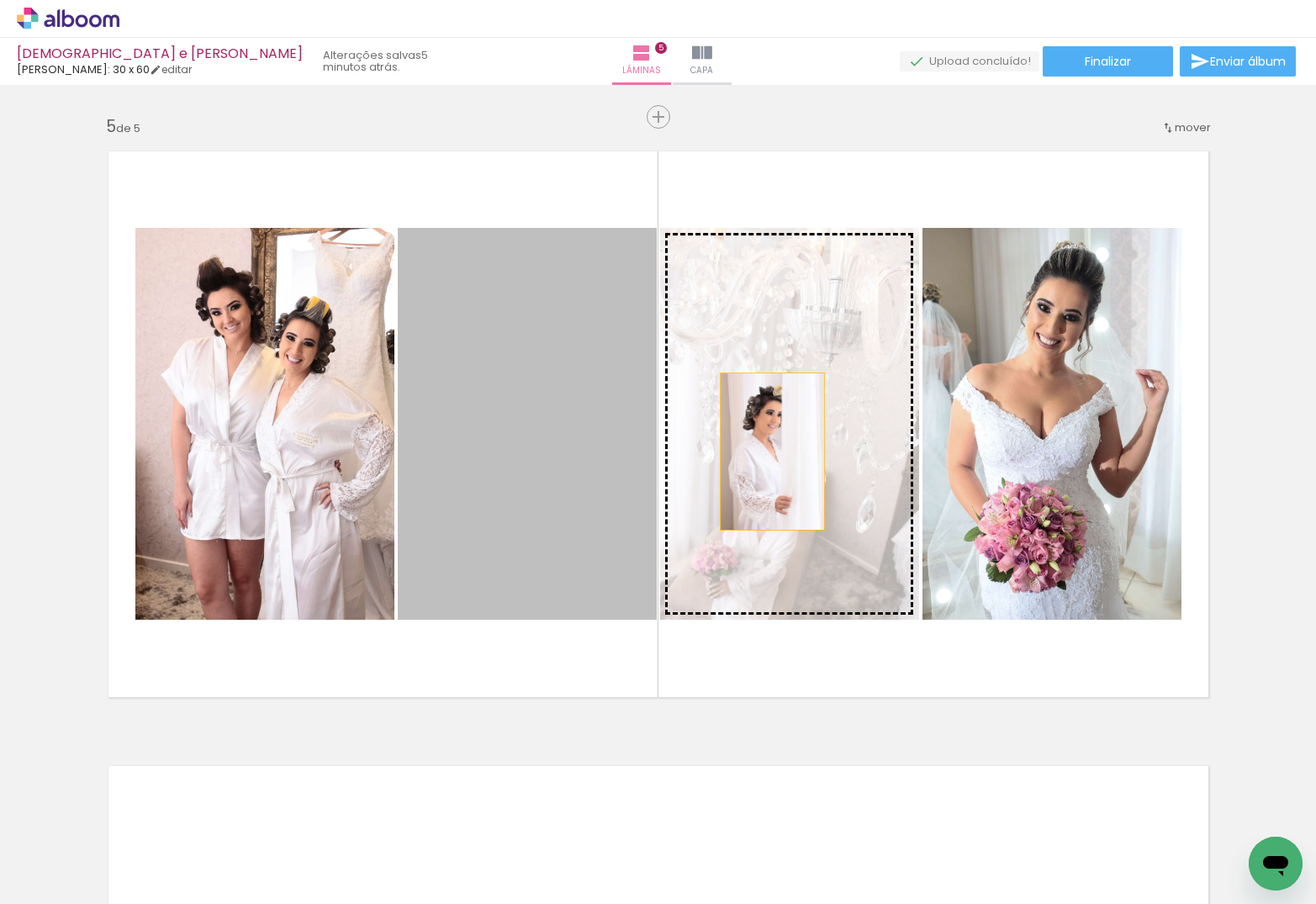
drag, startPoint x: 544, startPoint y: 469, endPoint x: 795, endPoint y: 450, distance: 251.7
click at [0, 0] on slot at bounding box center [0, 0] width 0 height 0
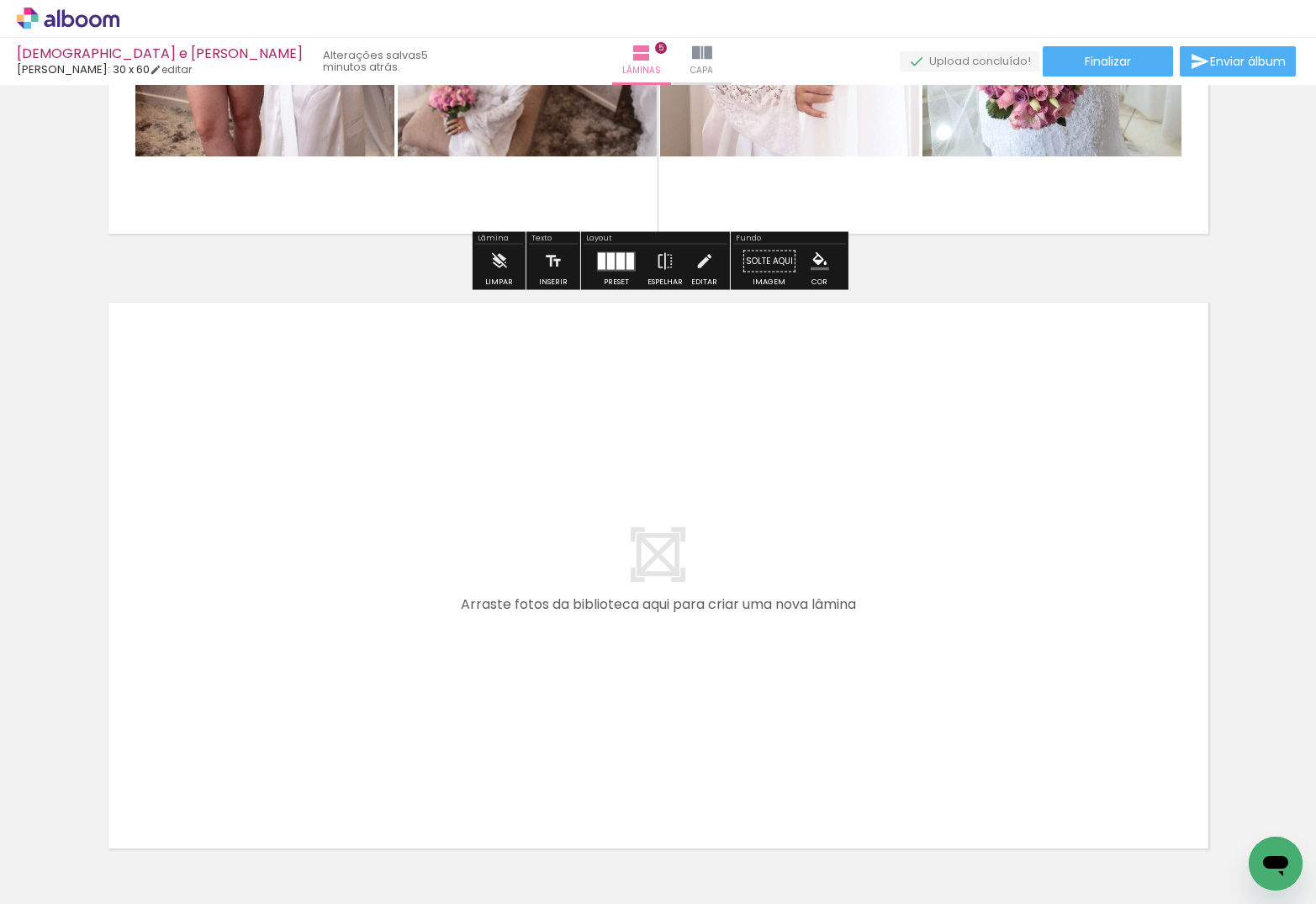
scroll to position [3040, 0]
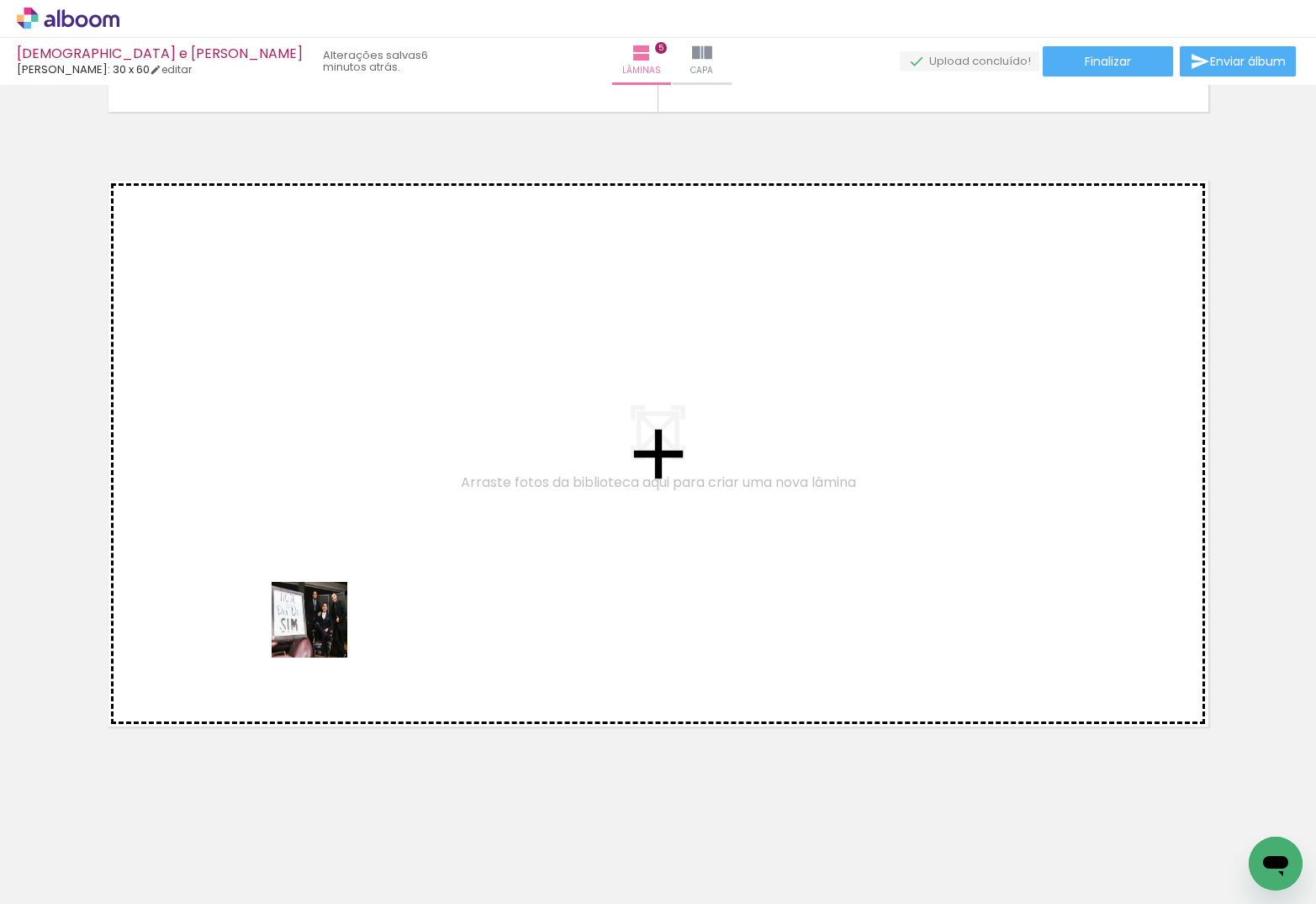
drag, startPoint x: 265, startPoint y: 725, endPoint x: 434, endPoint y: 464, distance: 310.9
click at [434, 464] on quentale-workspace at bounding box center [658, 452] width 1316 height 904
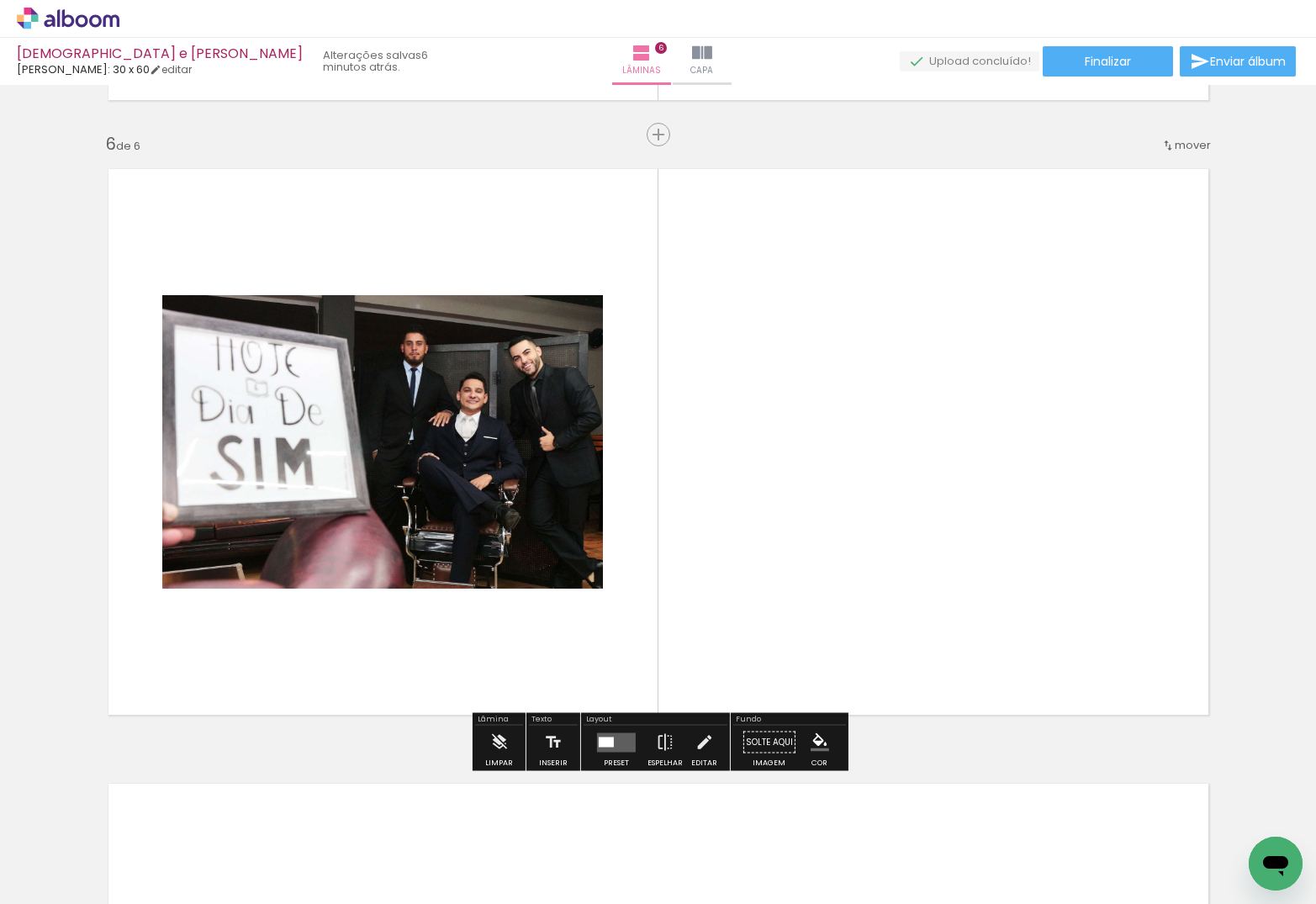
scroll to position [3052, 0]
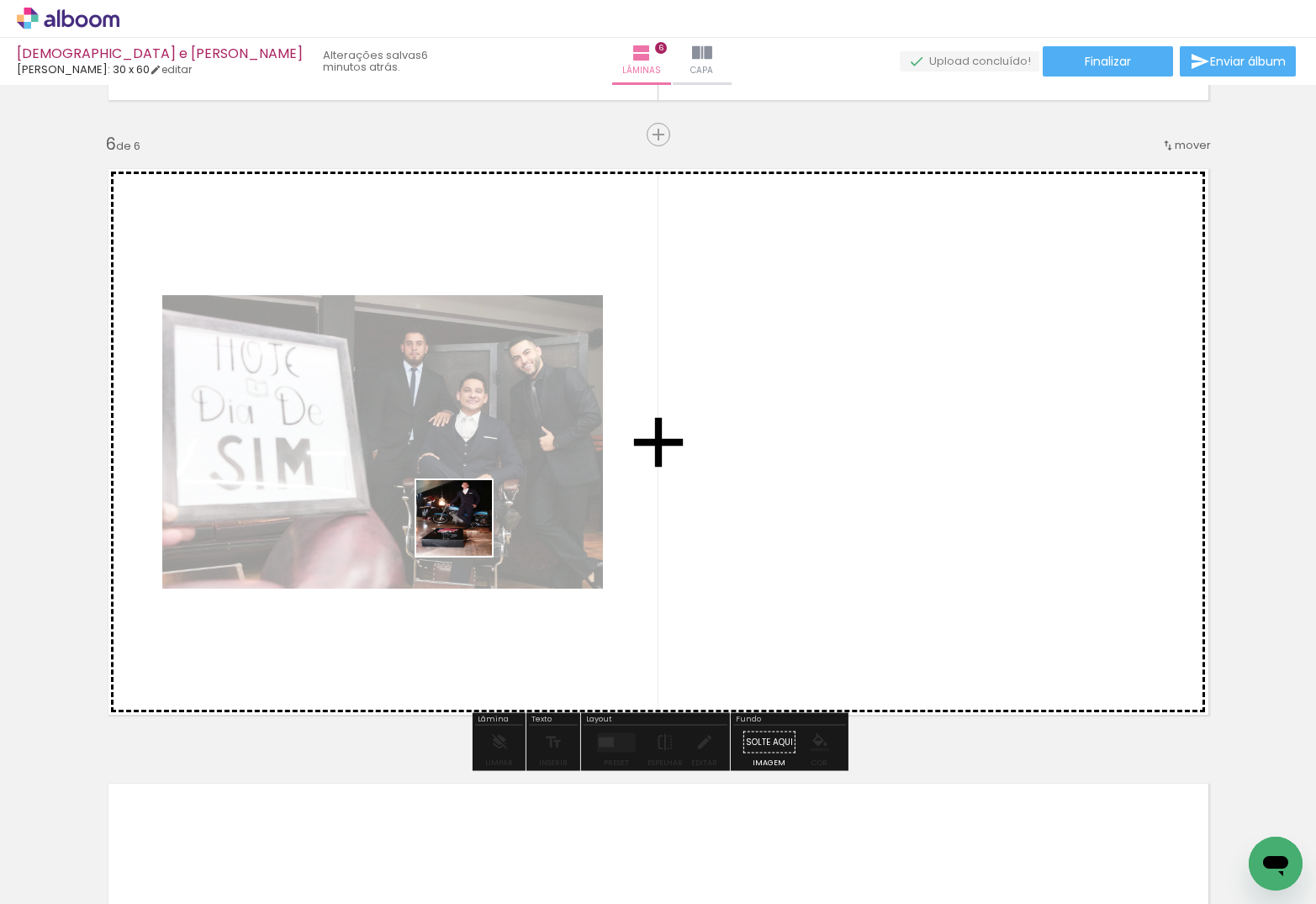
drag, startPoint x: 164, startPoint y: 855, endPoint x: 522, endPoint y: 472, distance: 524.3
click at [515, 478] on quentale-workspace at bounding box center [658, 452] width 1316 height 904
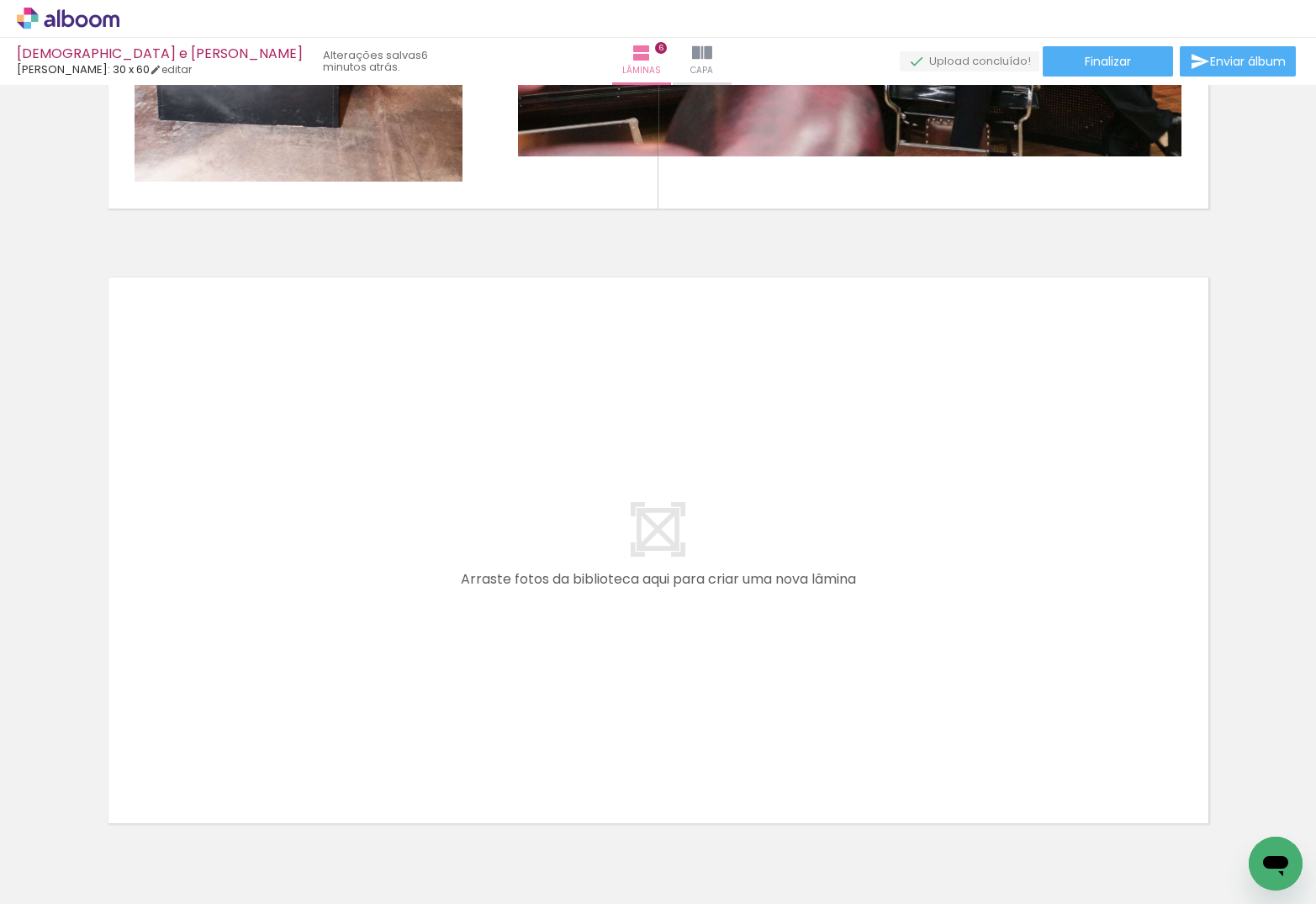
scroll to position [3560, 0]
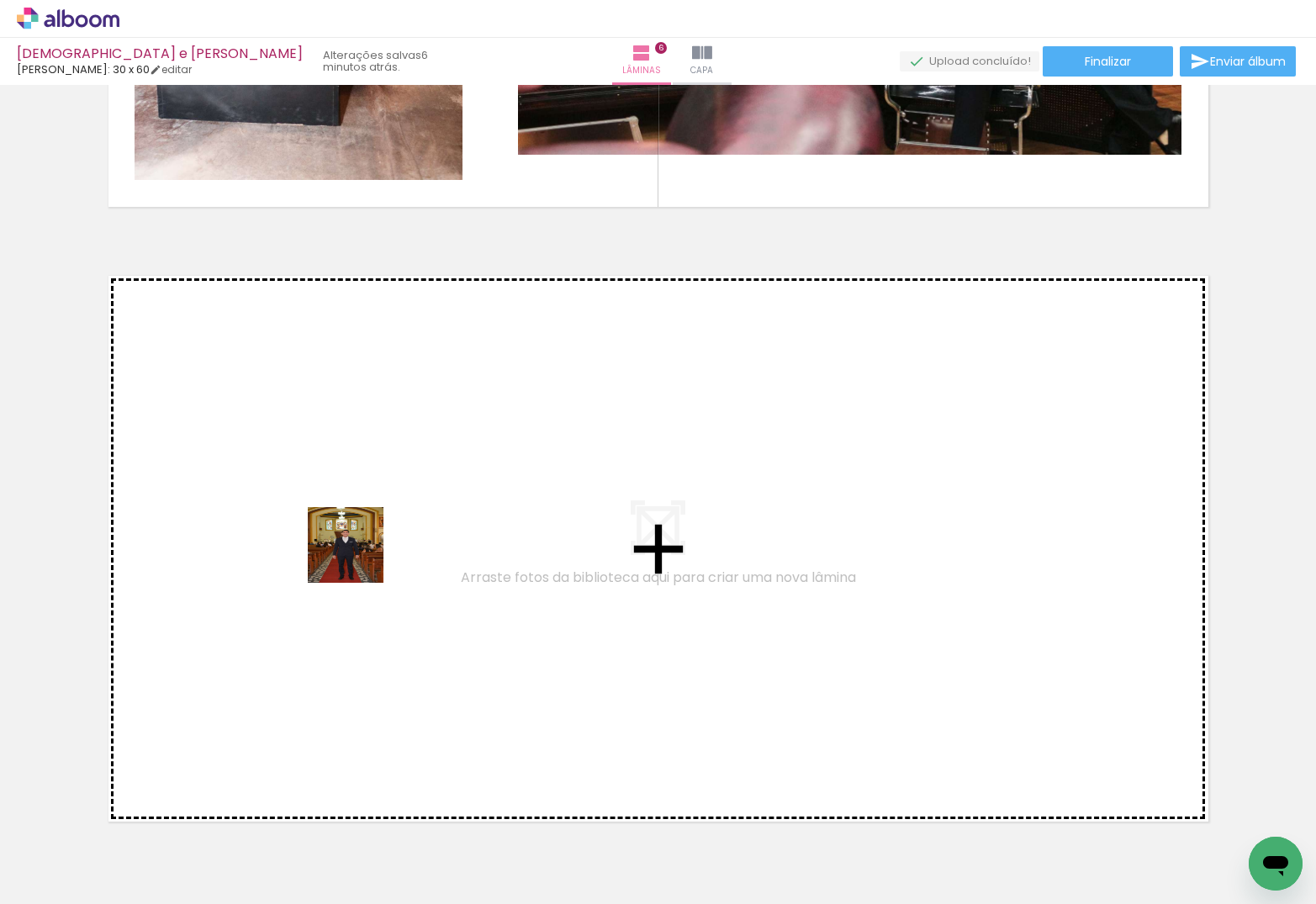
drag, startPoint x: 227, startPoint y: 772, endPoint x: 358, endPoint y: 558, distance: 250.9
click at [358, 558] on quentale-workspace at bounding box center [658, 452] width 1316 height 904
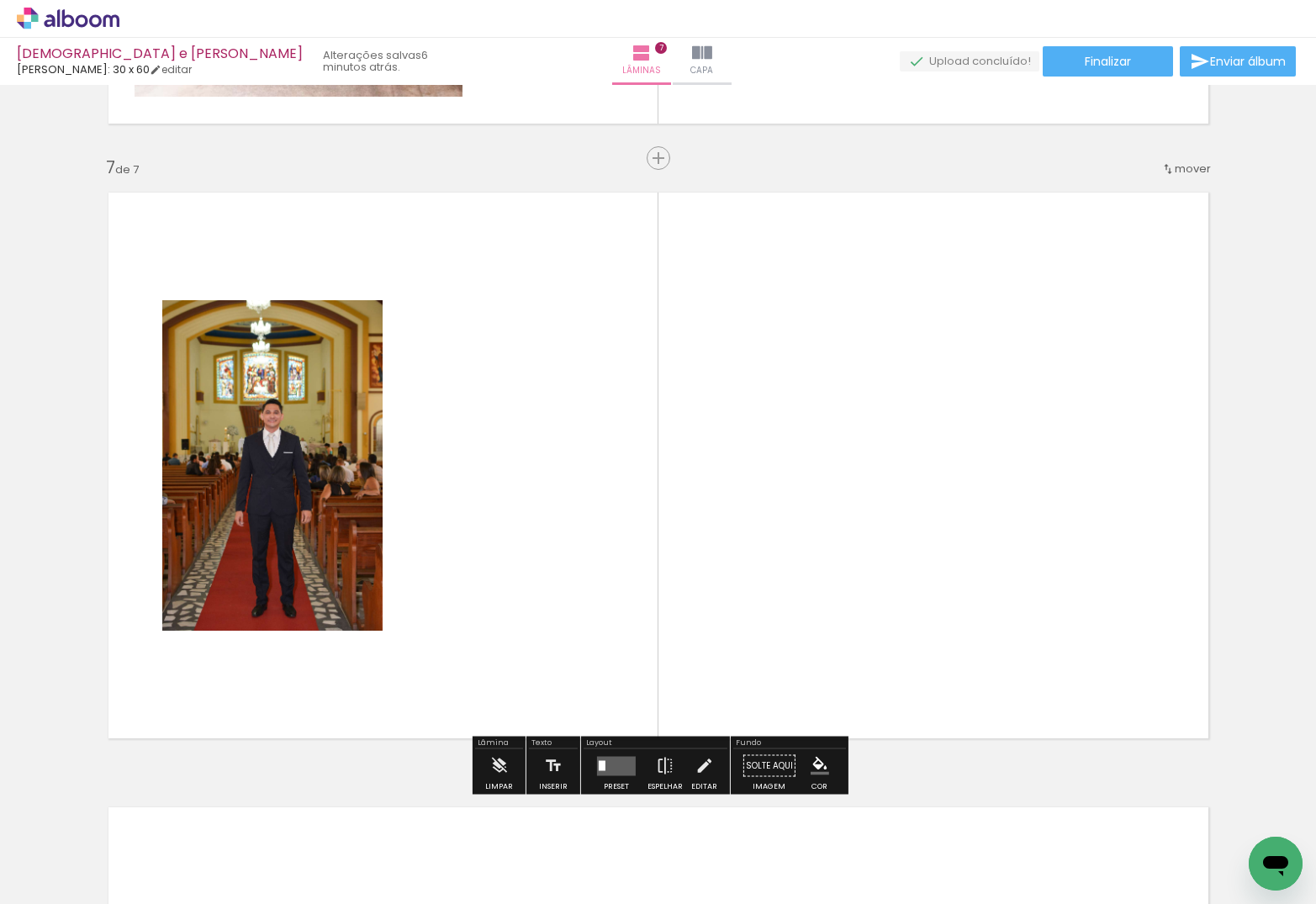
scroll to position [3667, 0]
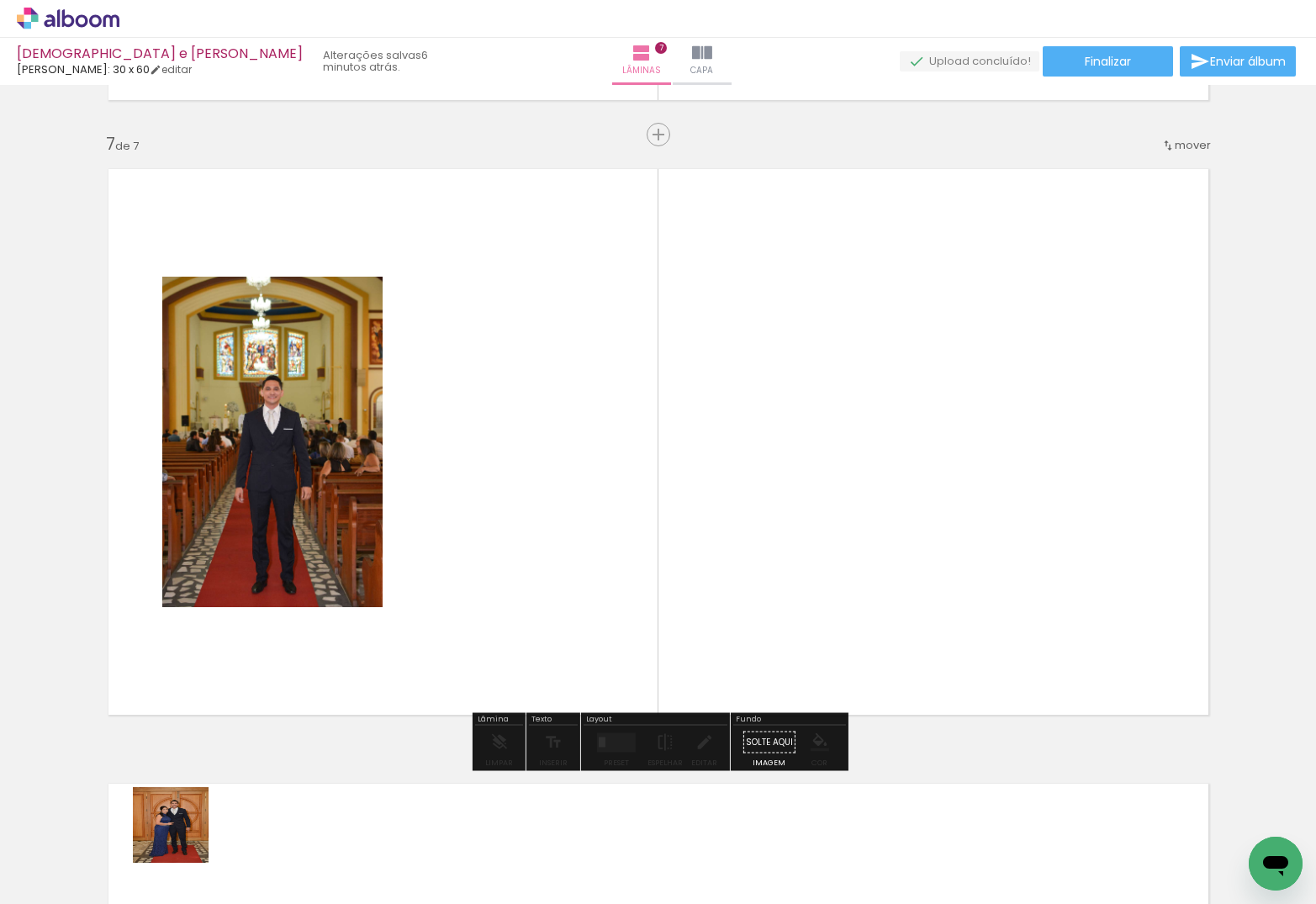
click at [431, 448] on quentale-workspace at bounding box center [658, 452] width 1316 height 904
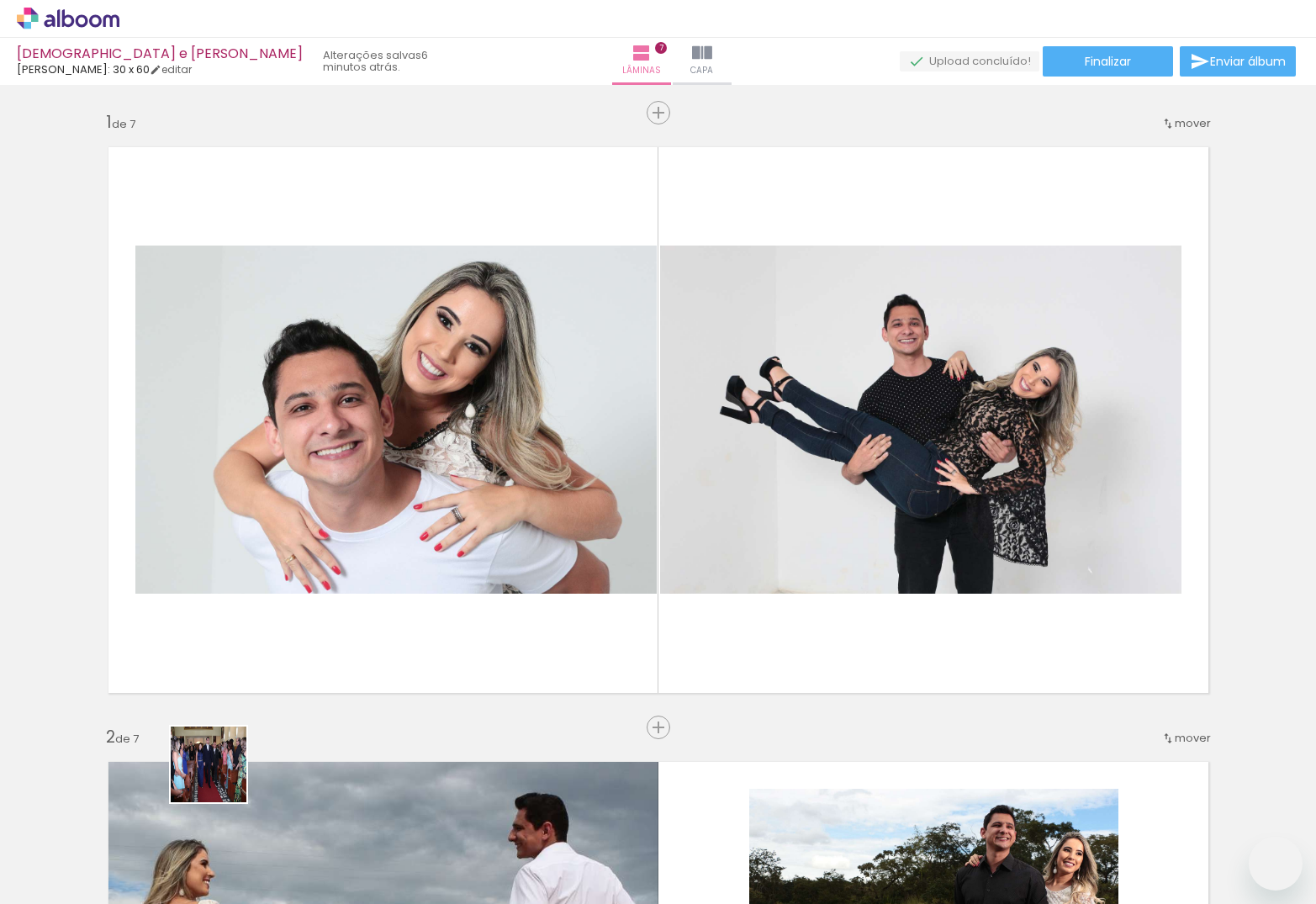
click at [343, 509] on quentale-workspace at bounding box center [658, 452] width 1316 height 904
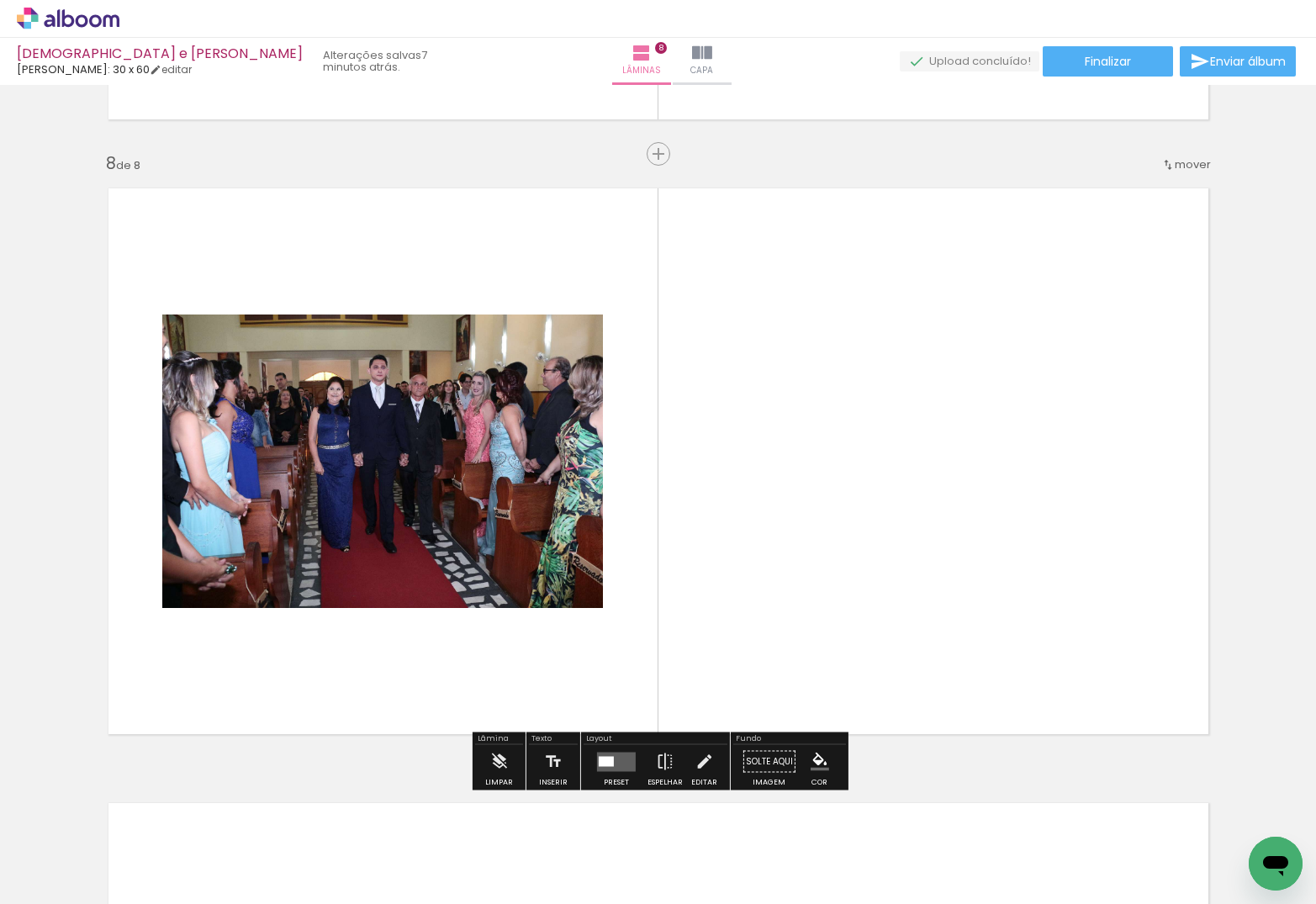
scroll to position [4282, 0]
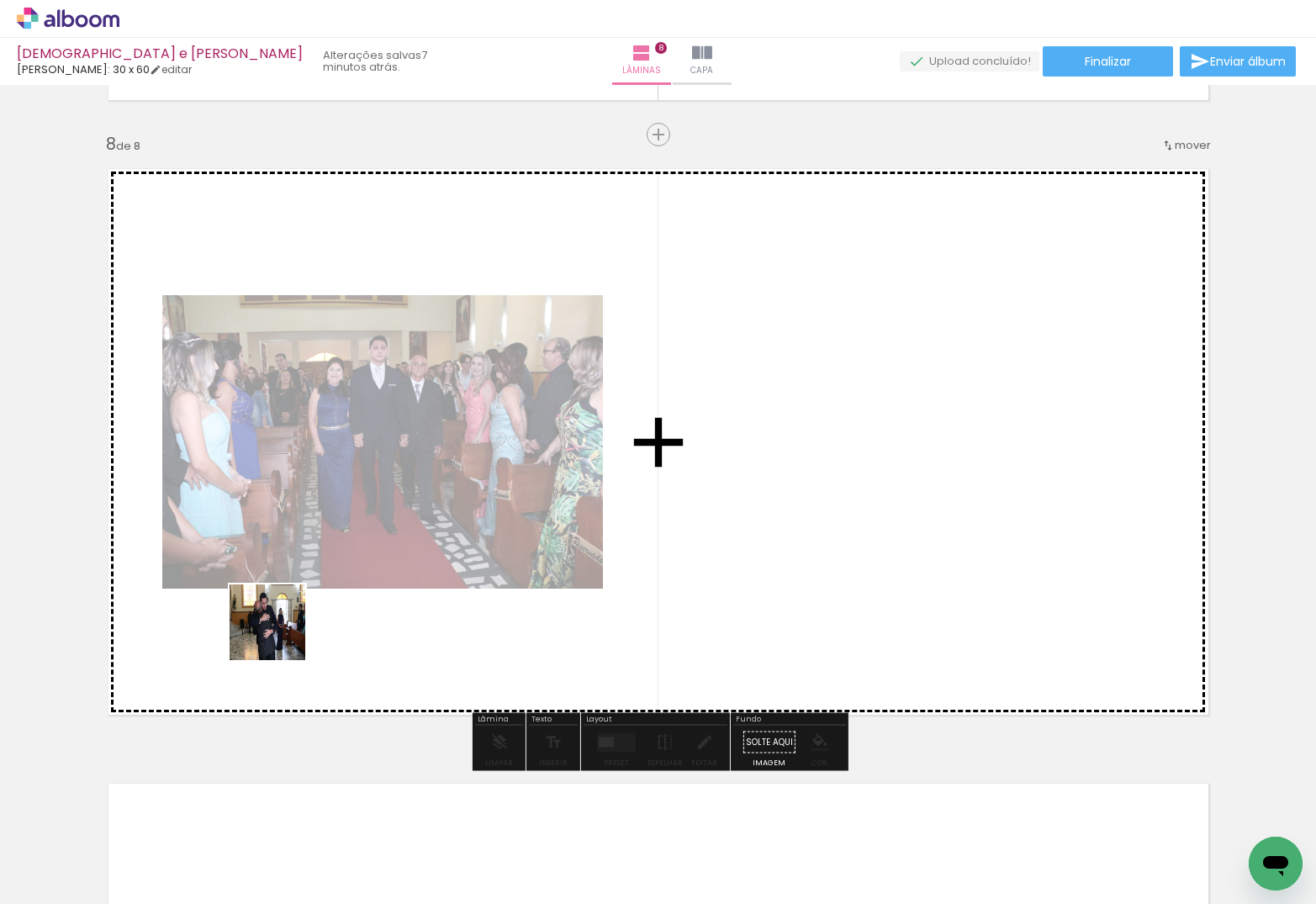
drag, startPoint x: 200, startPoint y: 769, endPoint x: 358, endPoint y: 517, distance: 297.4
click at [348, 527] on quentale-workspace at bounding box center [658, 452] width 1316 height 904
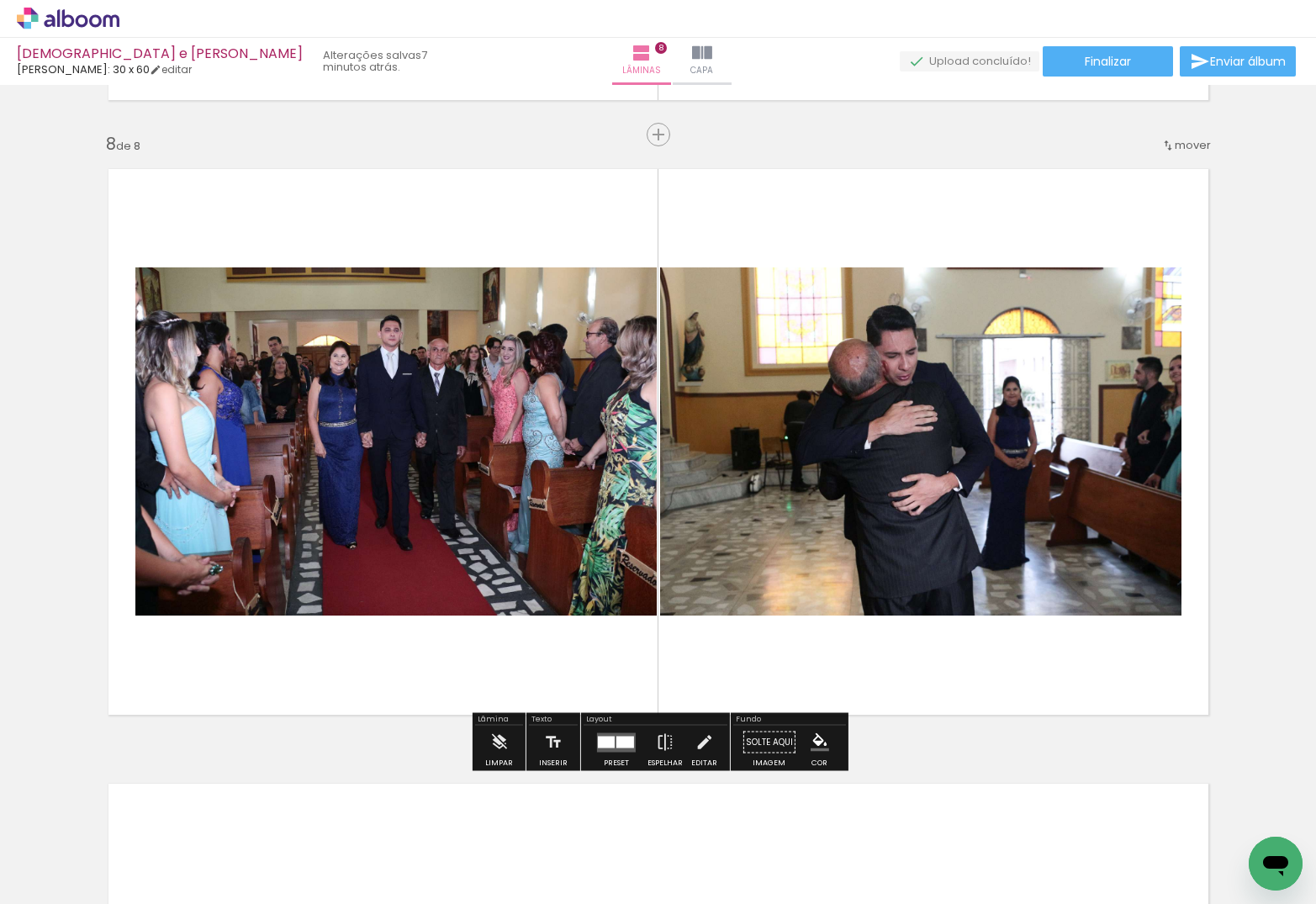
scroll to position [4282, 0]
click at [601, 741] on div at bounding box center [606, 740] width 16 height 12
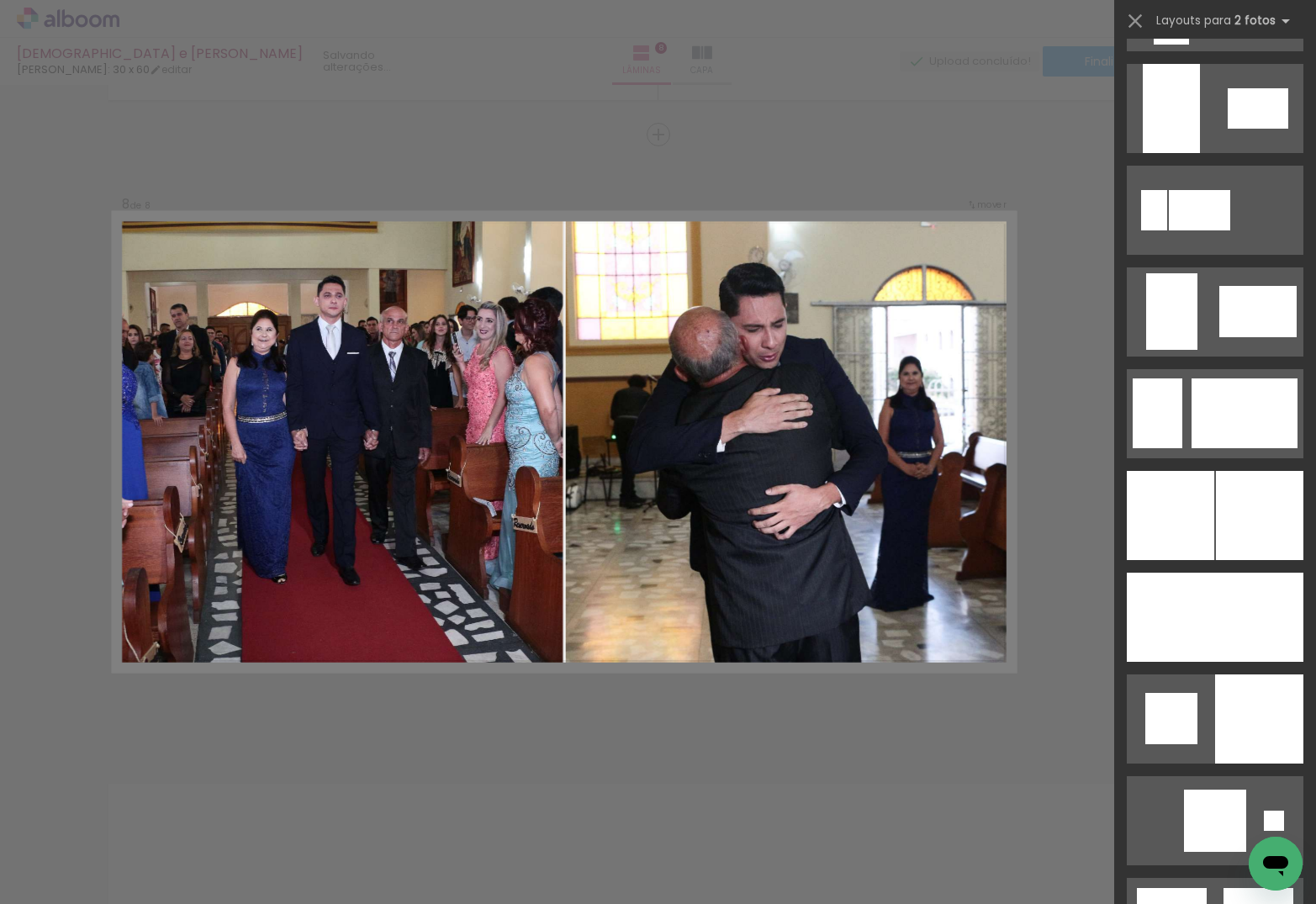
scroll to position [3760, 0]
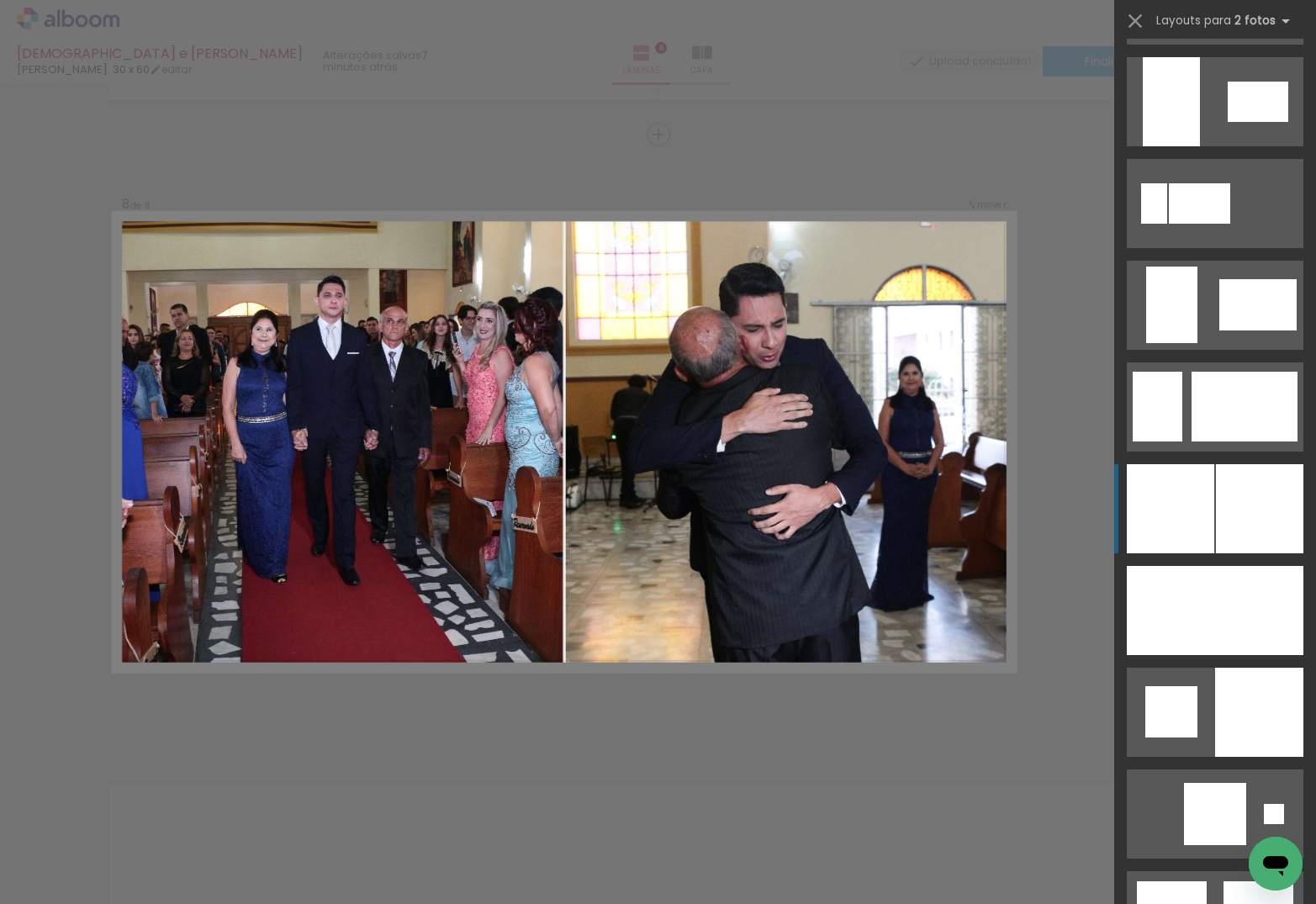
click at [1200, 146] on div at bounding box center [1172, 102] width 58 height 90
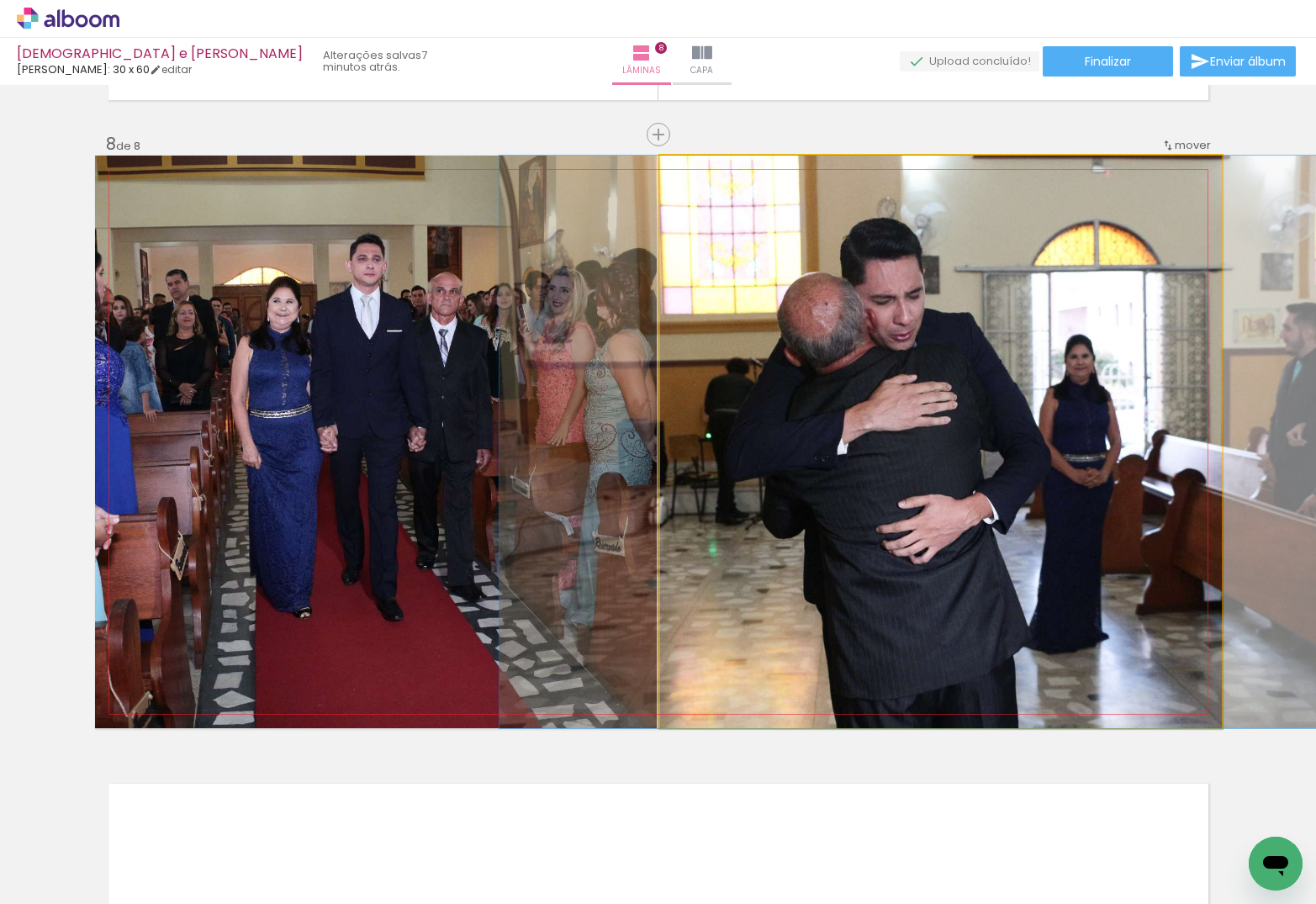
drag, startPoint x: 953, startPoint y: 378, endPoint x: 928, endPoint y: 376, distance: 25.1
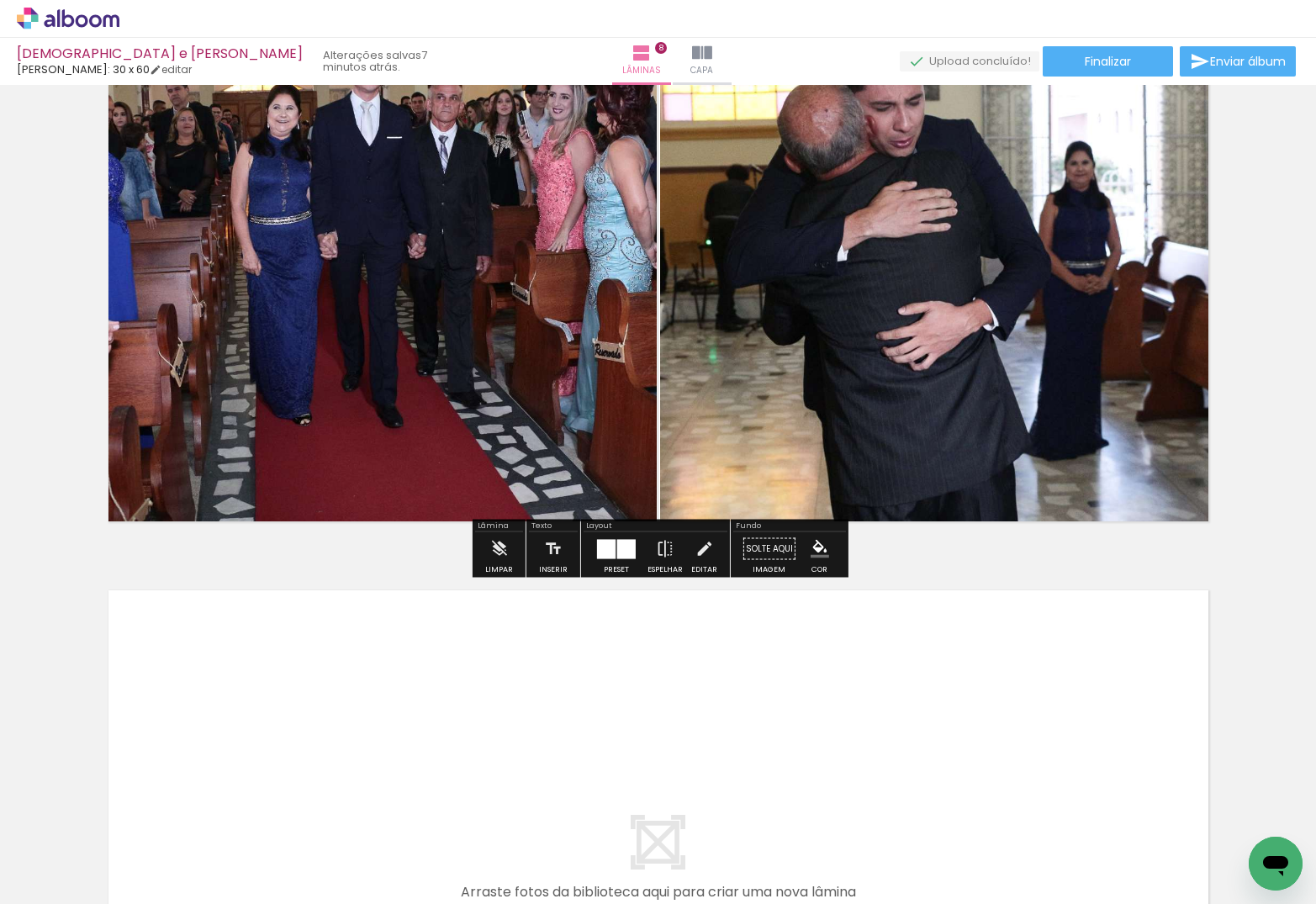
scroll to position [4504, 0]
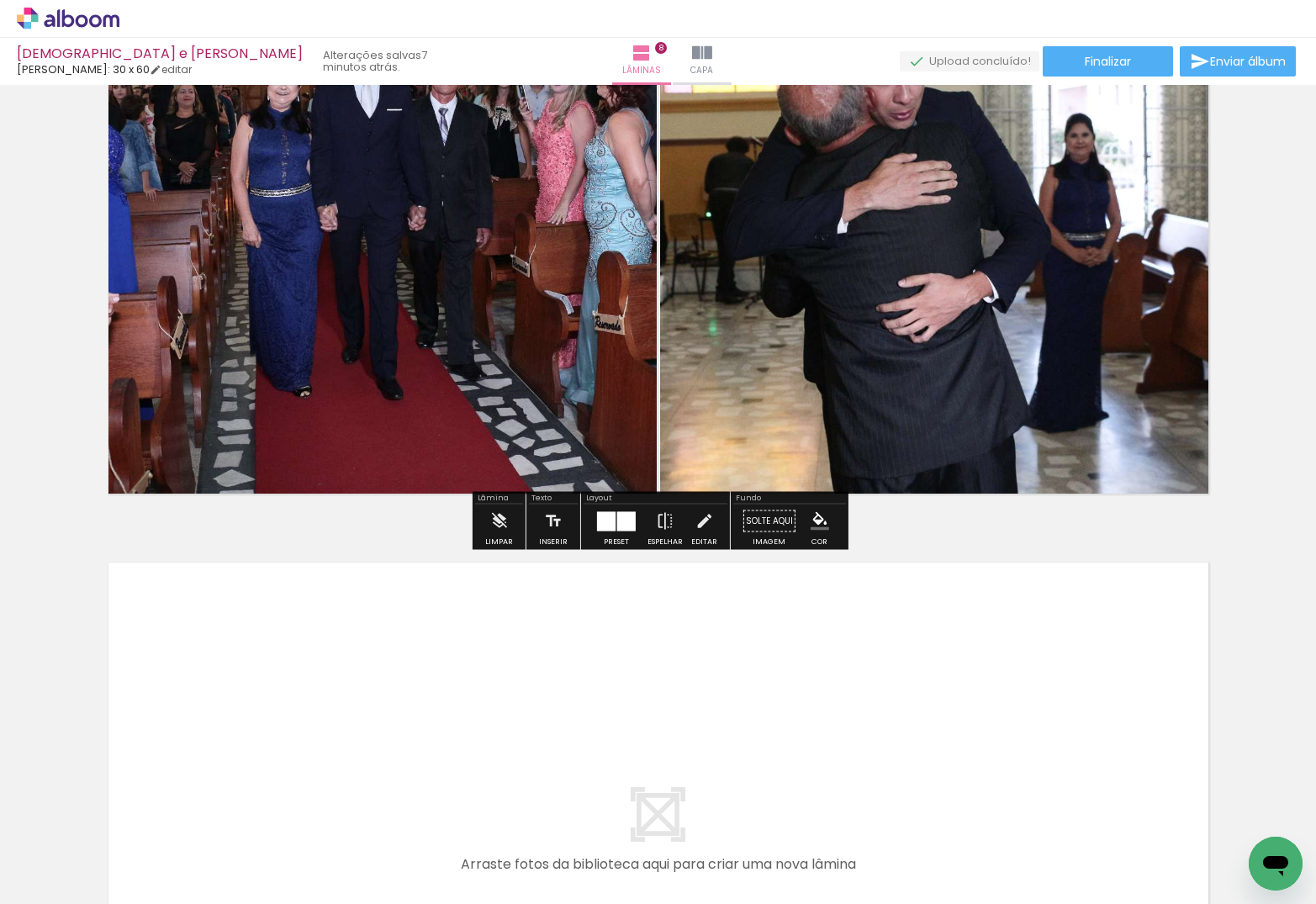
click at [1046, 648] on quentale-layouter at bounding box center [658, 835] width 1127 height 573
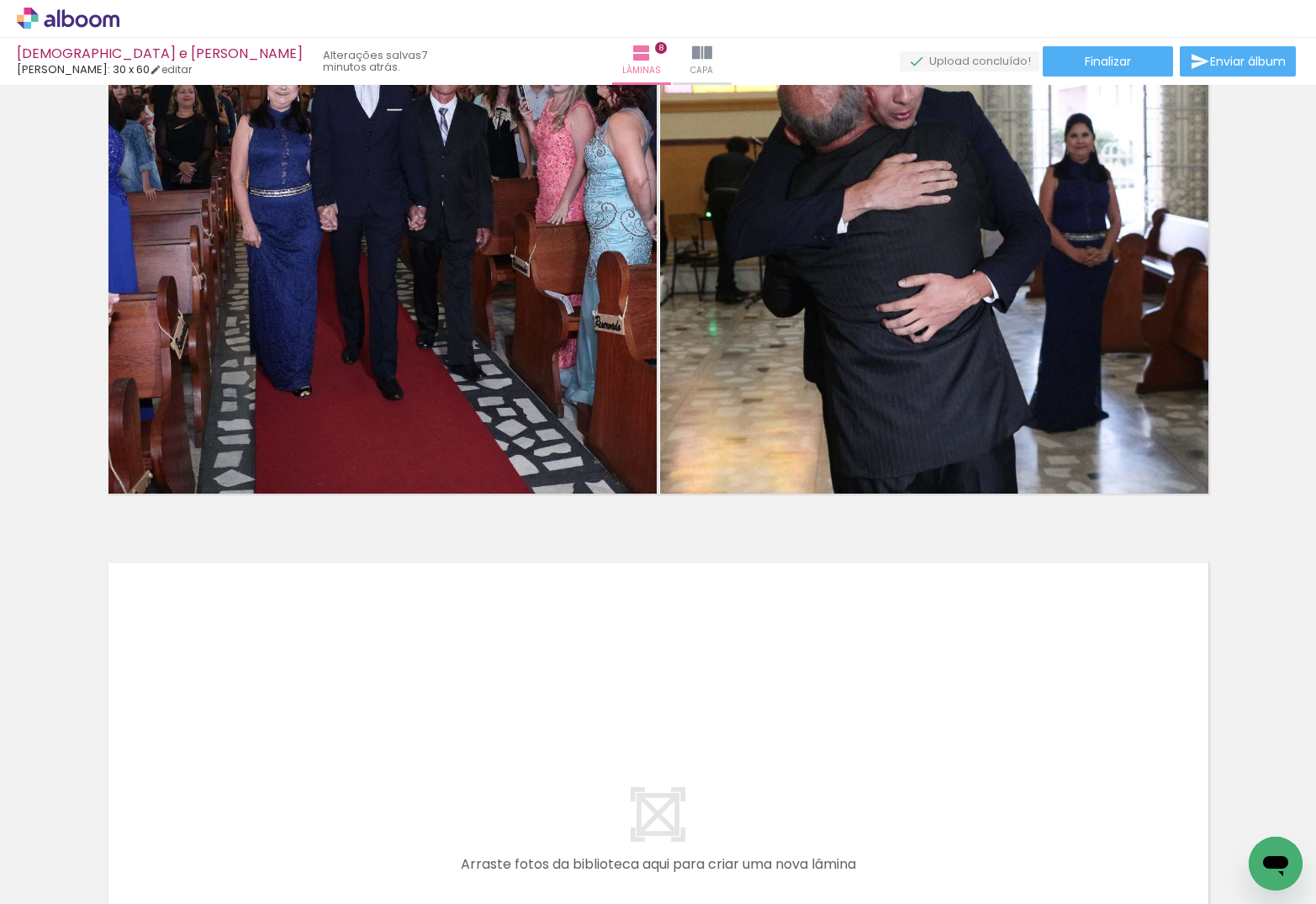
scroll to position [4773, 0]
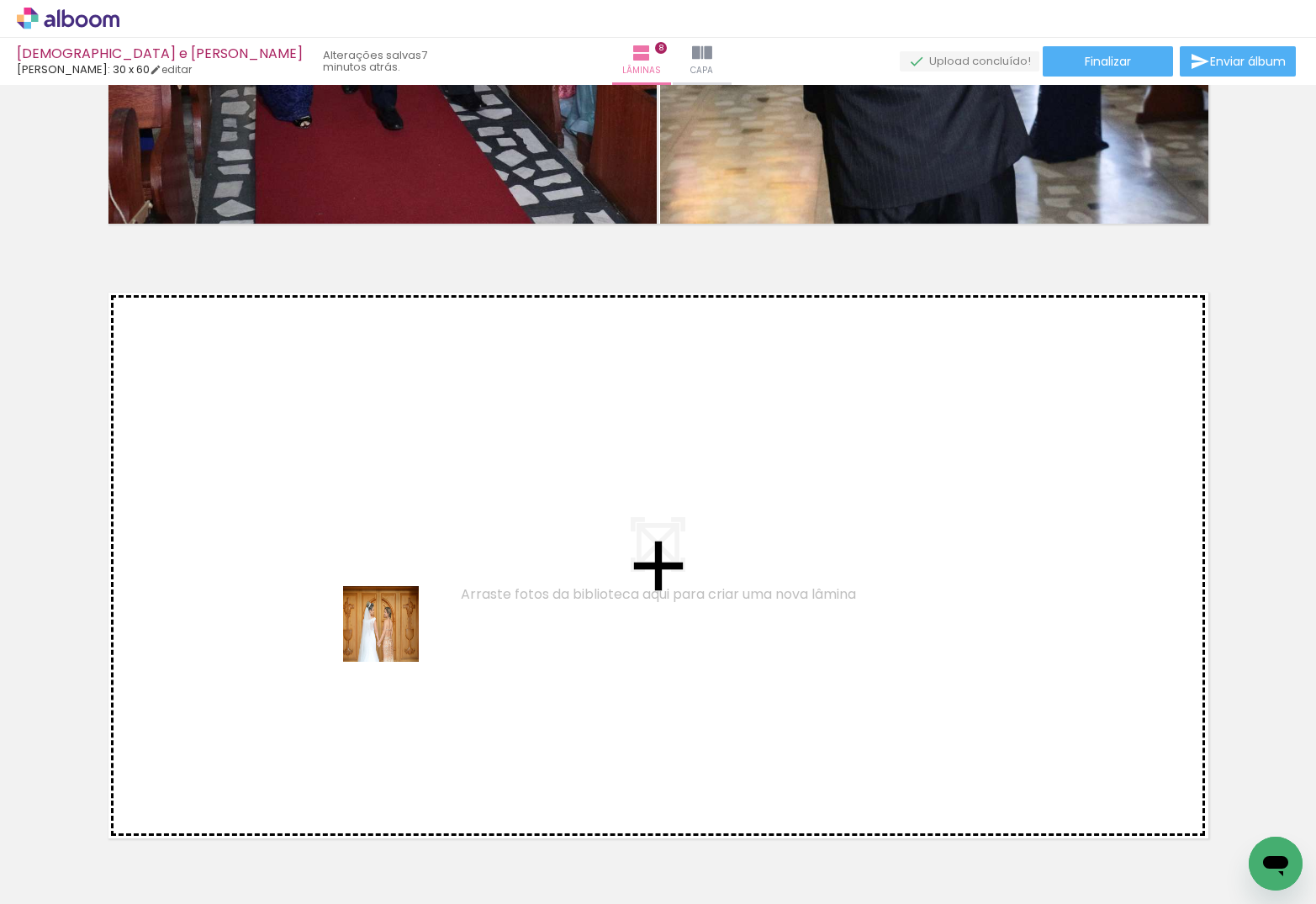
click at [394, 637] on quentale-workspace at bounding box center [658, 452] width 1316 height 904
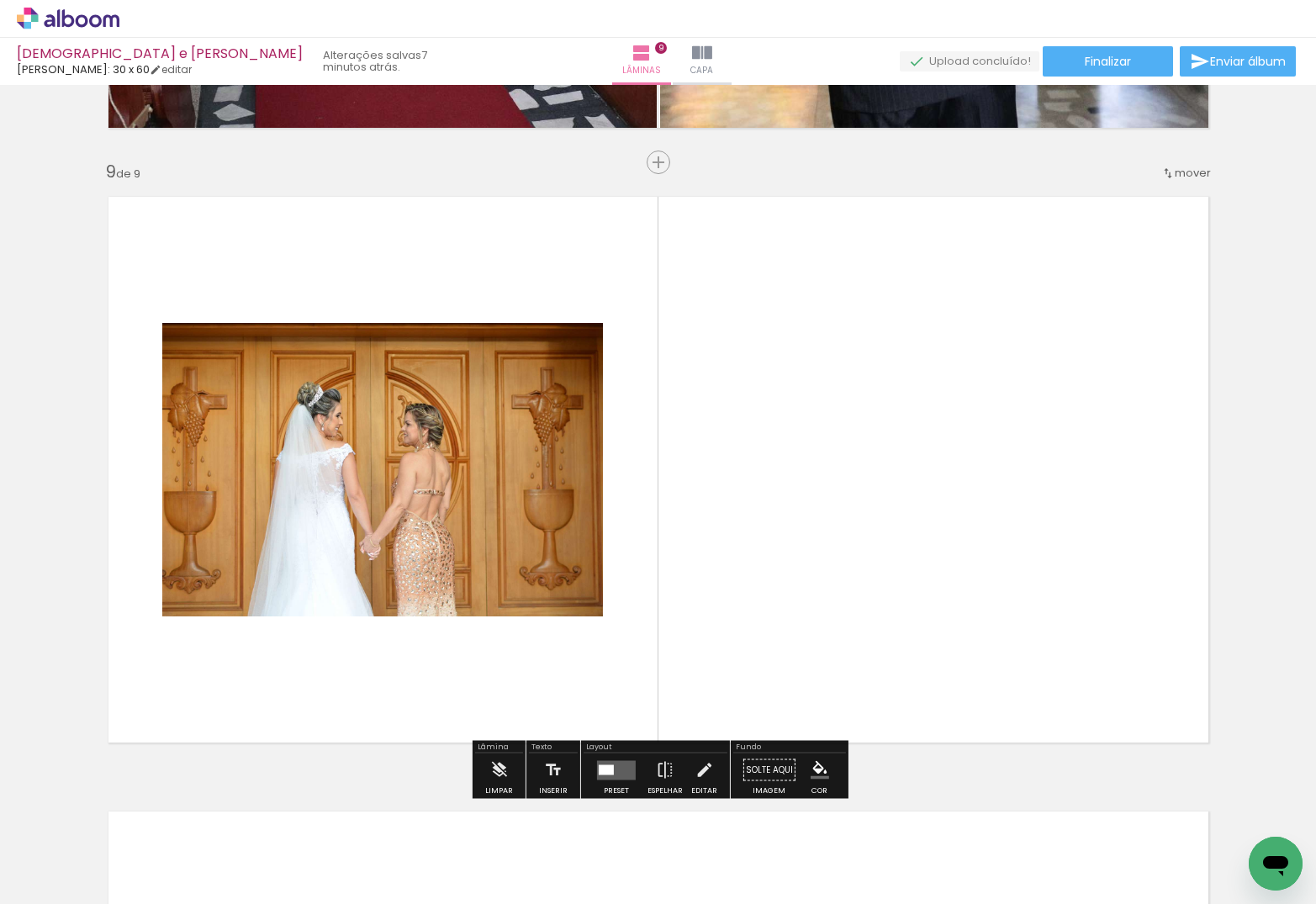
scroll to position [4897, 0]
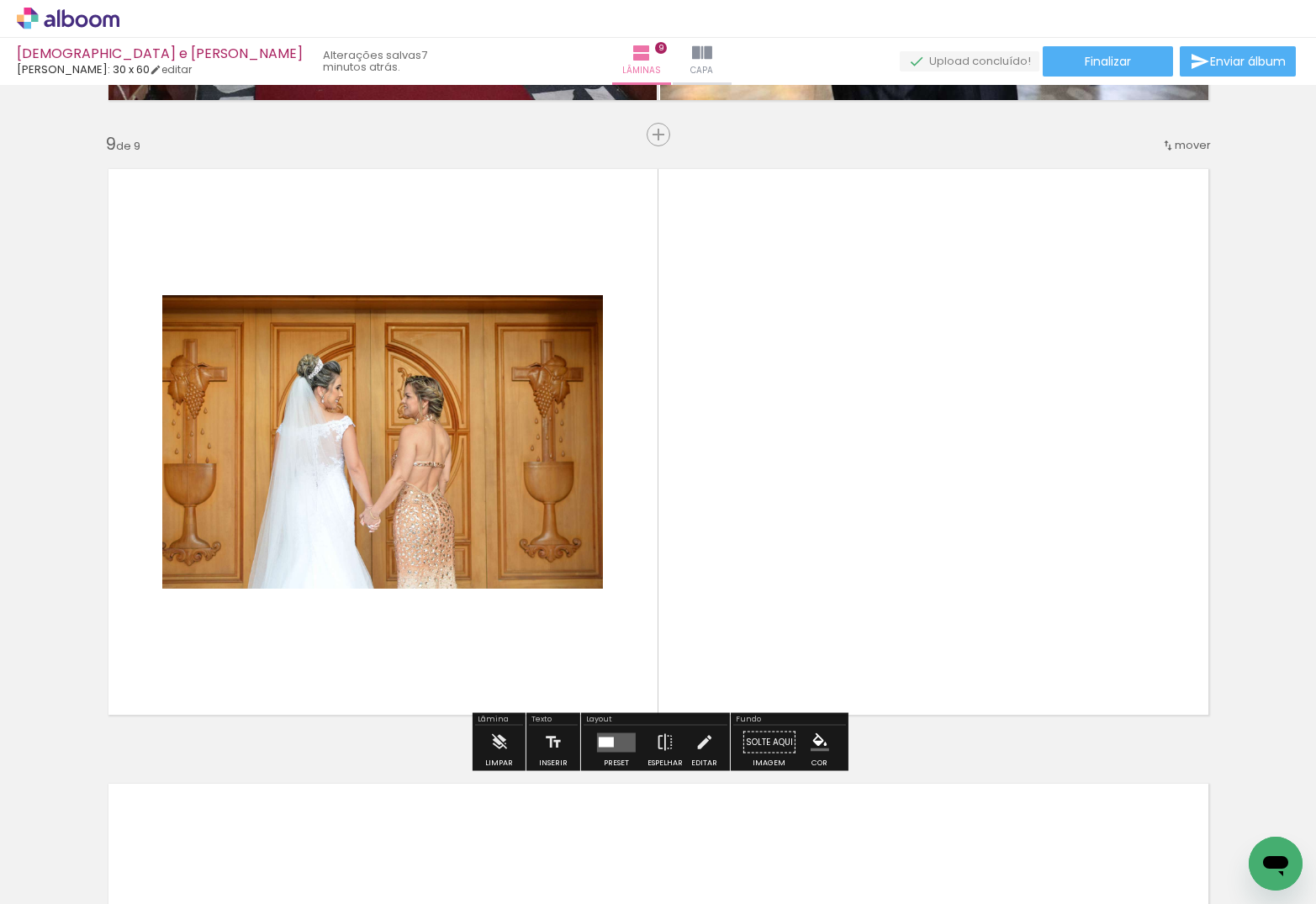
drag, startPoint x: 192, startPoint y: 839, endPoint x: 440, endPoint y: 565, distance: 369.6
click at [431, 568] on quentale-workspace at bounding box center [658, 452] width 1316 height 904
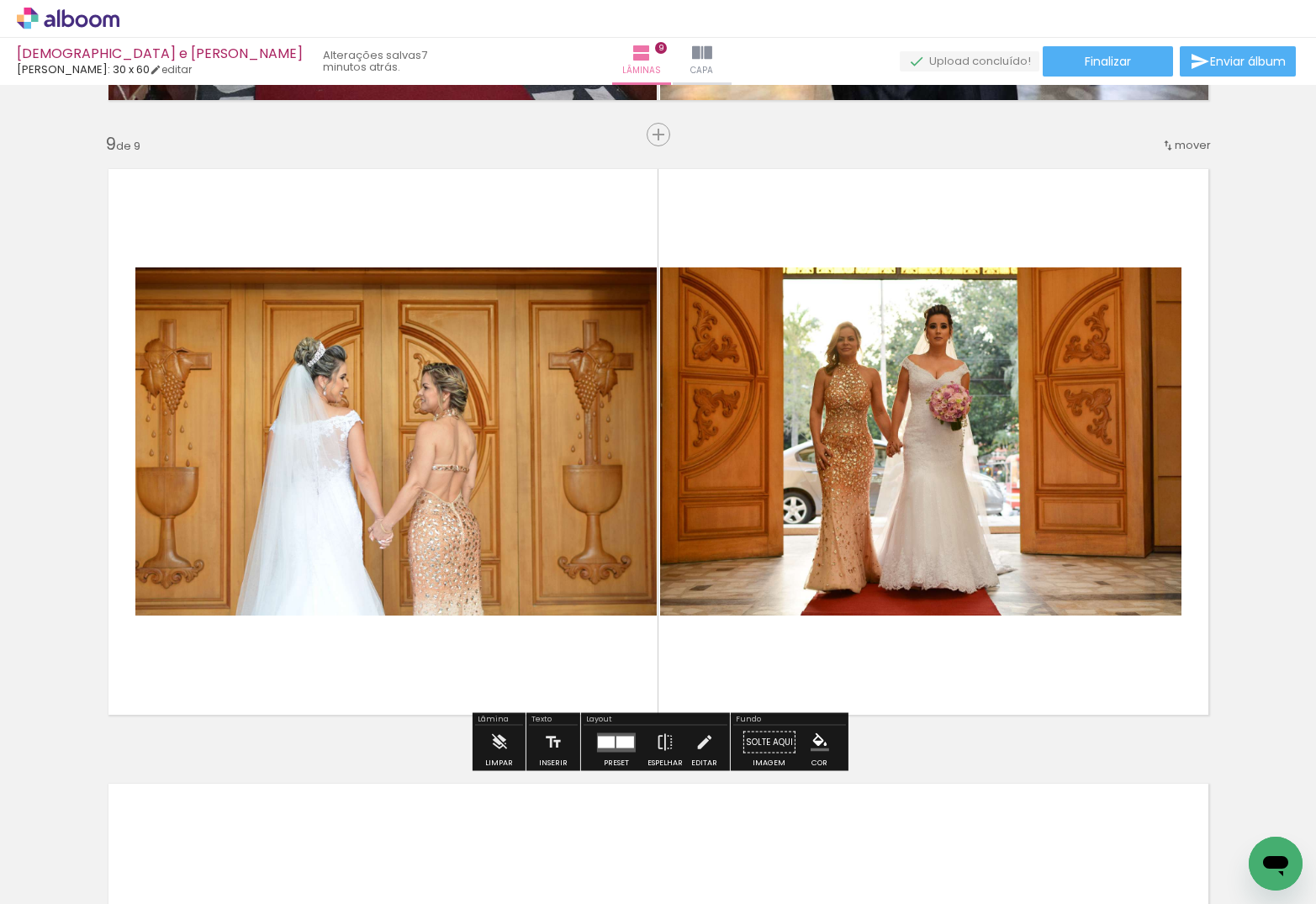
click at [616, 743] on div at bounding box center [624, 741] width 17 height 12
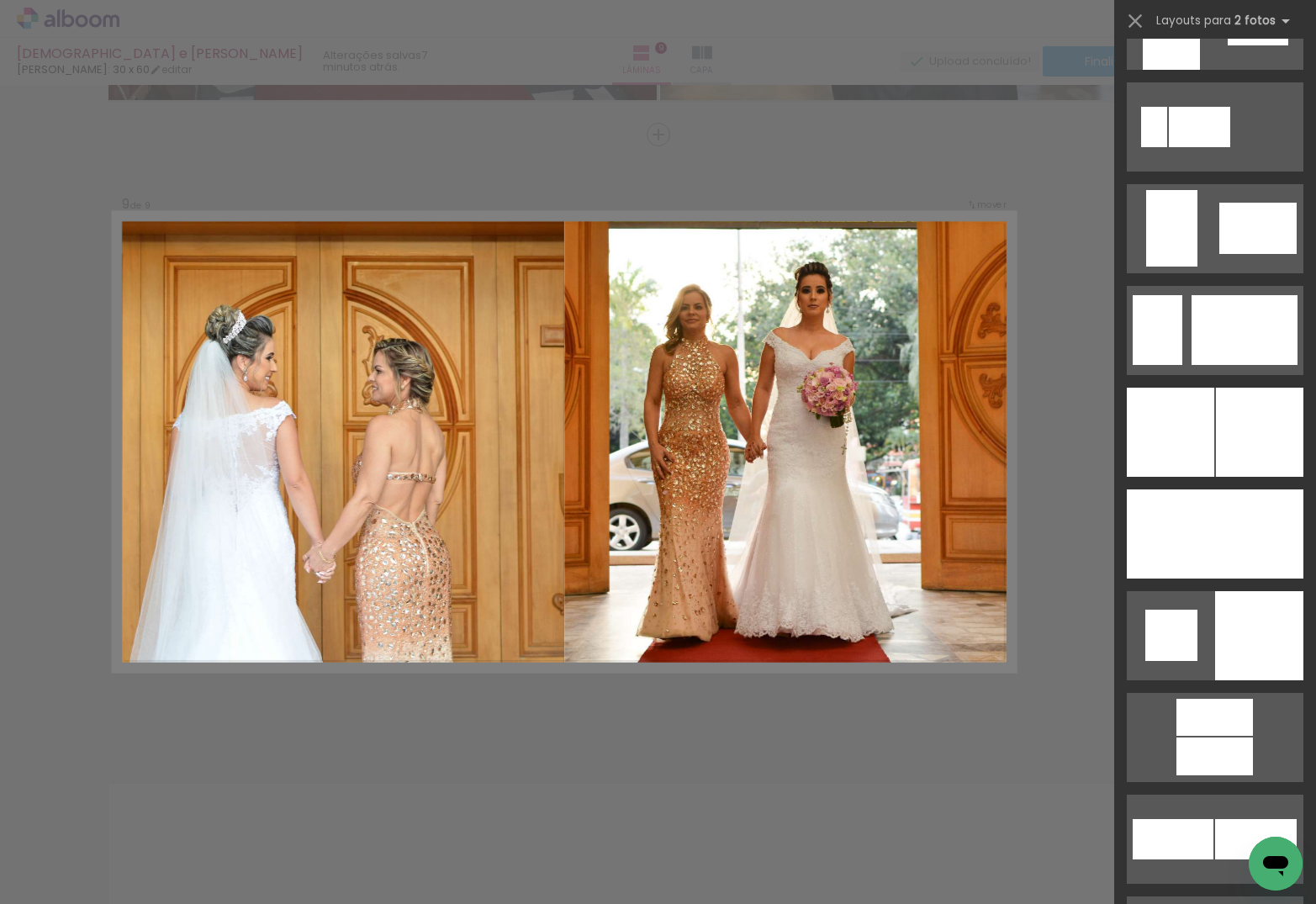
scroll to position [3865, 0]
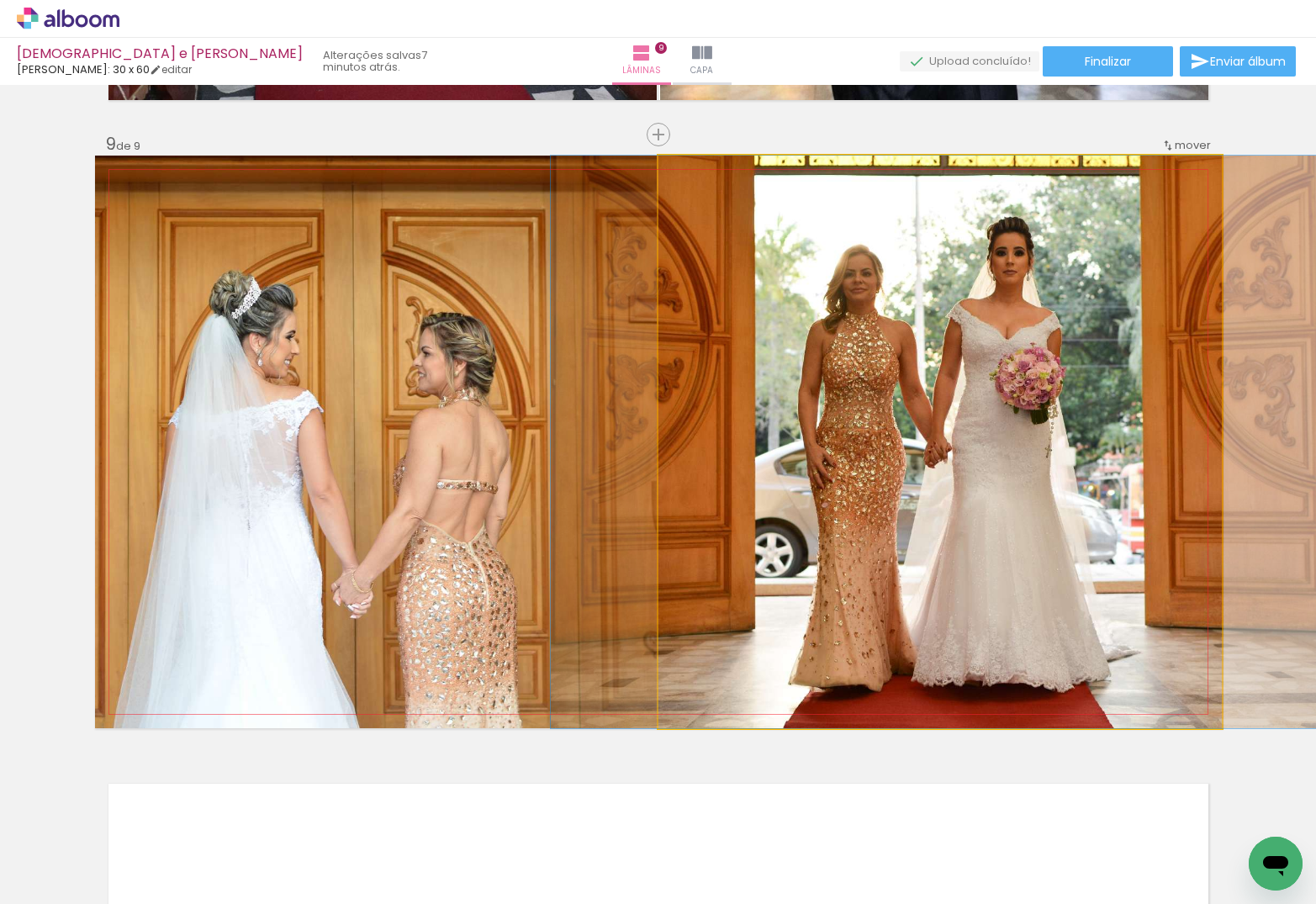
drag, startPoint x: 936, startPoint y: 420, endPoint x: 976, endPoint y: 423, distance: 40.1
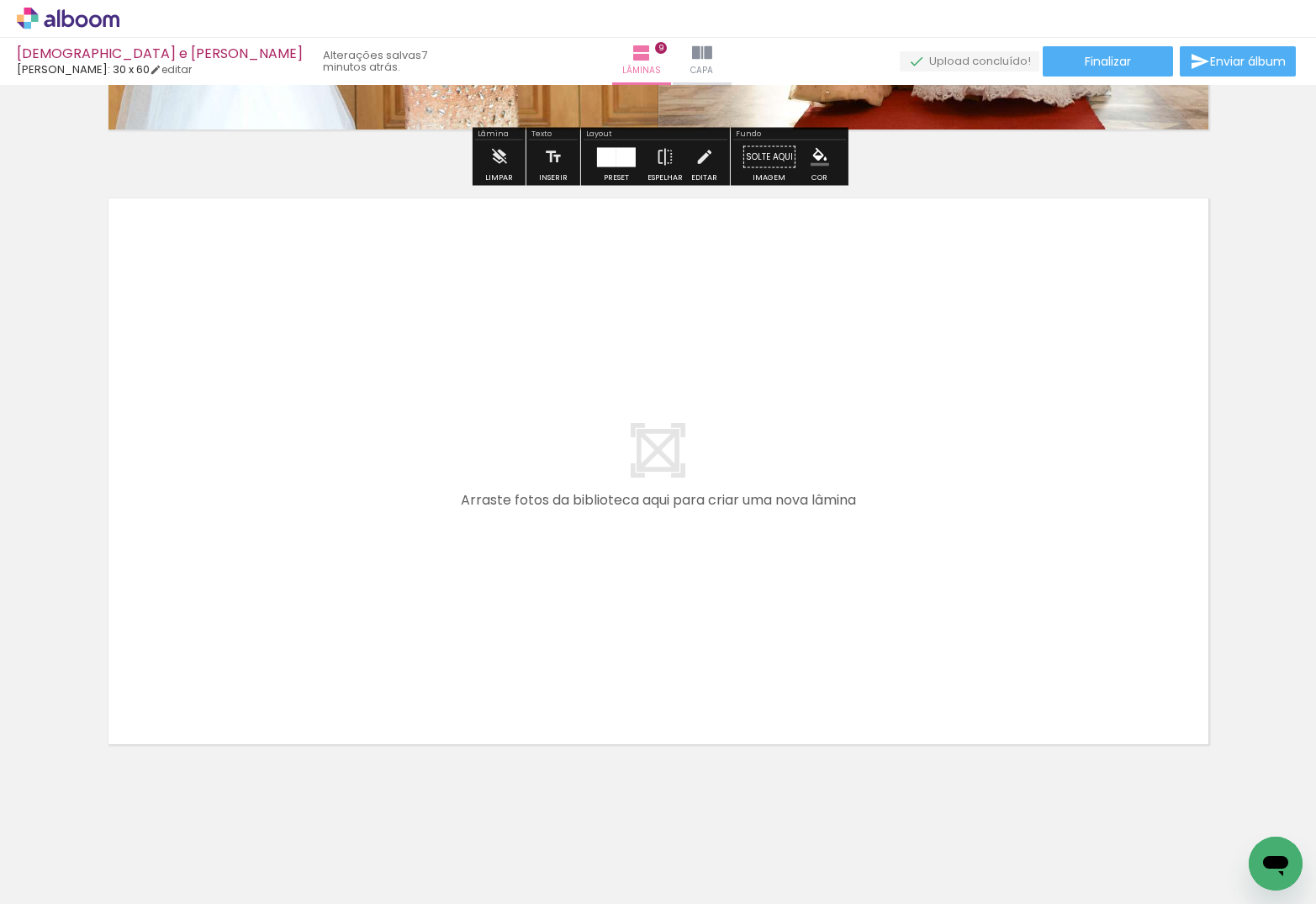
scroll to position [5500, 0]
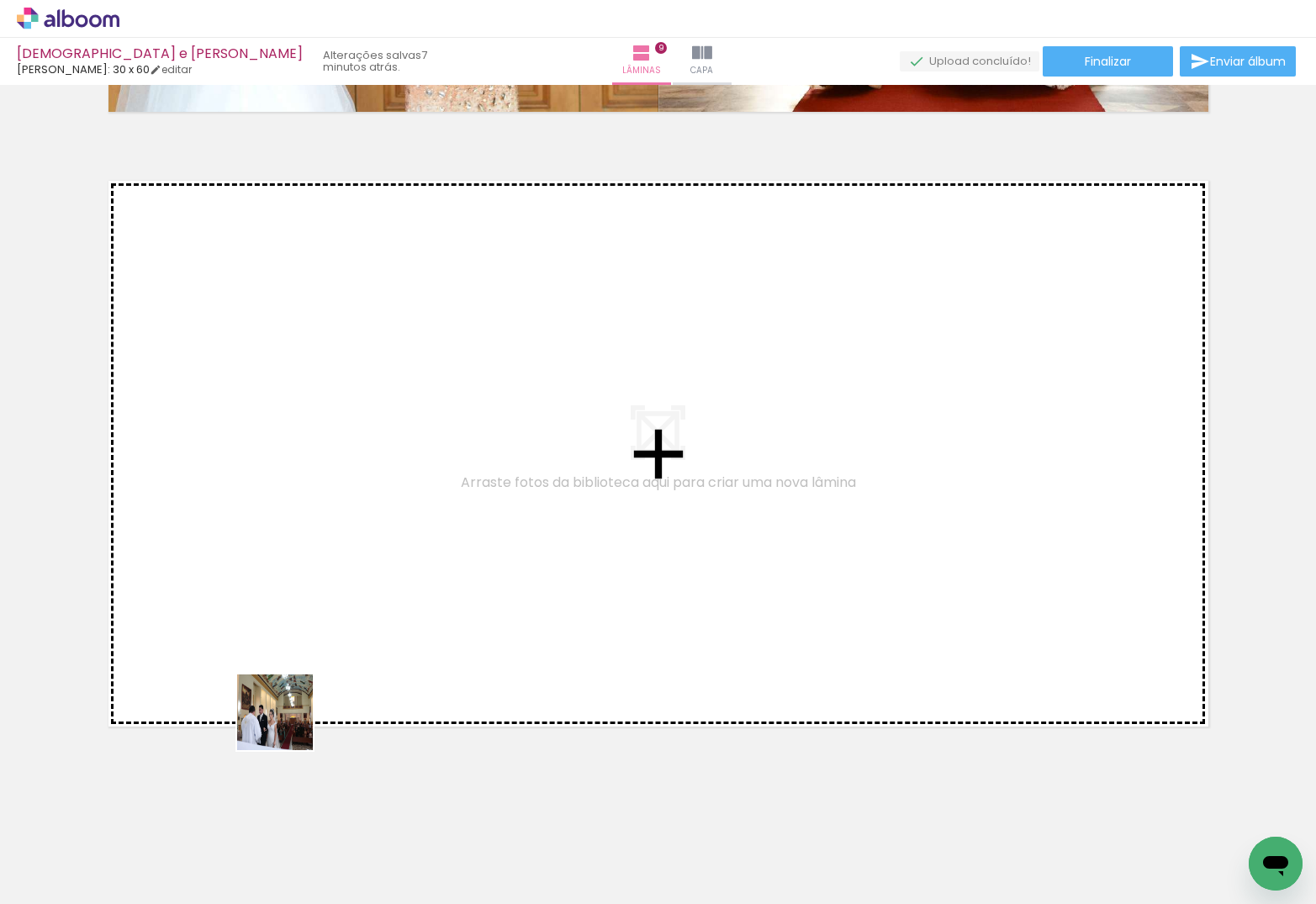
click at [335, 604] on quentale-workspace at bounding box center [658, 452] width 1316 height 904
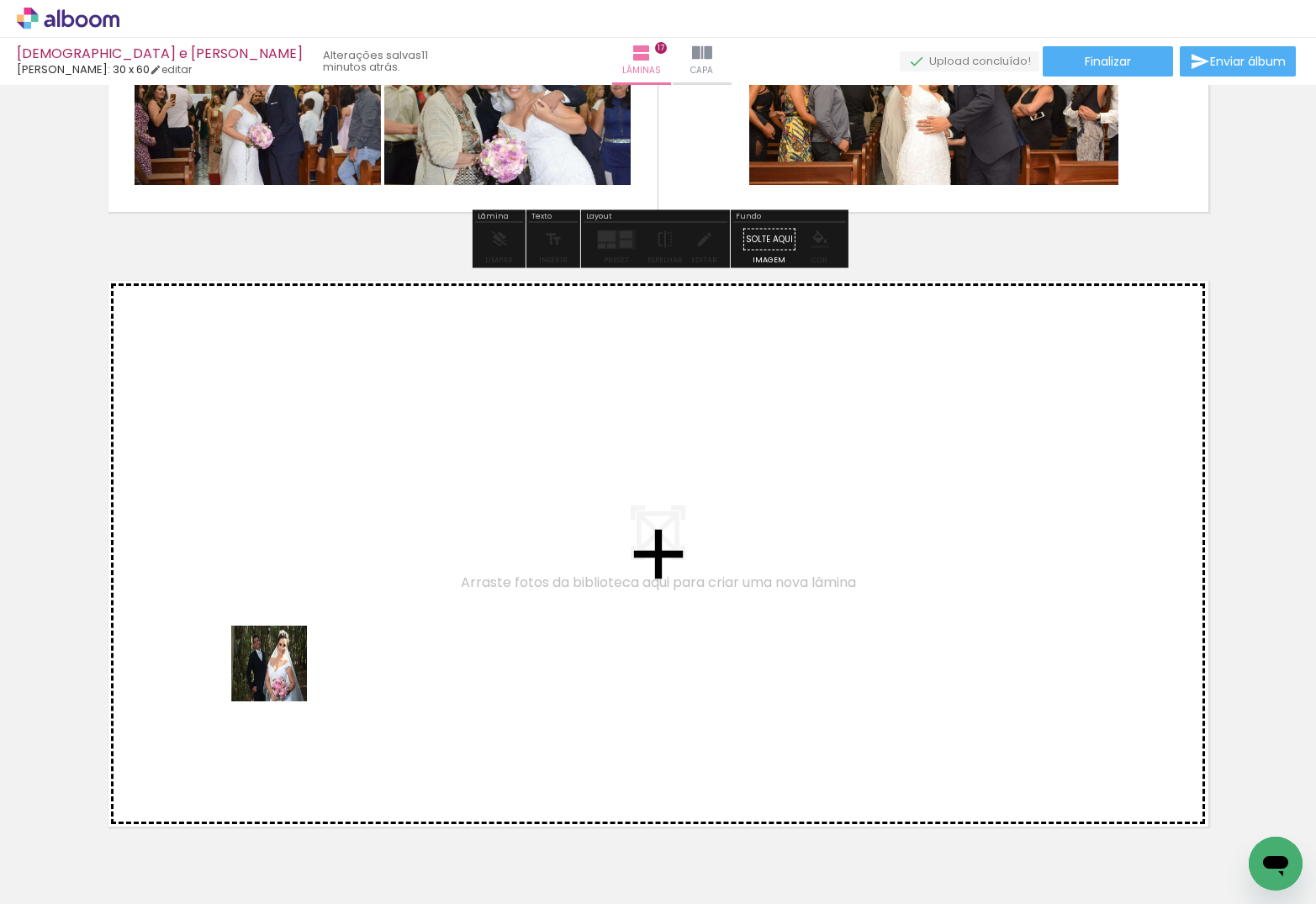
drag, startPoint x: 281, startPoint y: 676, endPoint x: 376, endPoint y: 524, distance: 179.2
click at [376, 524] on quentale-workspace at bounding box center [658, 452] width 1316 height 904
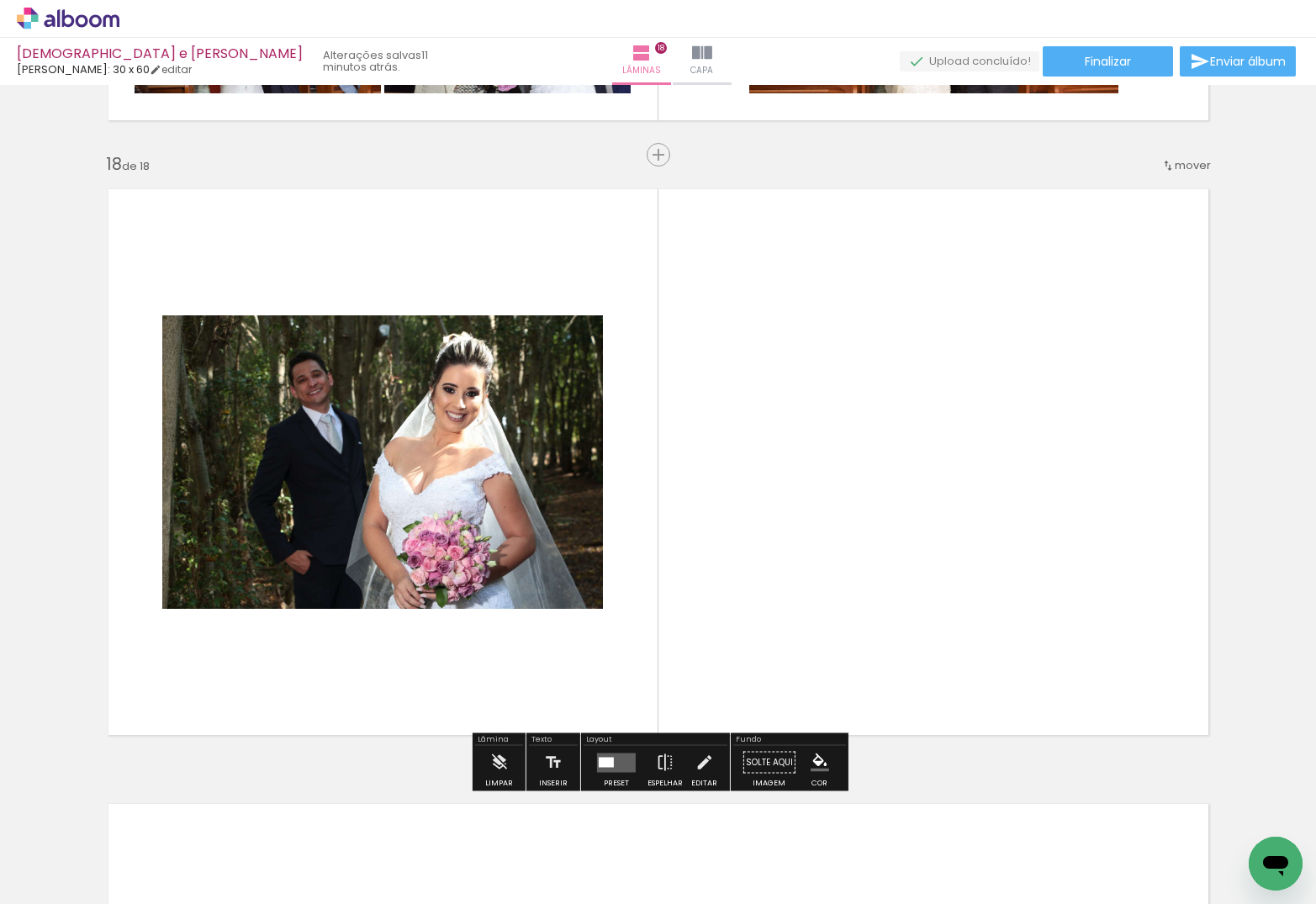
scroll to position [10430, 0]
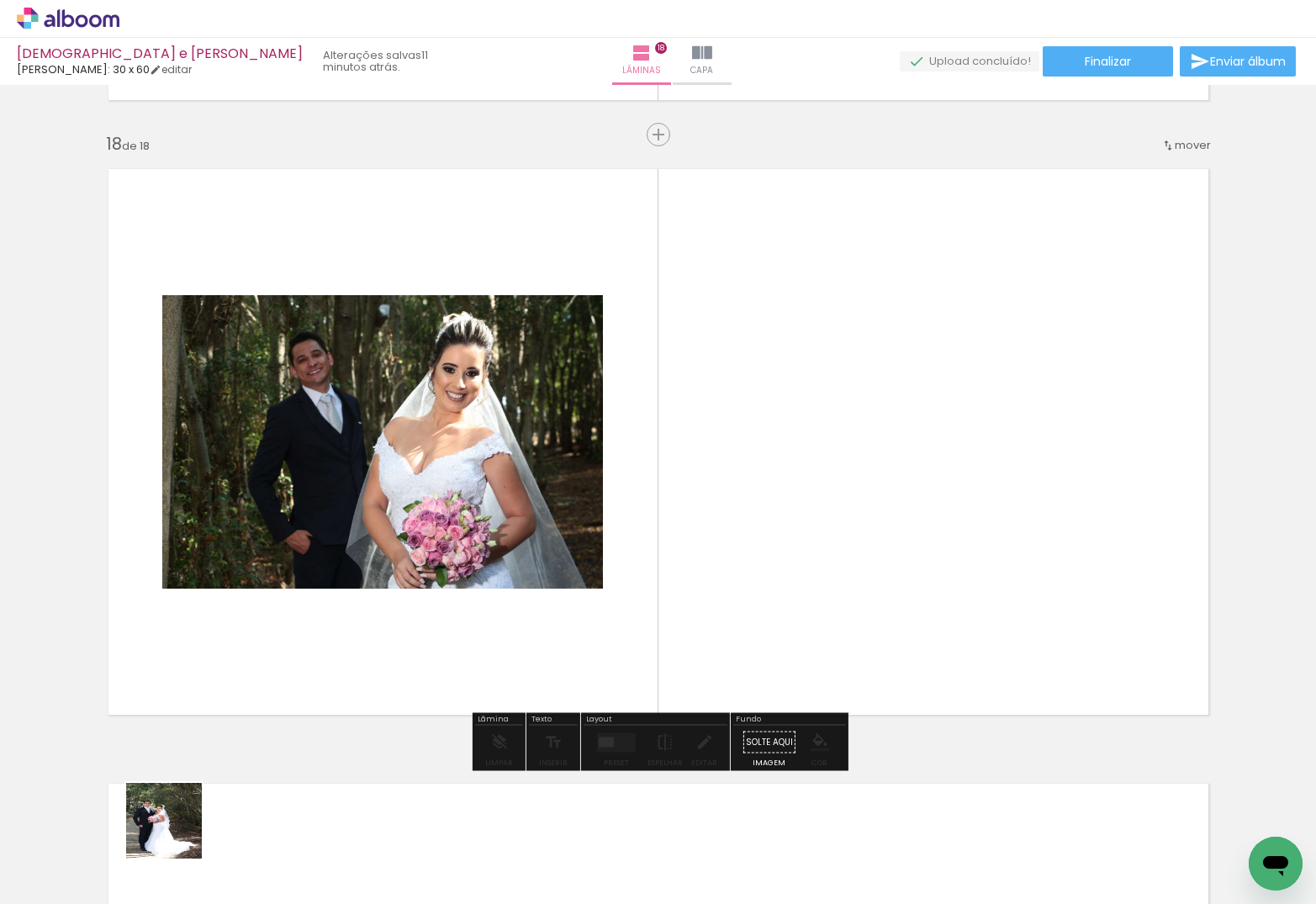
drag, startPoint x: 163, startPoint y: 853, endPoint x: 467, endPoint y: 469, distance: 489.8
click at [467, 469] on quentale-workspace at bounding box center [658, 452] width 1316 height 904
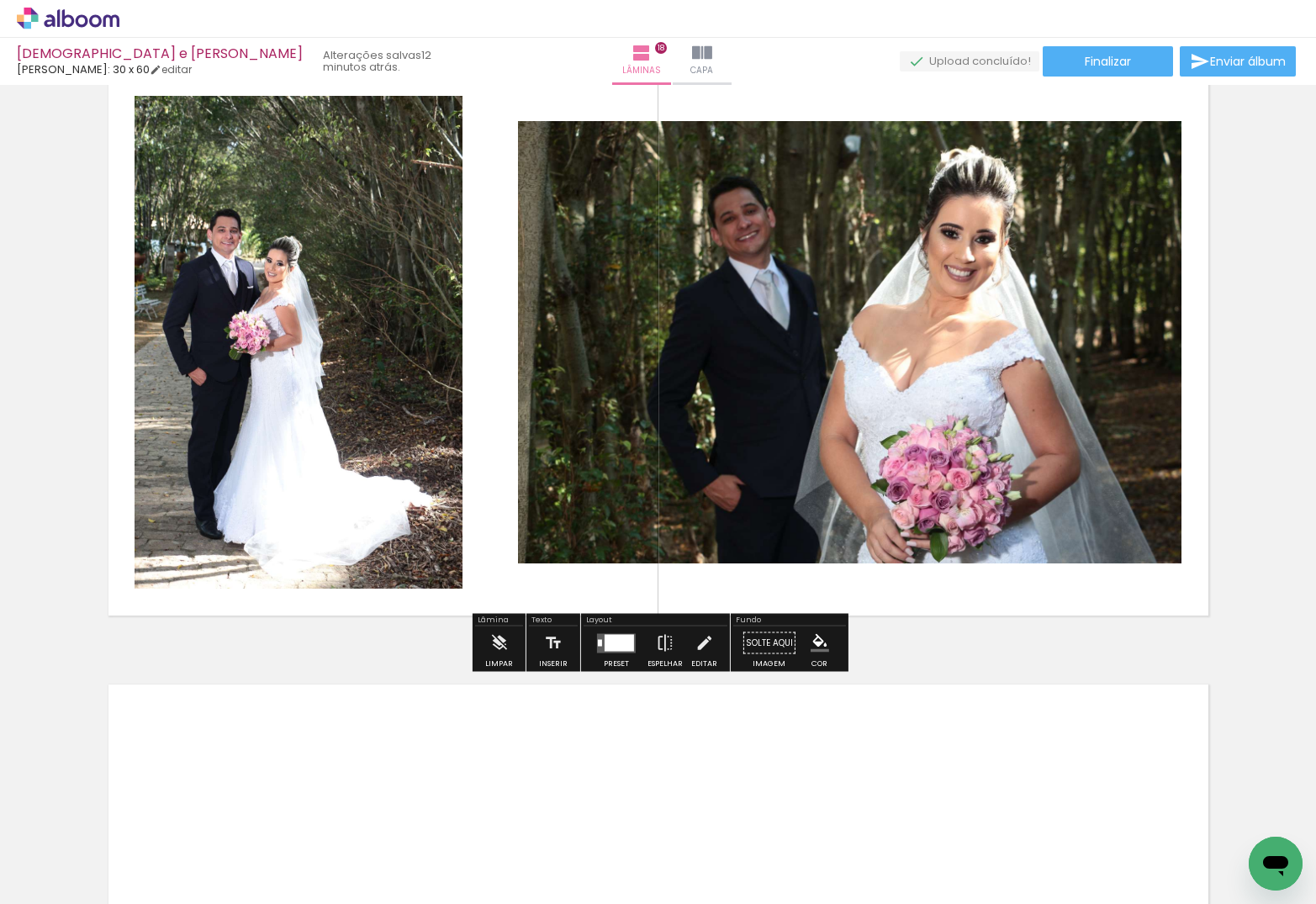
scroll to position [10542, 0]
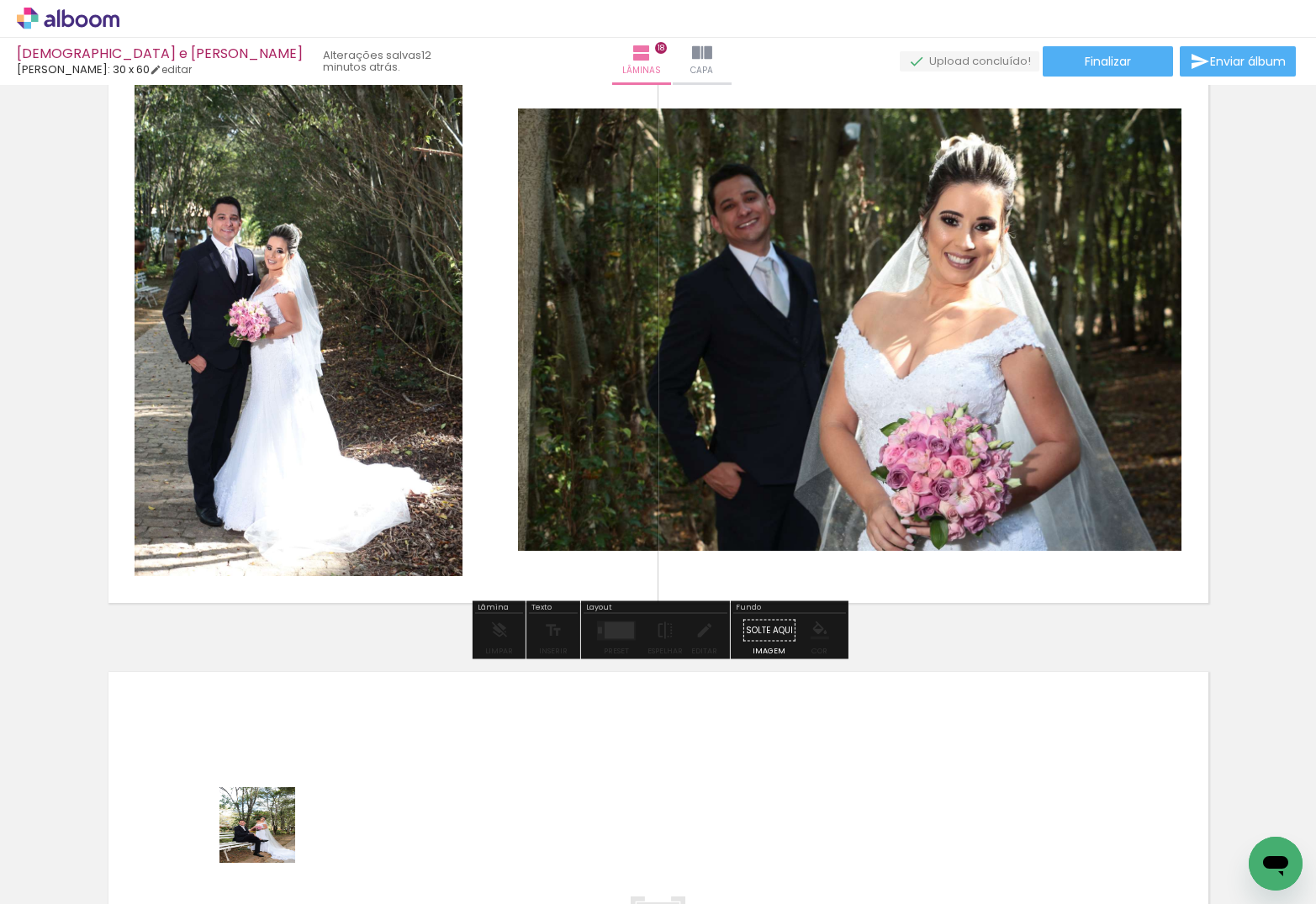
drag, startPoint x: 270, startPoint y: 837, endPoint x: 579, endPoint y: 427, distance: 513.4
click at [579, 427] on quentale-workspace at bounding box center [658, 452] width 1316 height 904
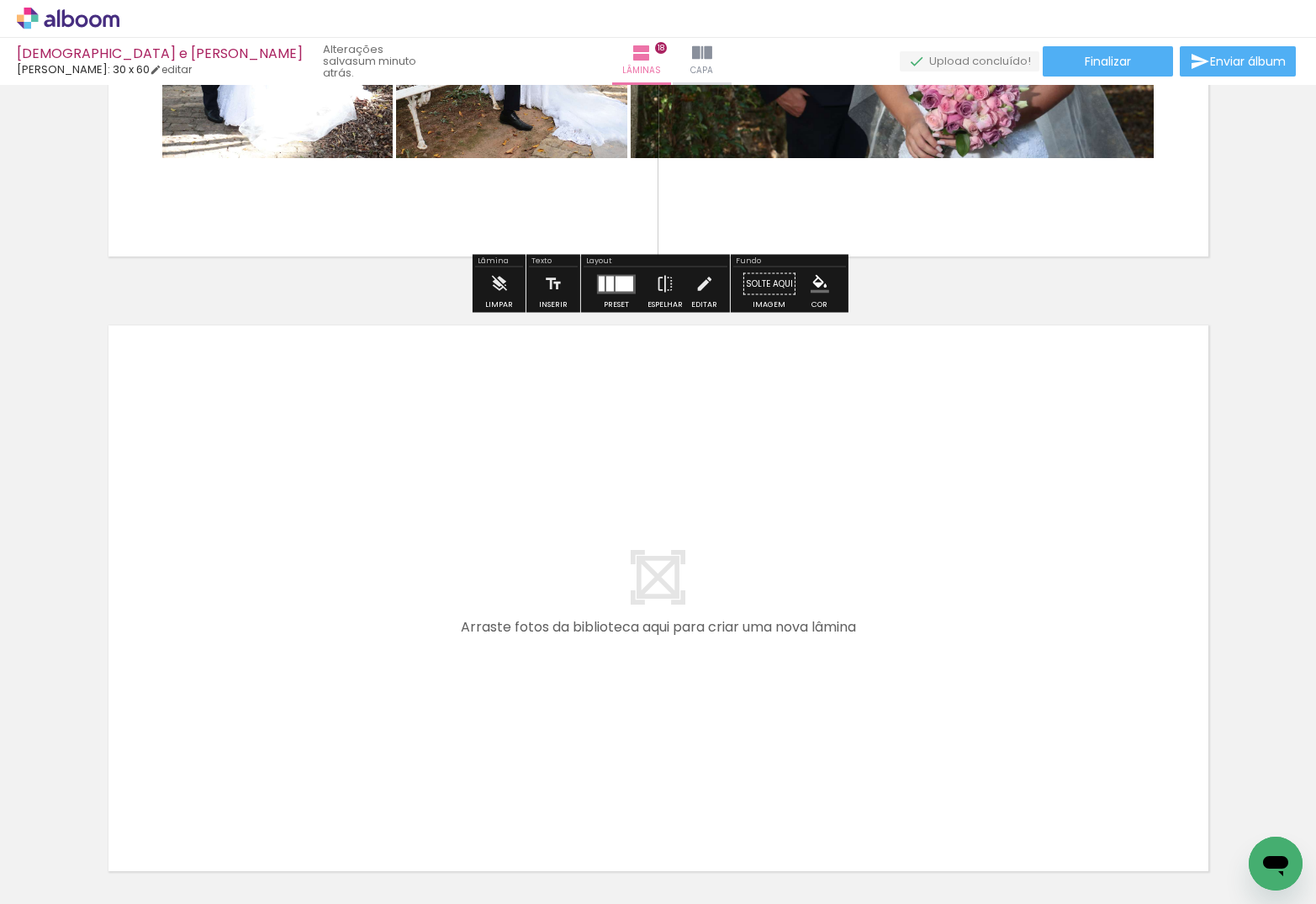
scroll to position [10916, 0]
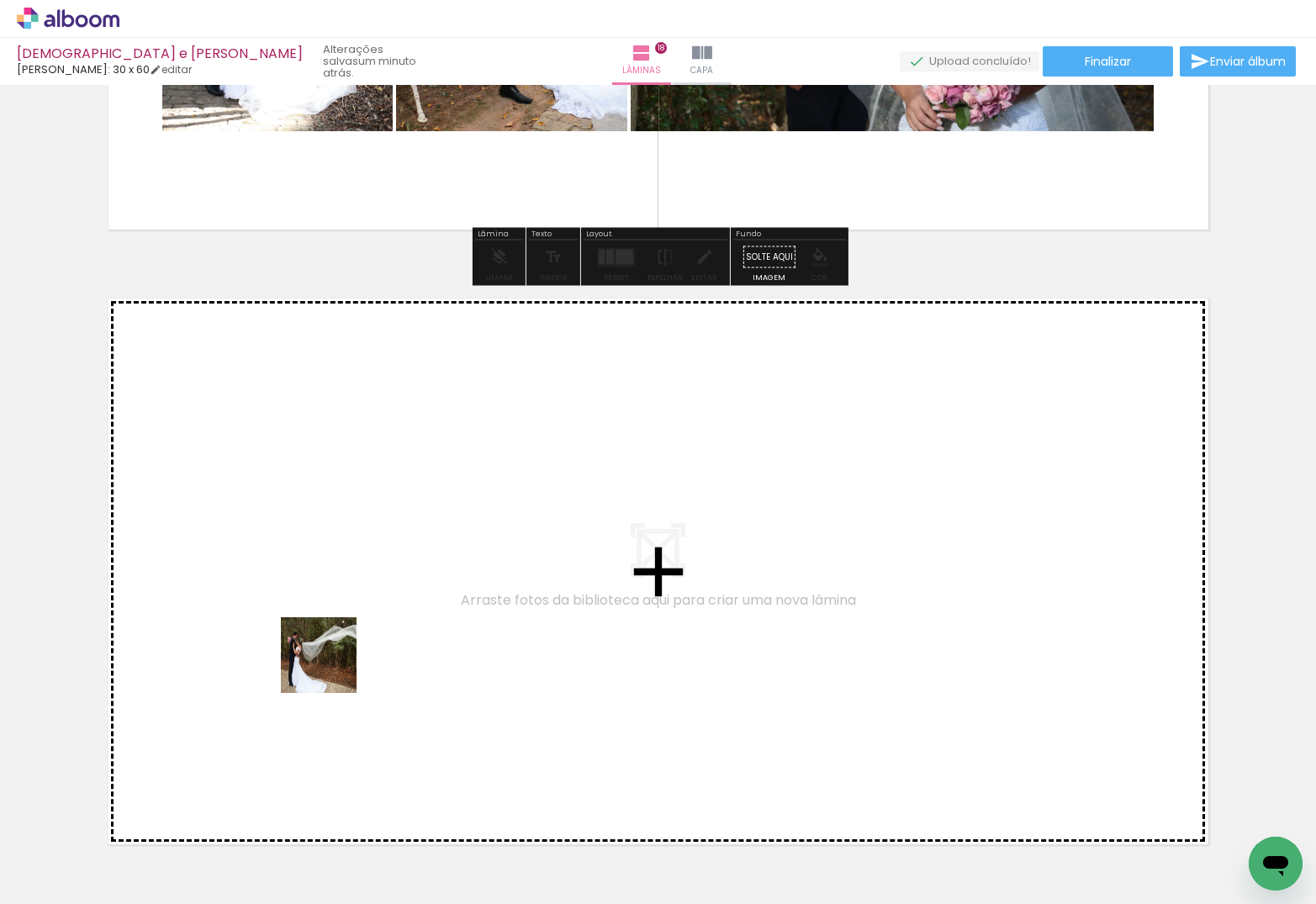
drag, startPoint x: 183, startPoint y: 857, endPoint x: 432, endPoint y: 511, distance: 426.3
click at [432, 511] on quentale-workspace at bounding box center [658, 452] width 1316 height 904
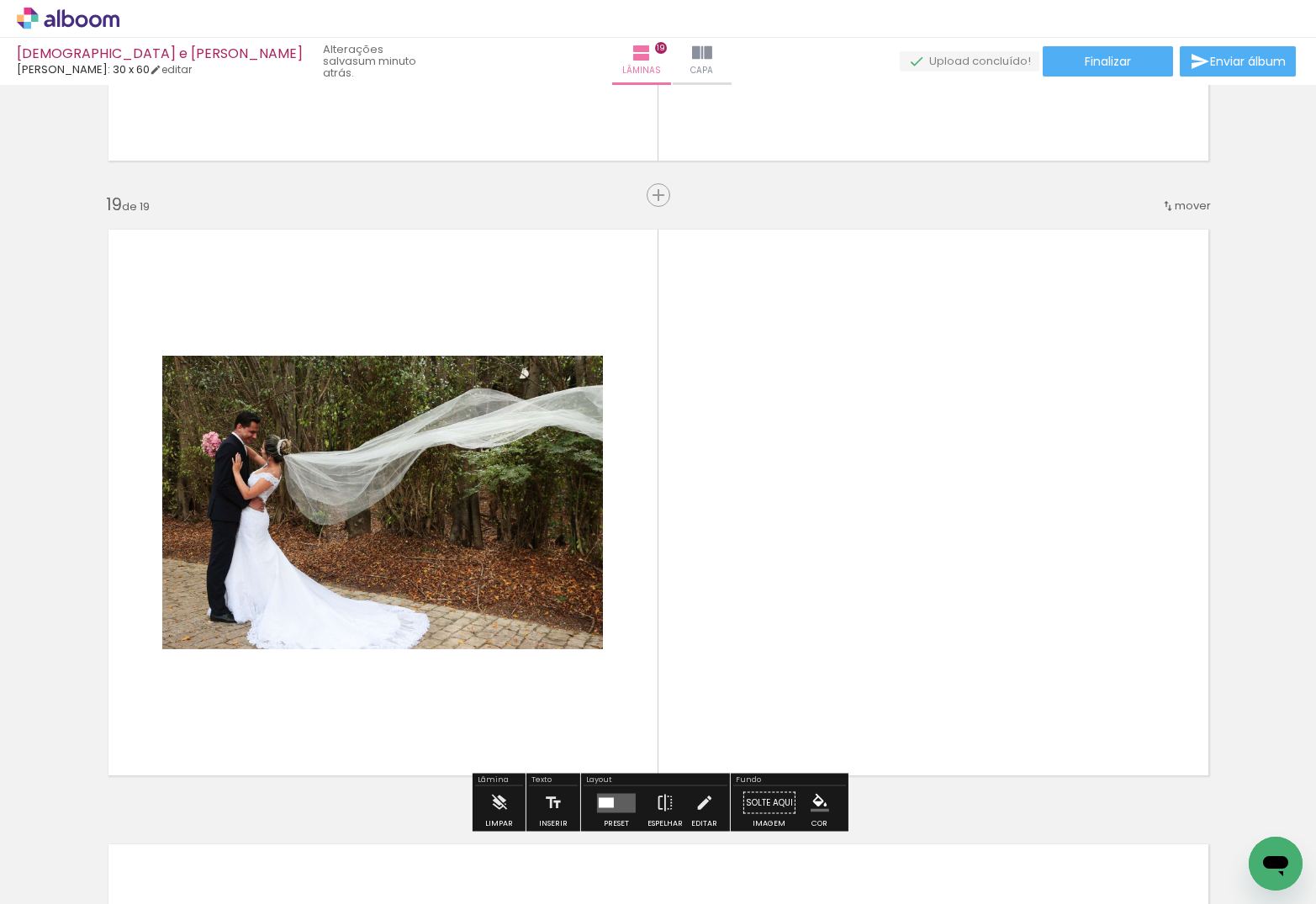
scroll to position [11045, 0]
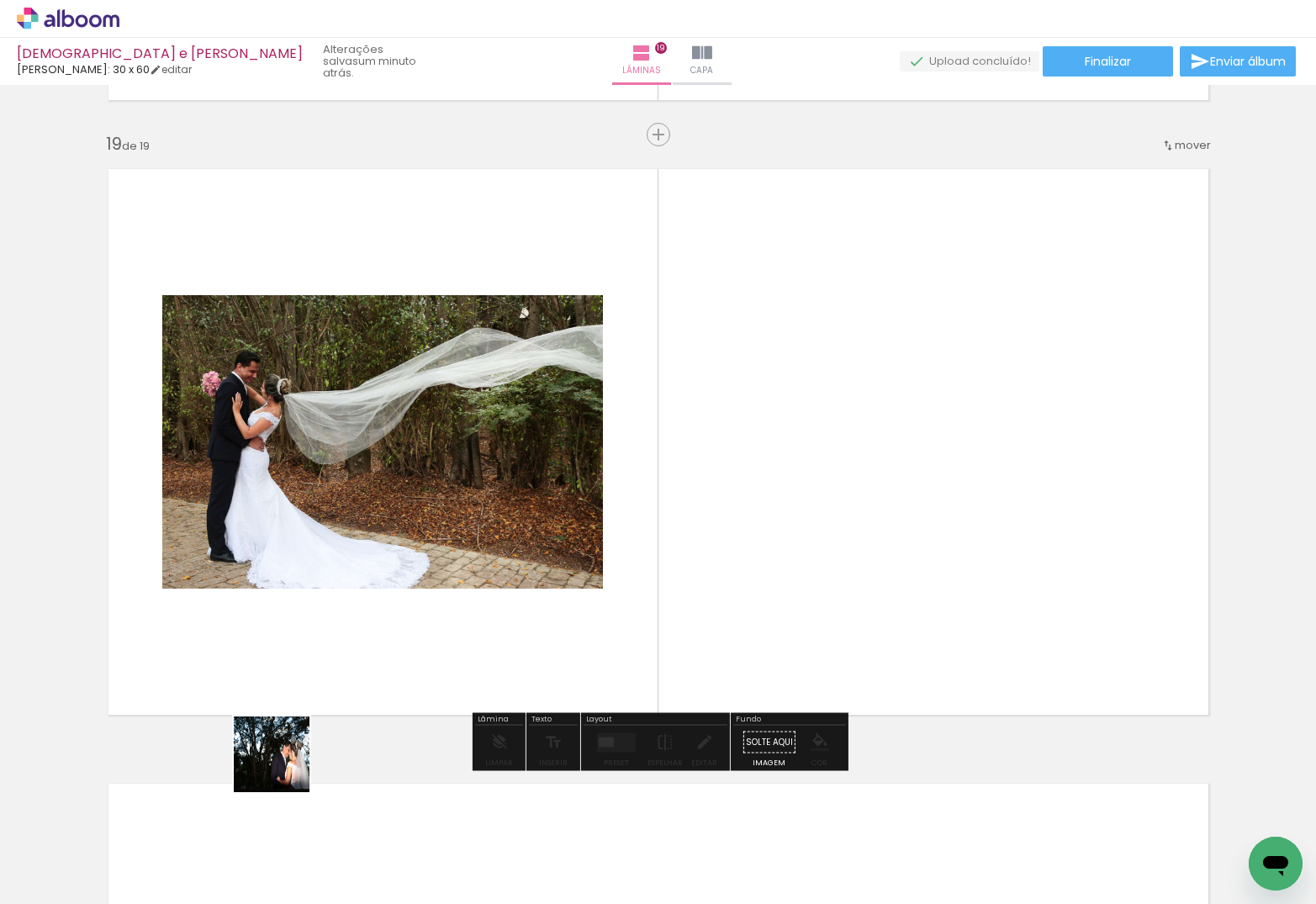
drag, startPoint x: 196, startPoint y: 848, endPoint x: 648, endPoint y: 449, distance: 602.9
click at [642, 452] on quentale-workspace at bounding box center [658, 452] width 1316 height 904
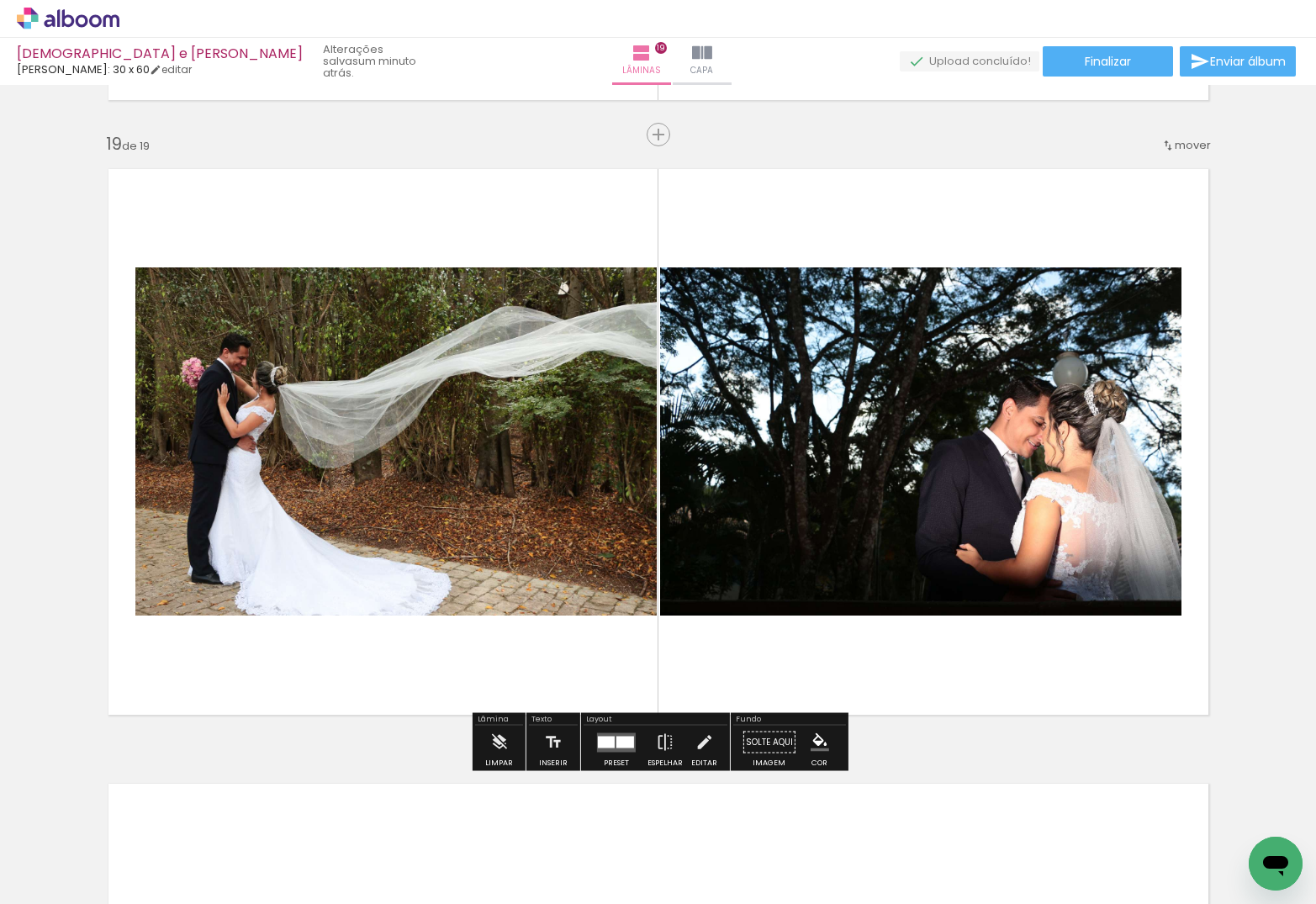
drag, startPoint x: 611, startPoint y: 749, endPoint x: 615, endPoint y: 738, distance: 11.7
click at [611, 749] on quentale-layouter at bounding box center [616, 741] width 38 height 19
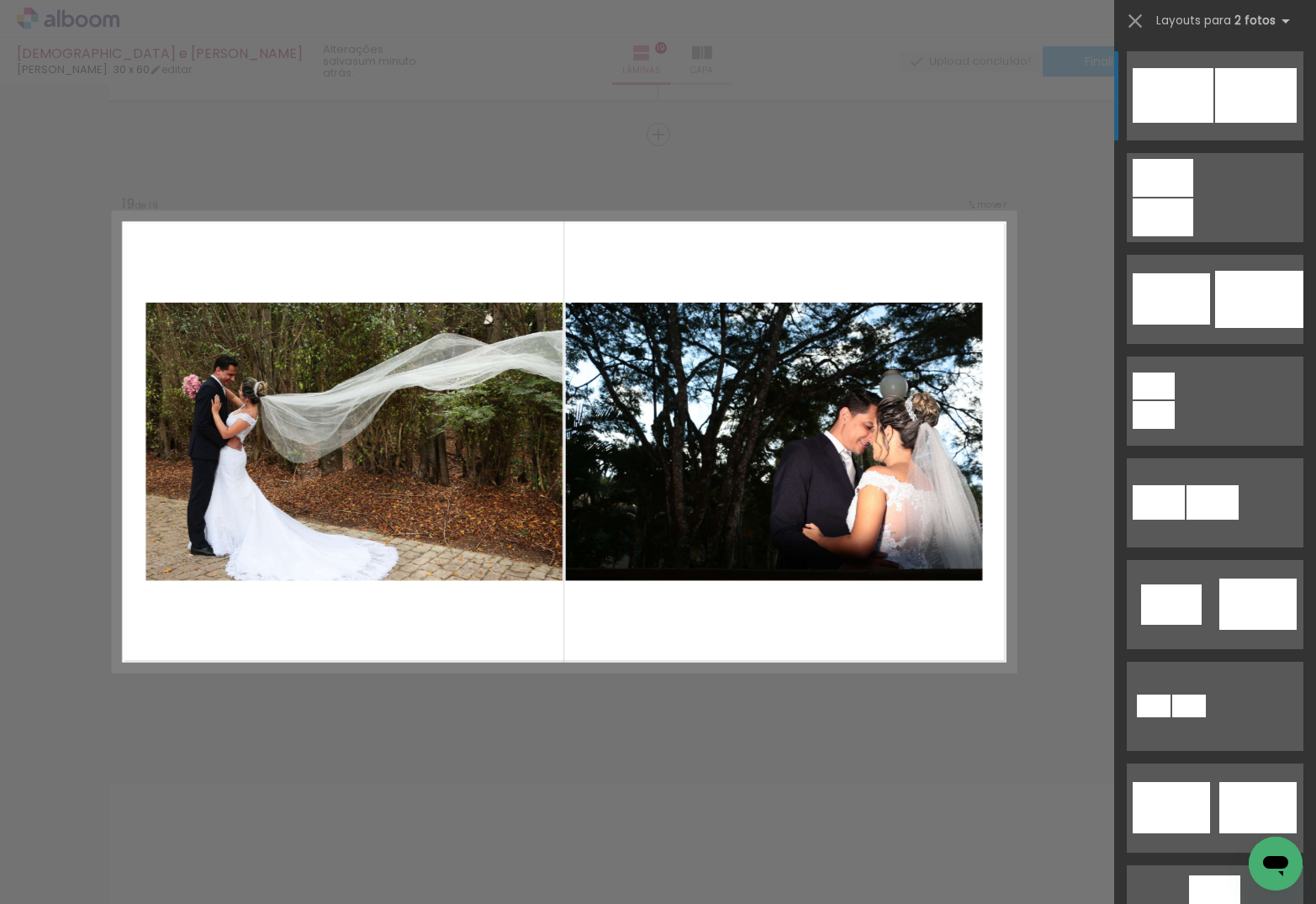
click at [1194, 198] on div at bounding box center [1162, 217] width 60 height 37
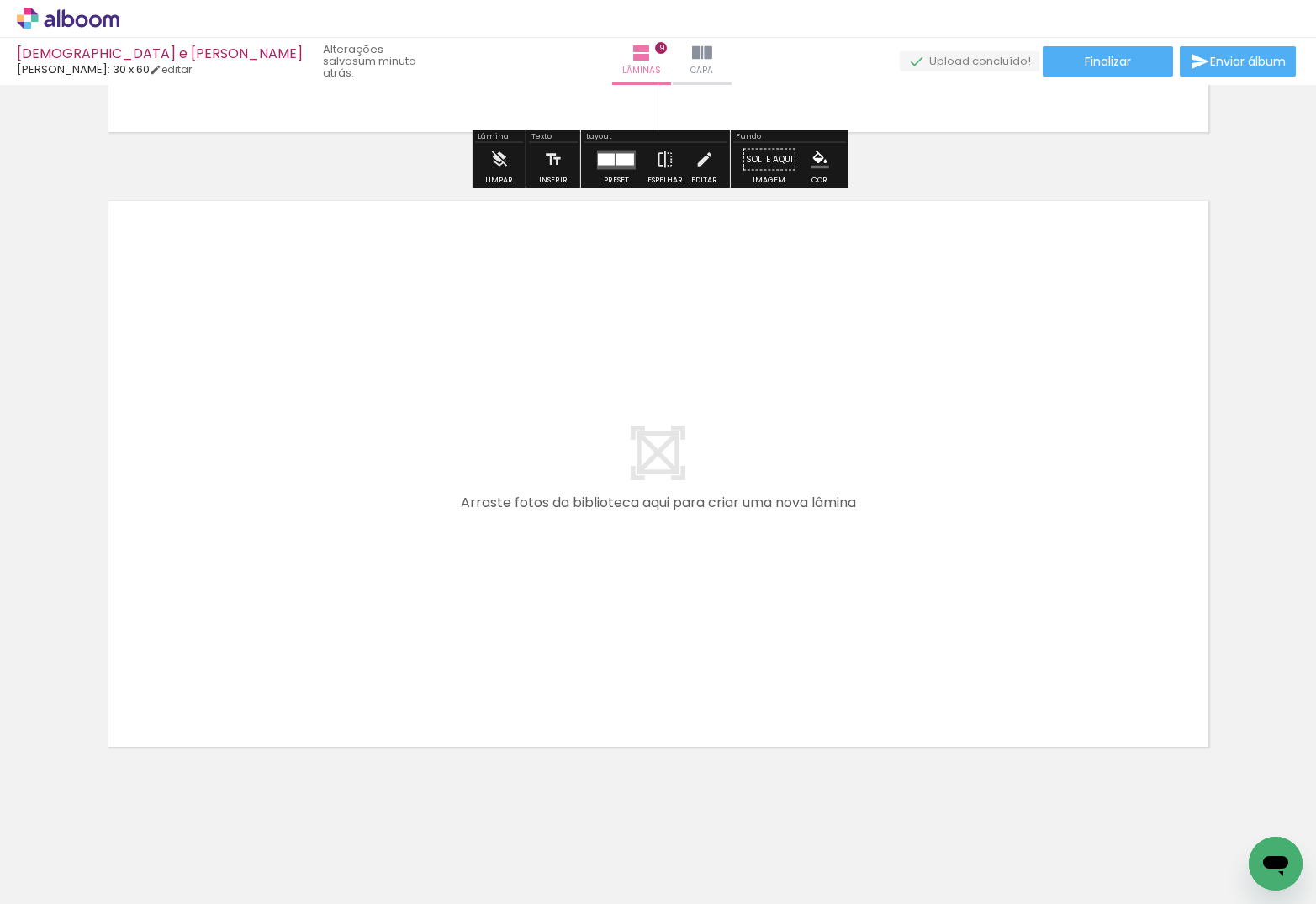
scroll to position [11648, 0]
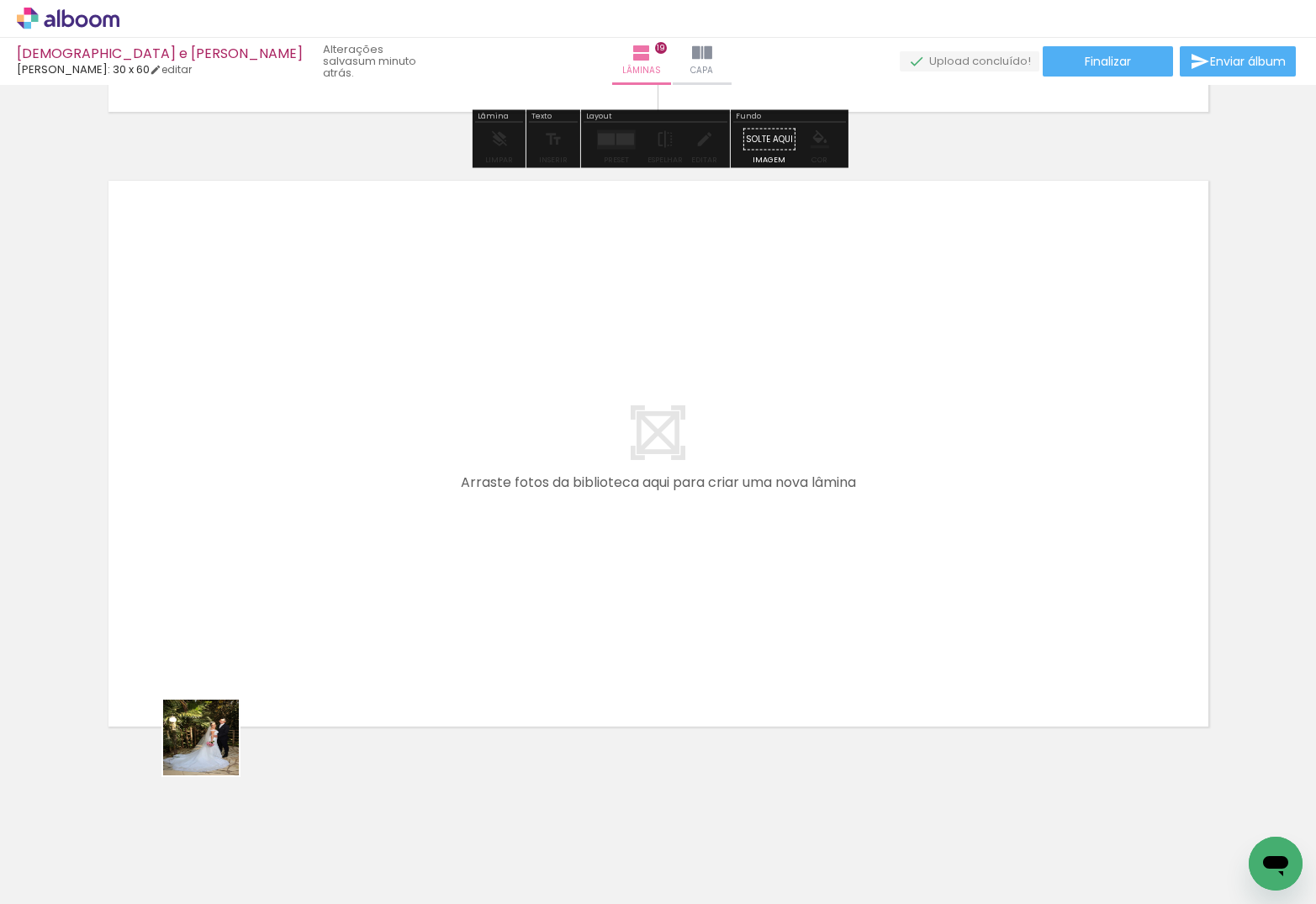
click at [321, 522] on quentale-workspace at bounding box center [658, 452] width 1316 height 904
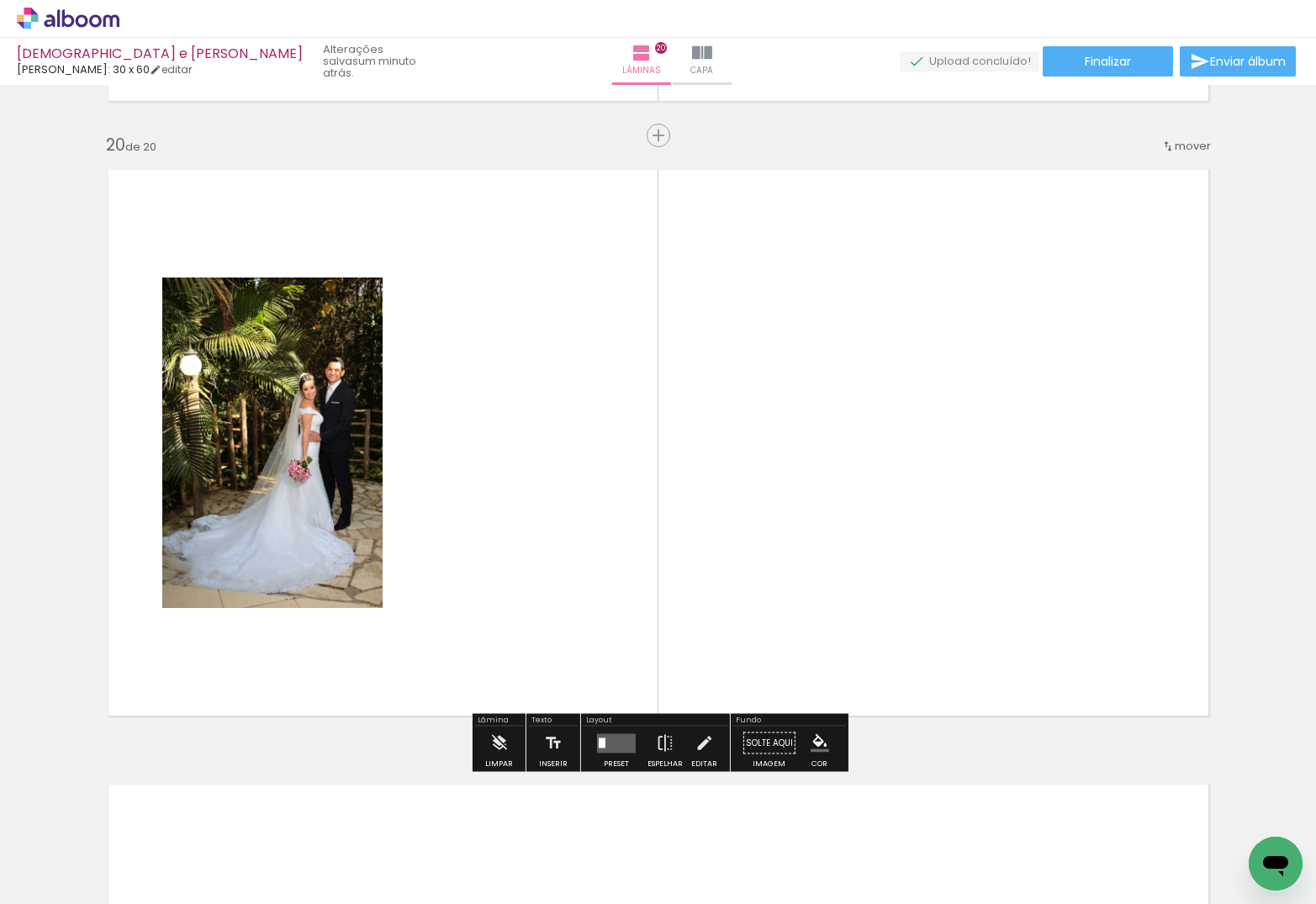
scroll to position [11660, 0]
drag, startPoint x: 187, startPoint y: 838, endPoint x: 493, endPoint y: 465, distance: 482.5
click at [484, 473] on quentale-workspace at bounding box center [658, 452] width 1316 height 904
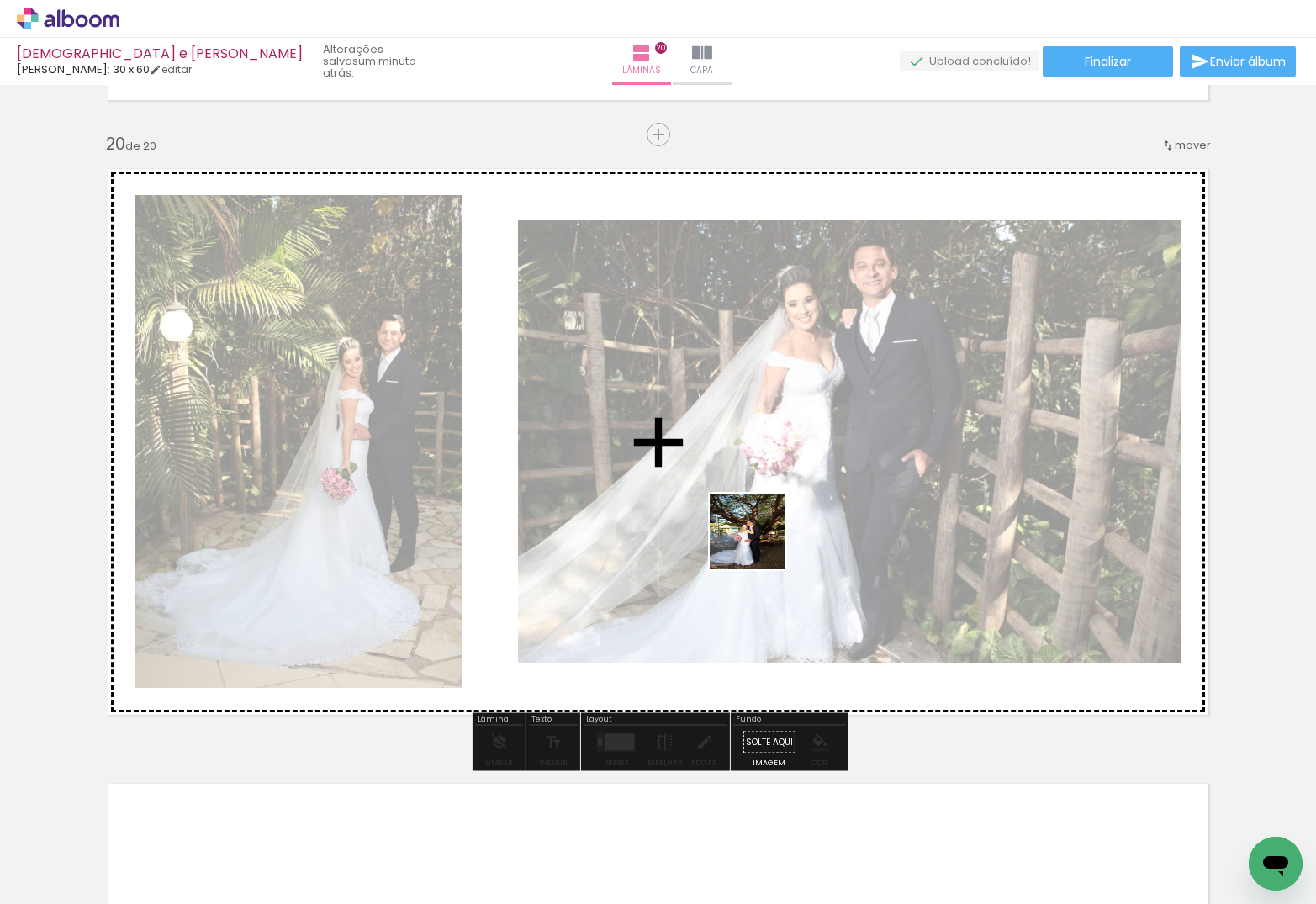
drag, startPoint x: 176, startPoint y: 858, endPoint x: 781, endPoint y: 524, distance: 691.1
click at [776, 540] on quentale-workspace at bounding box center [658, 452] width 1316 height 904
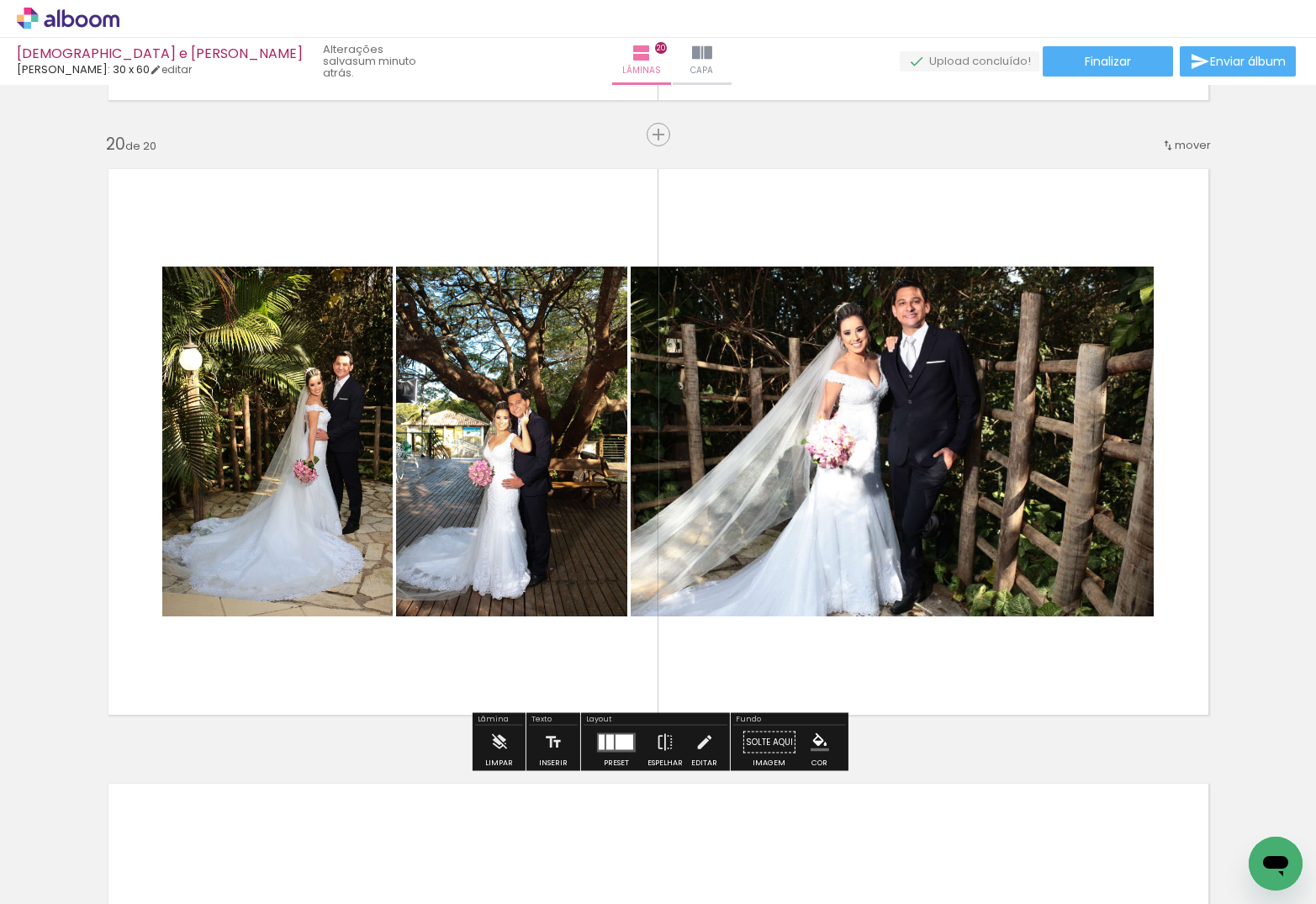
click at [621, 749] on div at bounding box center [624, 741] width 17 height 16
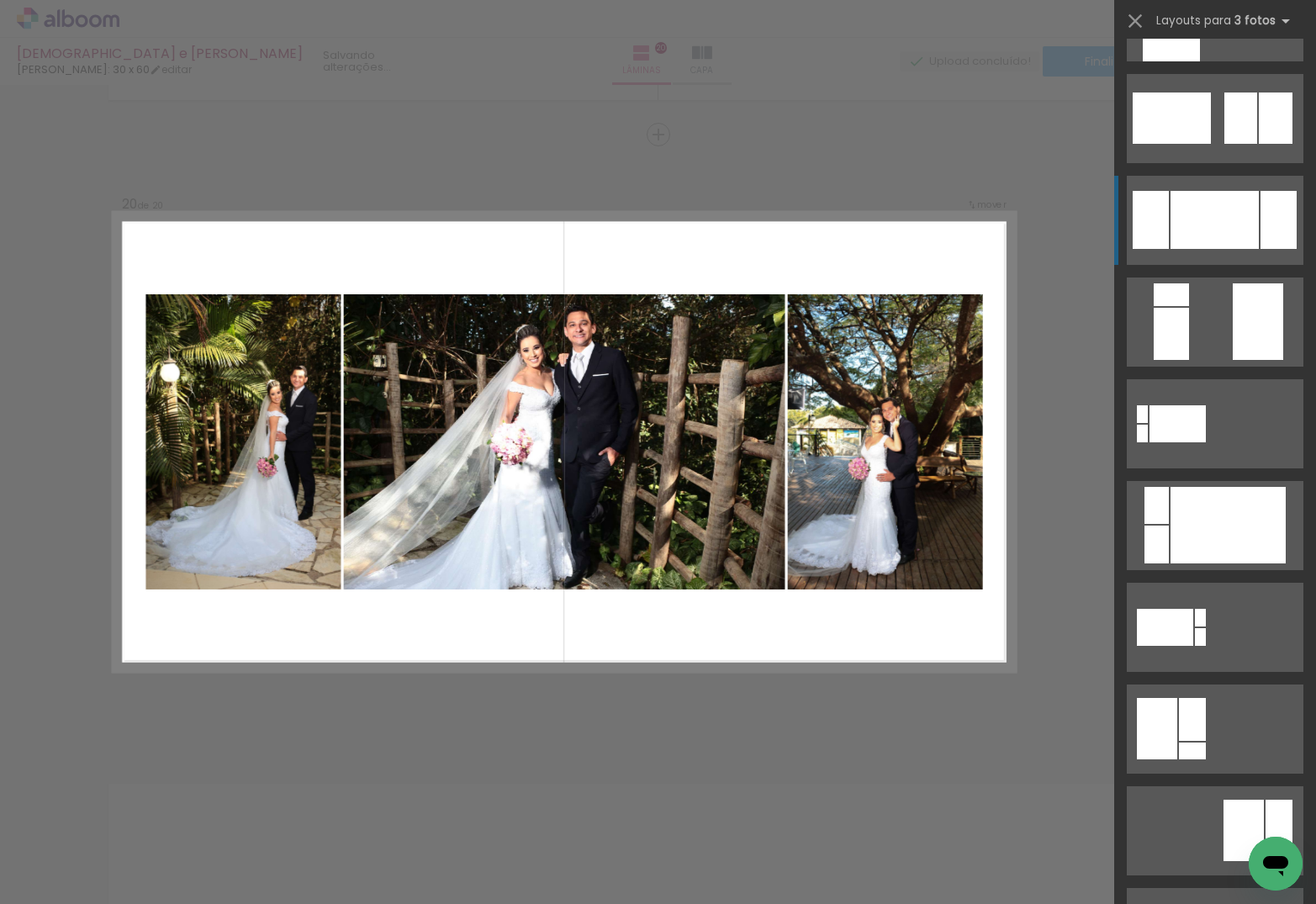
scroll to position [387, 0]
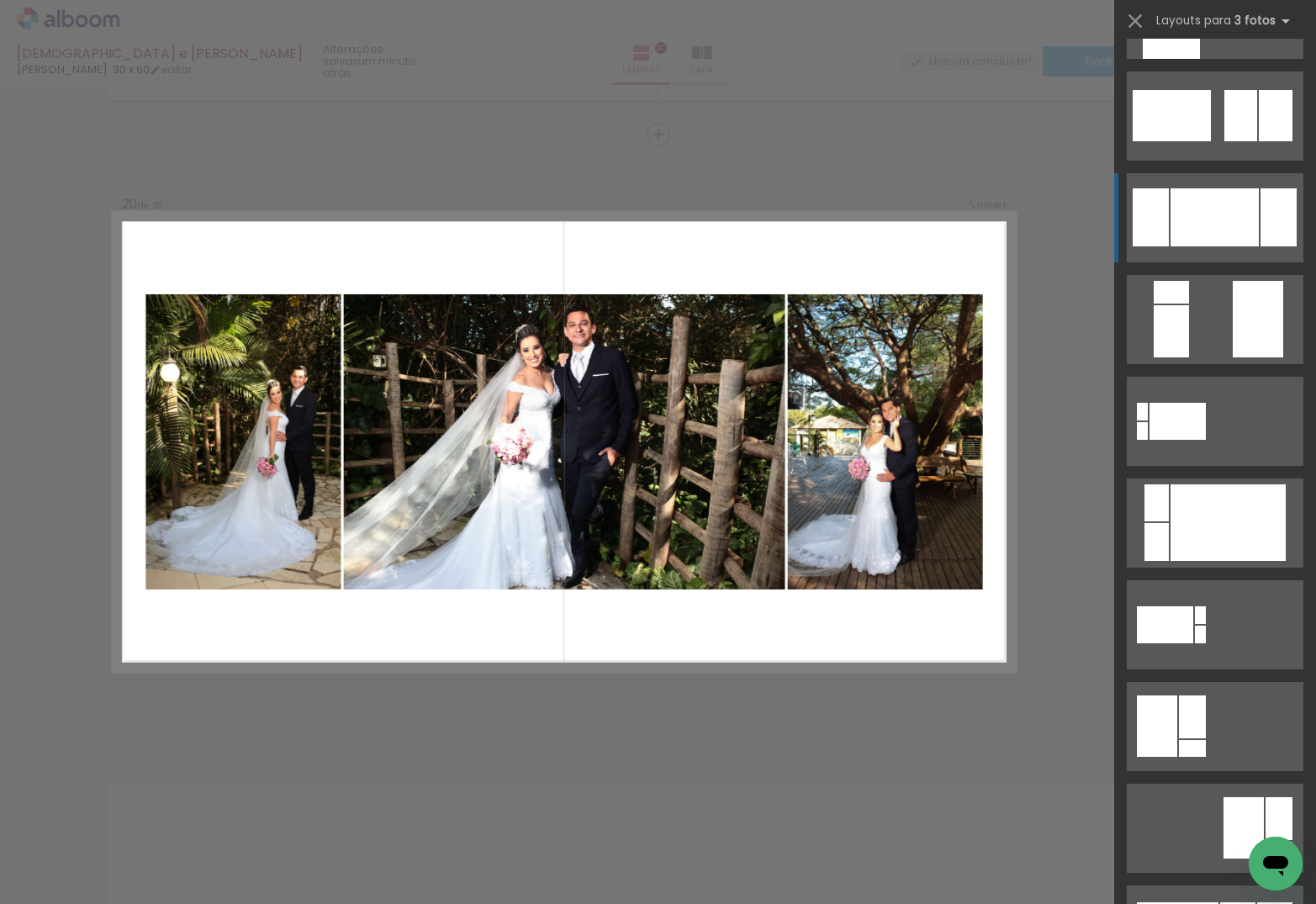
click at [1214, 206] on div at bounding box center [1215, 217] width 89 height 58
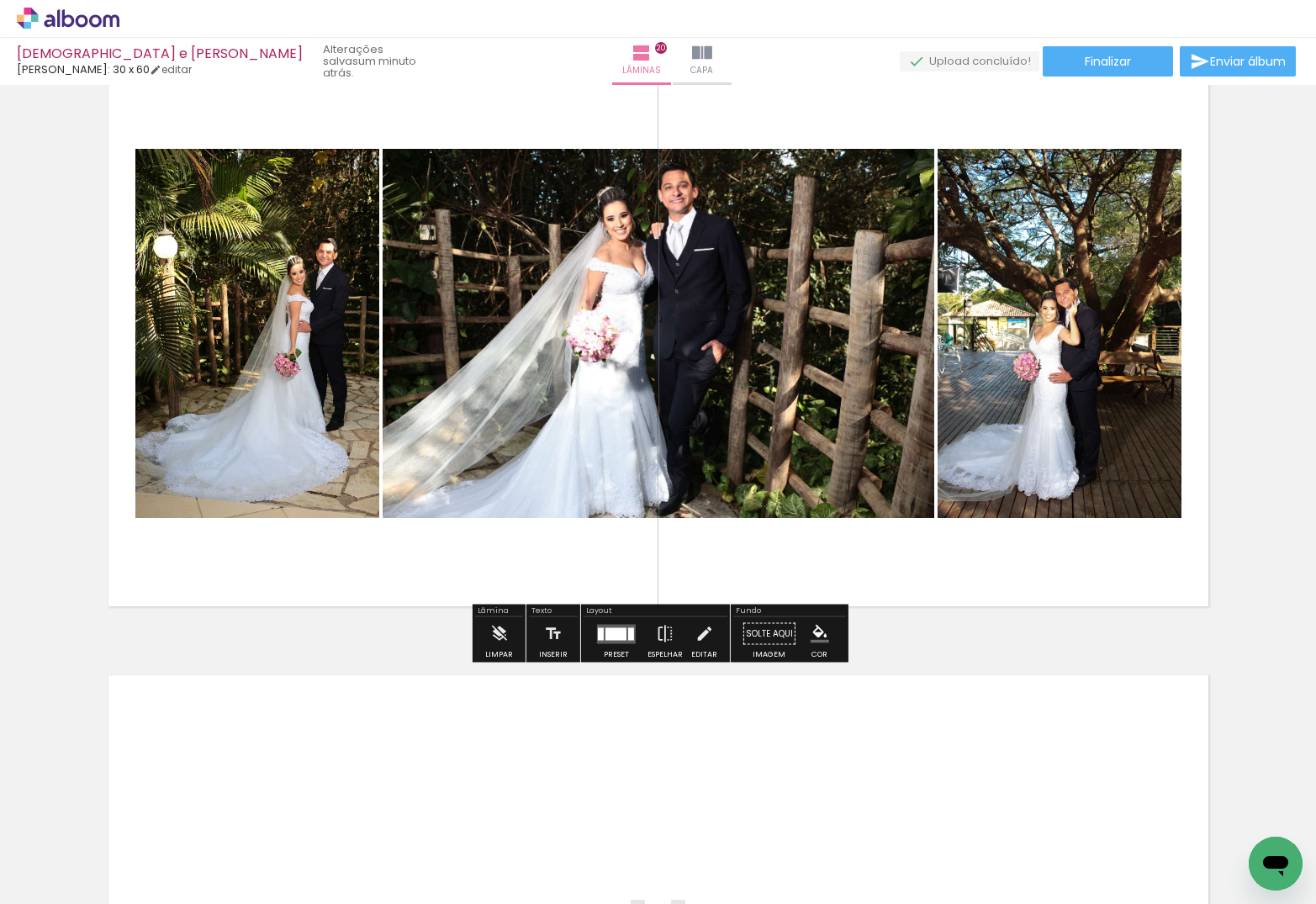
scroll to position [11775, 0]
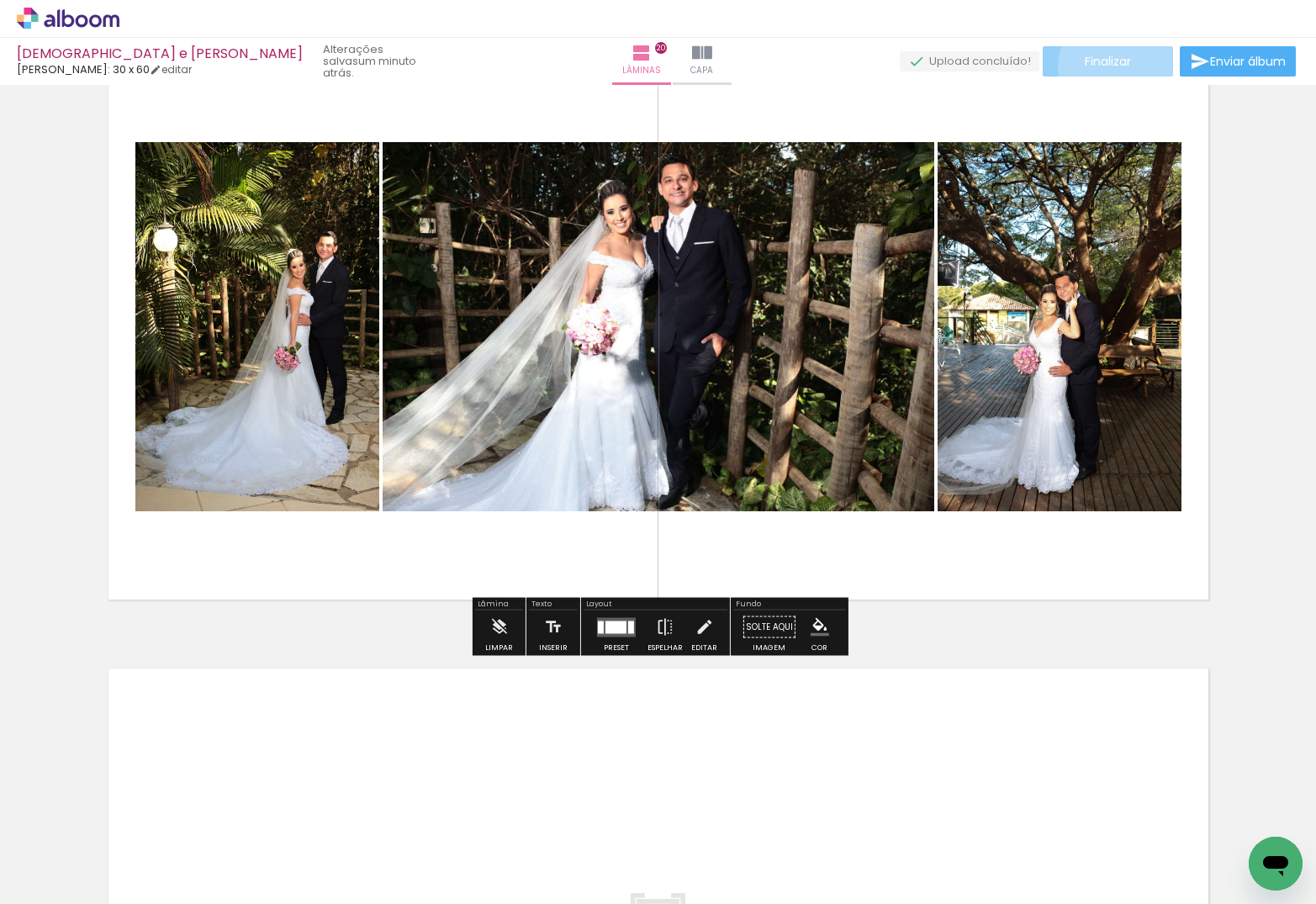
click at [1112, 68] on span "Finalizar" at bounding box center [1108, 61] width 47 height 12
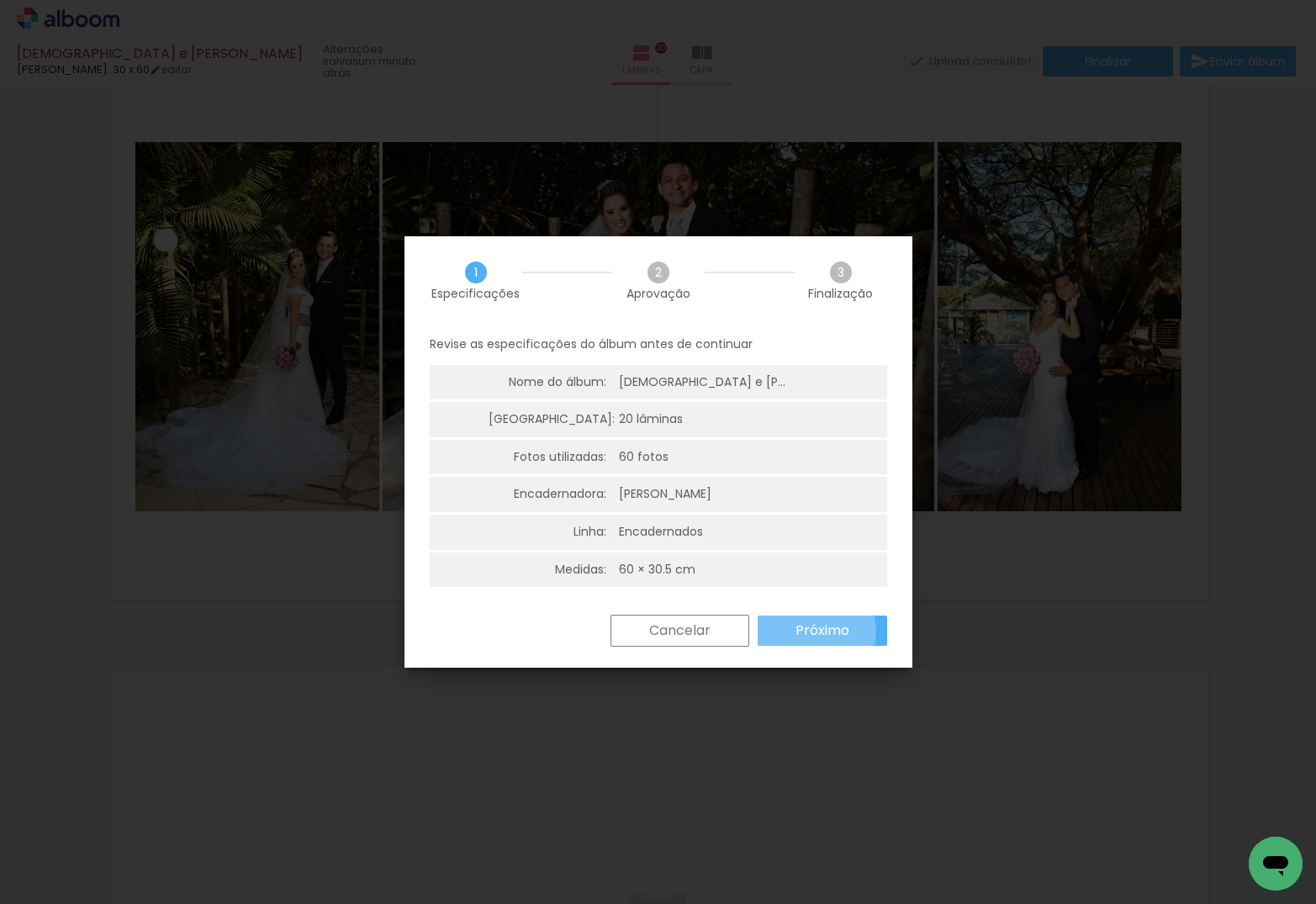
click at [0, 0] on slot "Próximo" at bounding box center [0, 0] width 0 height 0
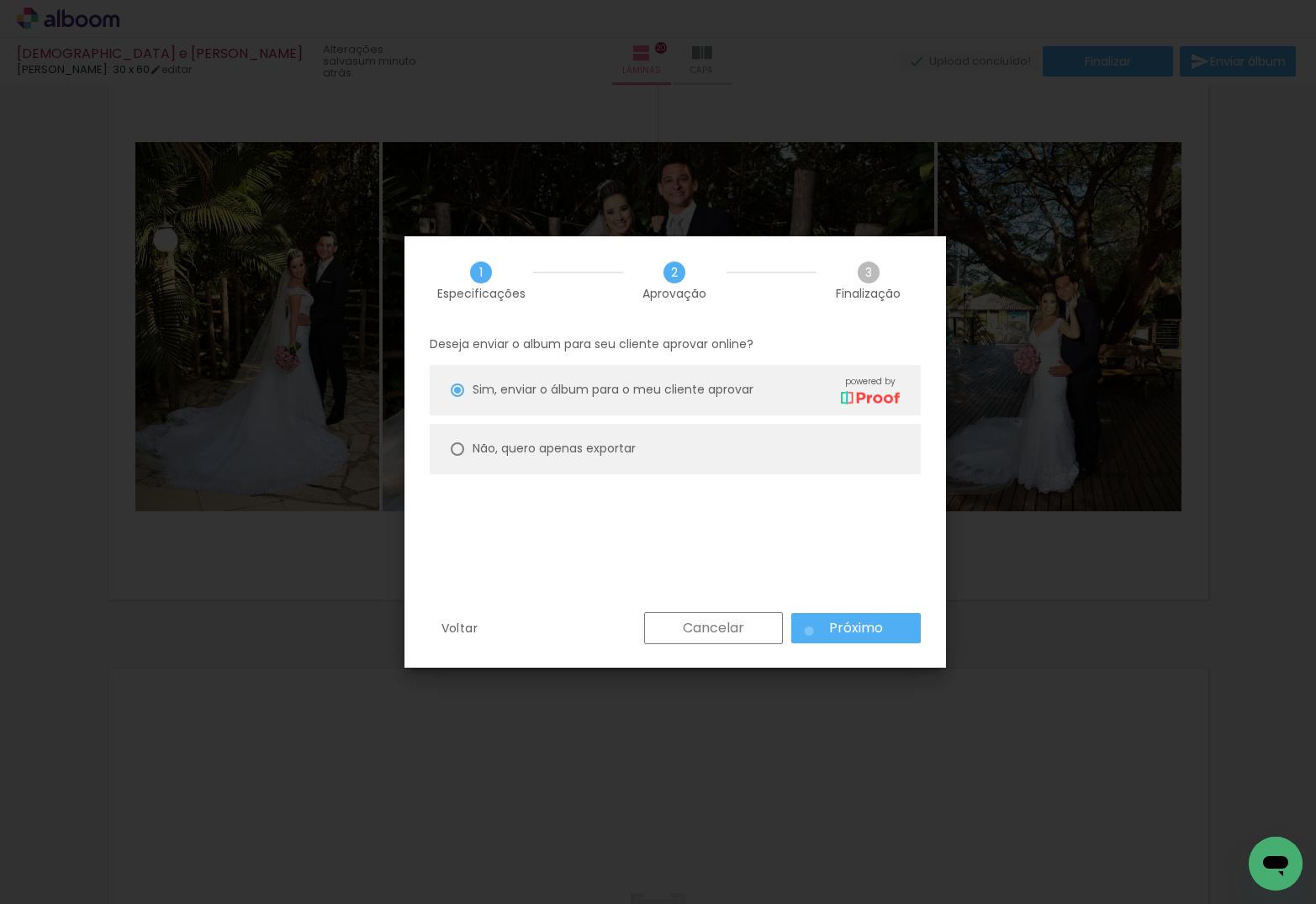
click at [809, 631] on paper-button "Próximo" at bounding box center [856, 628] width 130 height 30
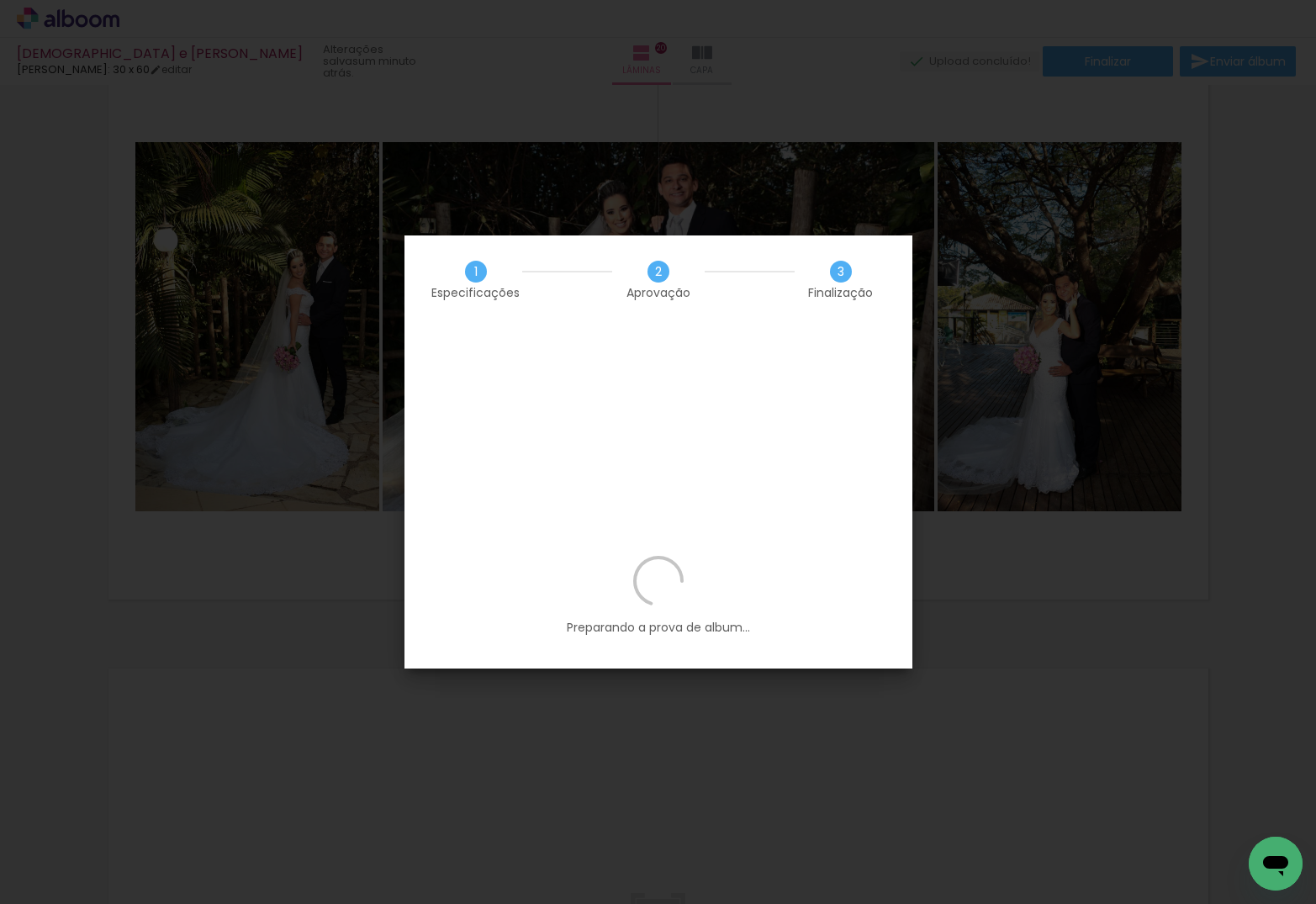
scroll to position [387, 0]
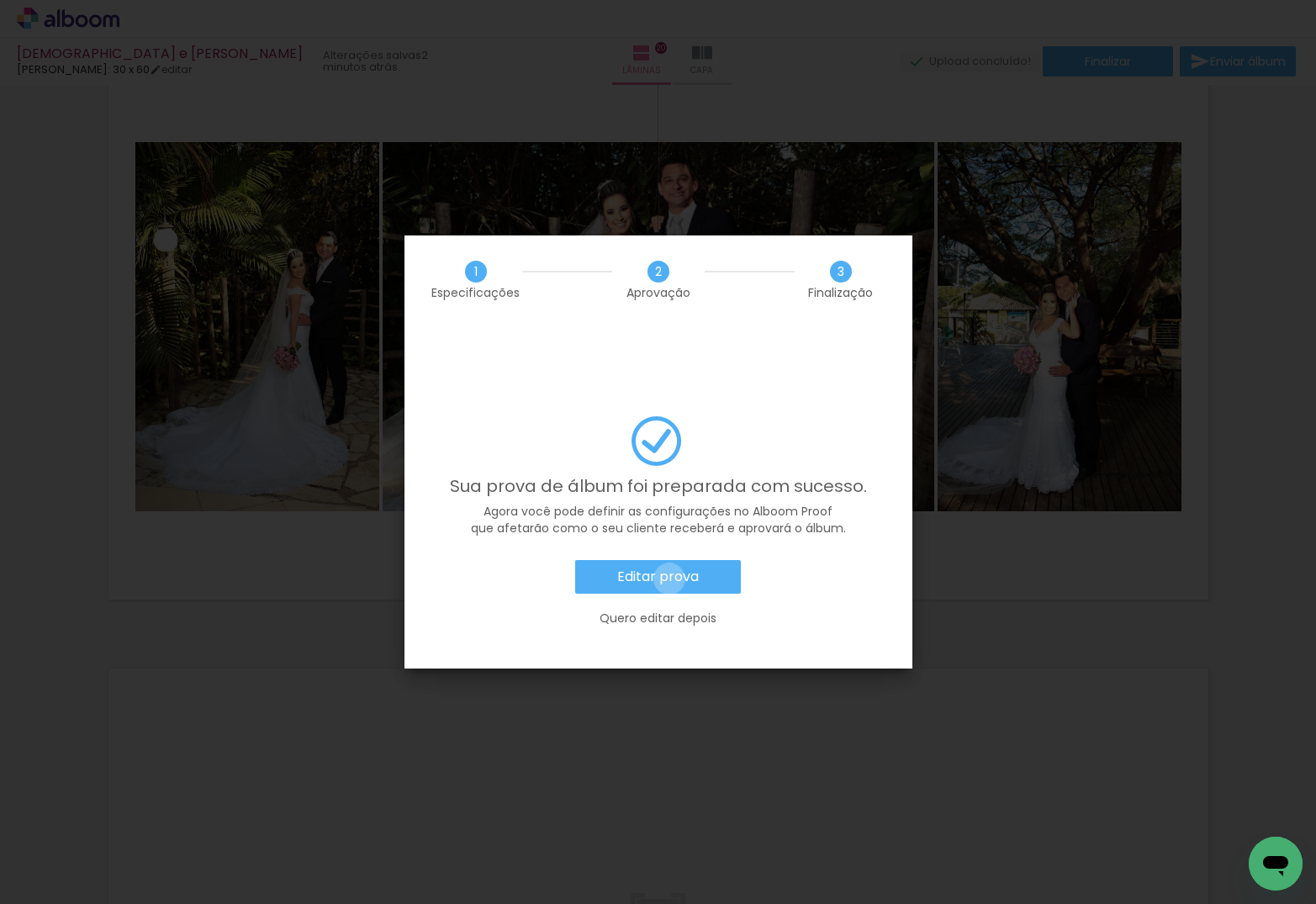
click at [0, 0] on slot "Editar prova" at bounding box center [0, 0] width 0 height 0
